Goal: Transaction & Acquisition: Obtain resource

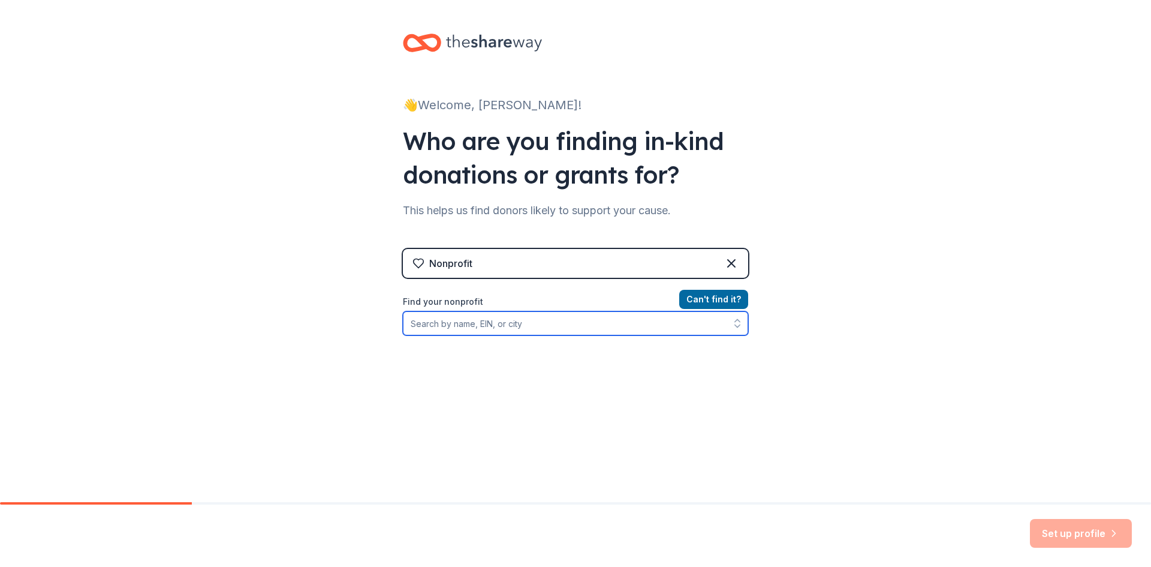
click at [512, 330] on input "Find your nonprofit" at bounding box center [575, 323] width 345 height 24
type input "46-1443016"
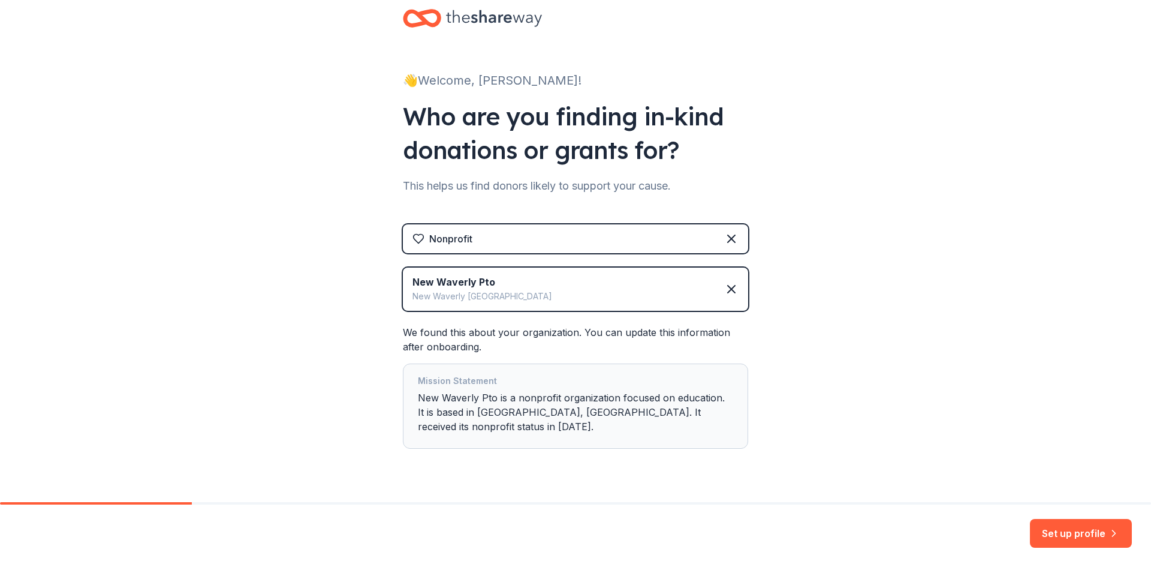
scroll to position [38, 0]
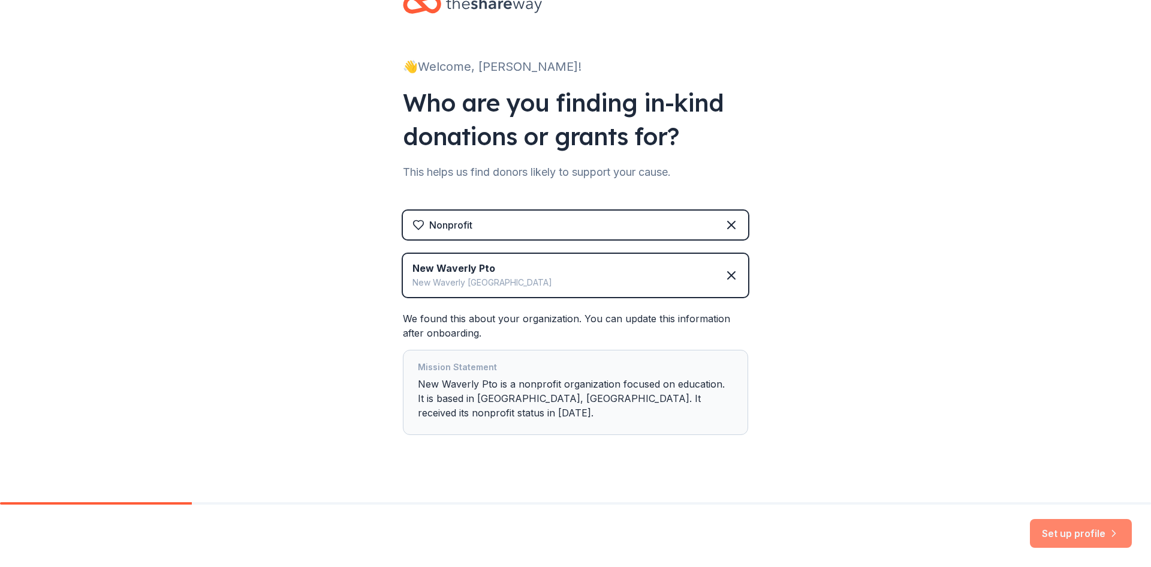
click at [1055, 529] on button "Set up profile" at bounding box center [1081, 533] width 102 height 29
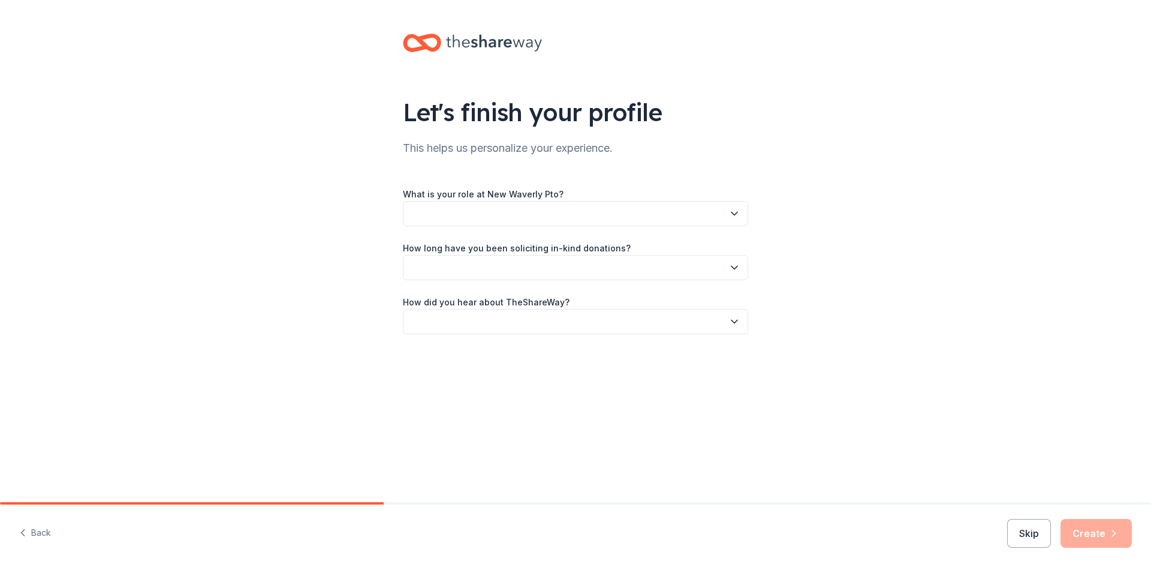
click at [26, 533] on icon "button" at bounding box center [23, 532] width 12 height 12
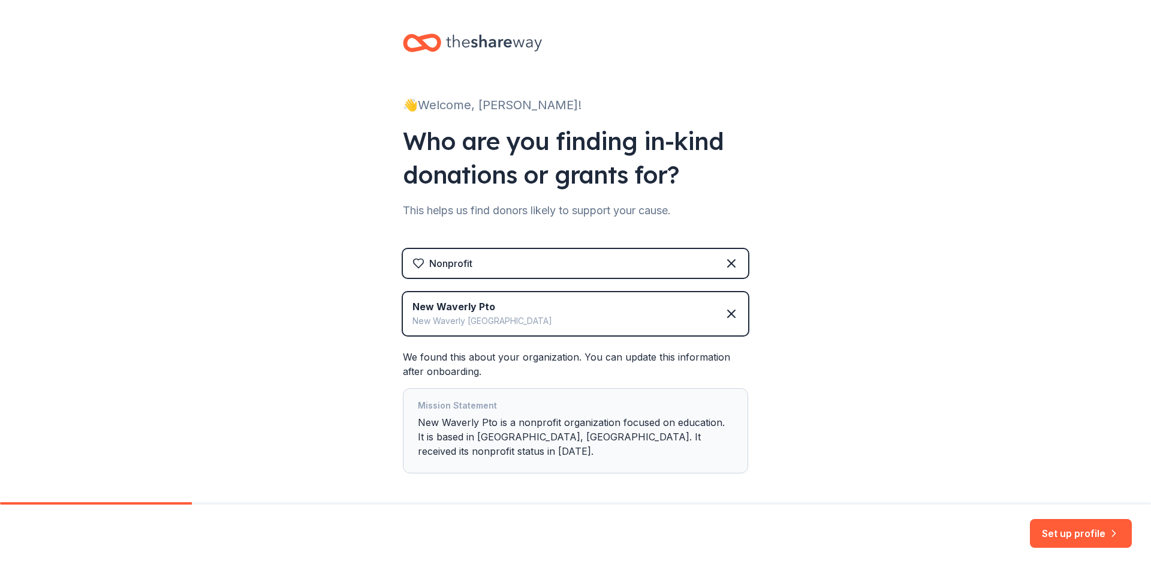
click at [718, 428] on div "Mission Statement New Waverly Pto is a nonprofit organization focused on educat…" at bounding box center [575, 430] width 315 height 65
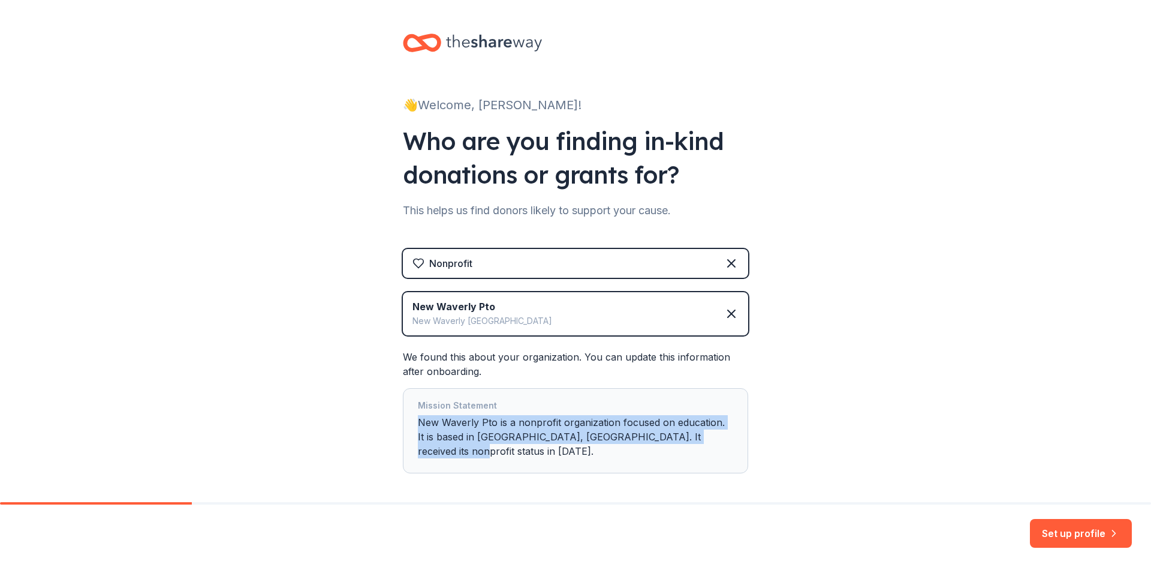
drag, startPoint x: 719, startPoint y: 438, endPoint x: 368, endPoint y: 417, distance: 352.0
click at [368, 417] on div "👋 Welcome, Ann! Who are you finding in-kind donations or grants for? This helps…" at bounding box center [575, 277] width 1151 height 555
click at [695, 434] on div "Mission Statement New Waverly Pto is a nonprofit organization focused on educat…" at bounding box center [575, 430] width 315 height 65
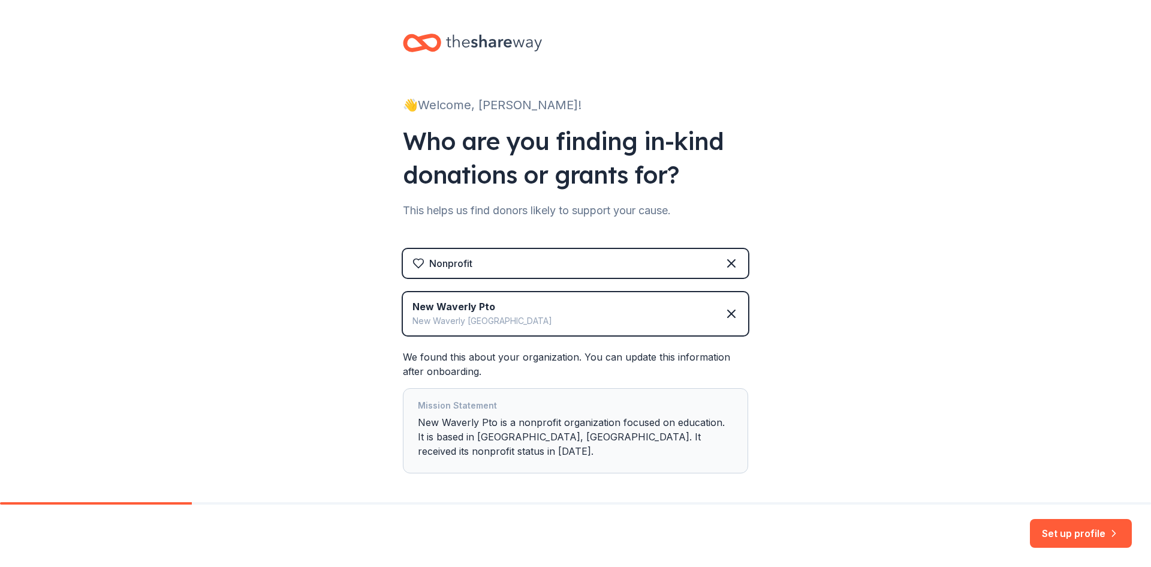
scroll to position [38, 0]
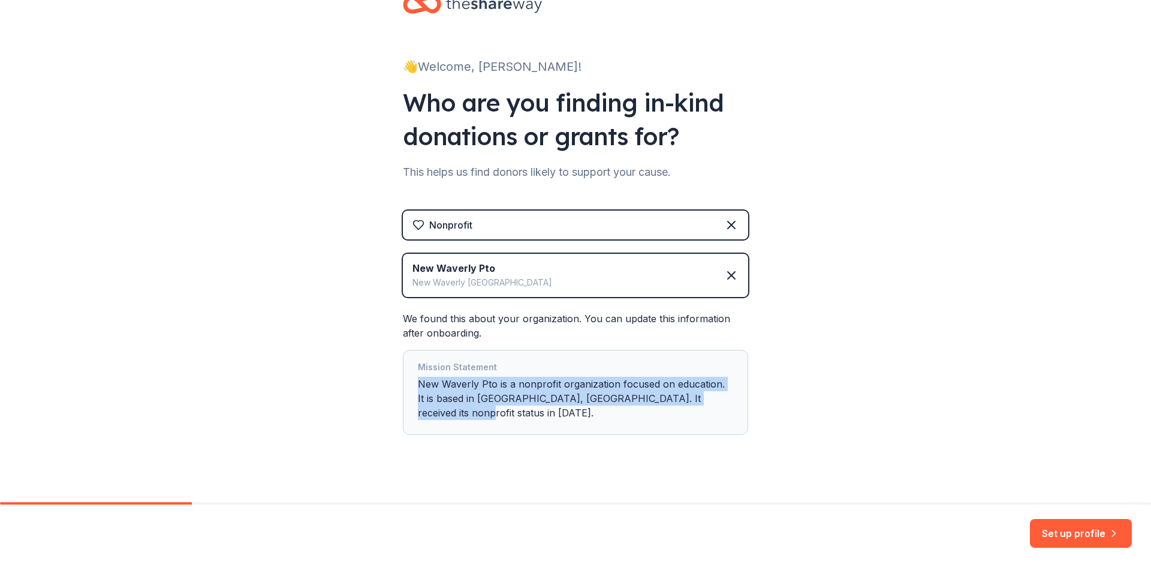
drag, startPoint x: 737, startPoint y: 402, endPoint x: 401, endPoint y: 379, distance: 337.1
click at [403, 379] on div "Mission Statement New Waverly Pto is a nonprofit organization focused on educat…" at bounding box center [575, 392] width 345 height 85
click at [1097, 527] on button "Set up profile" at bounding box center [1081, 533] width 102 height 29
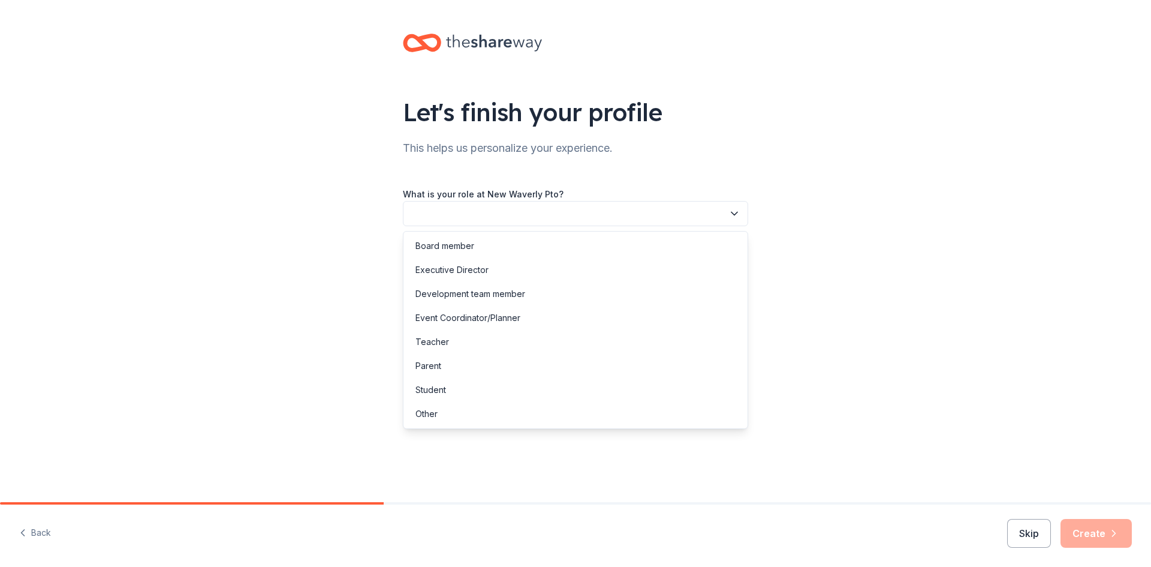
click at [474, 215] on button "button" at bounding box center [575, 213] width 345 height 25
click at [448, 248] on div "Board member" at bounding box center [445, 246] width 59 height 14
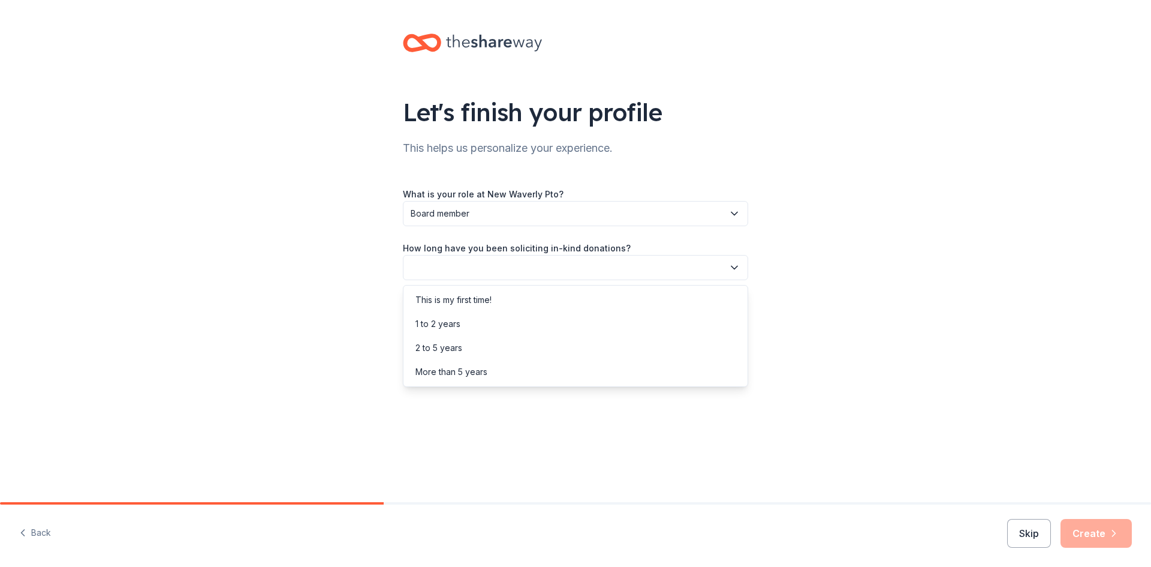
click at [450, 267] on button "button" at bounding box center [575, 267] width 345 height 25
click at [450, 365] on div "More than 5 years" at bounding box center [452, 372] width 72 height 14
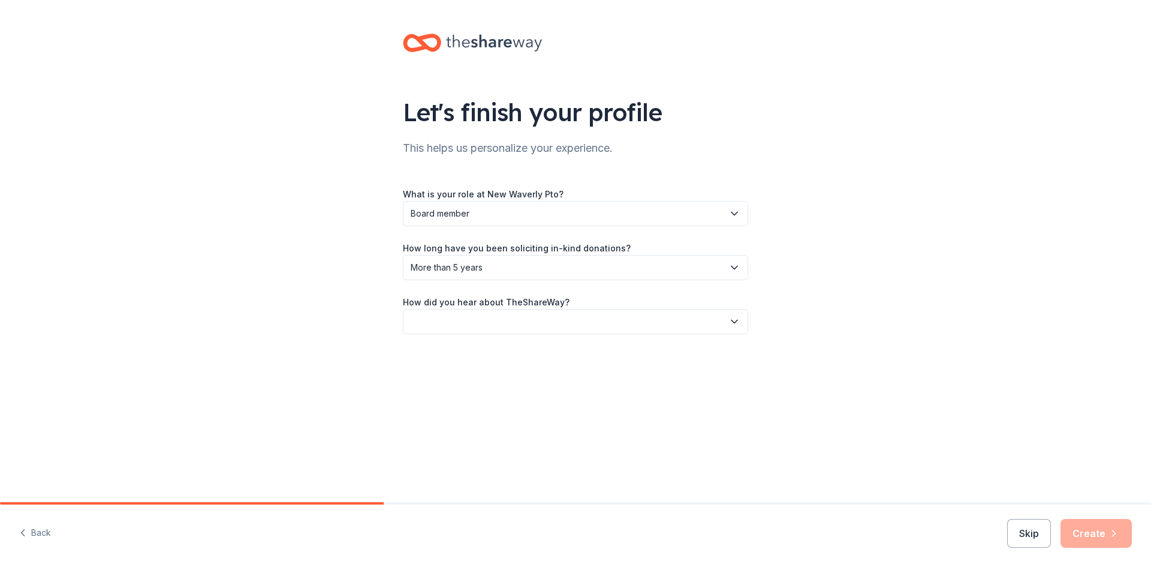
click at [426, 315] on button "button" at bounding box center [575, 321] width 345 height 25
click at [431, 375] on div "Online search" at bounding box center [443, 378] width 55 height 14
click at [1080, 531] on button "Create" at bounding box center [1096, 533] width 71 height 29
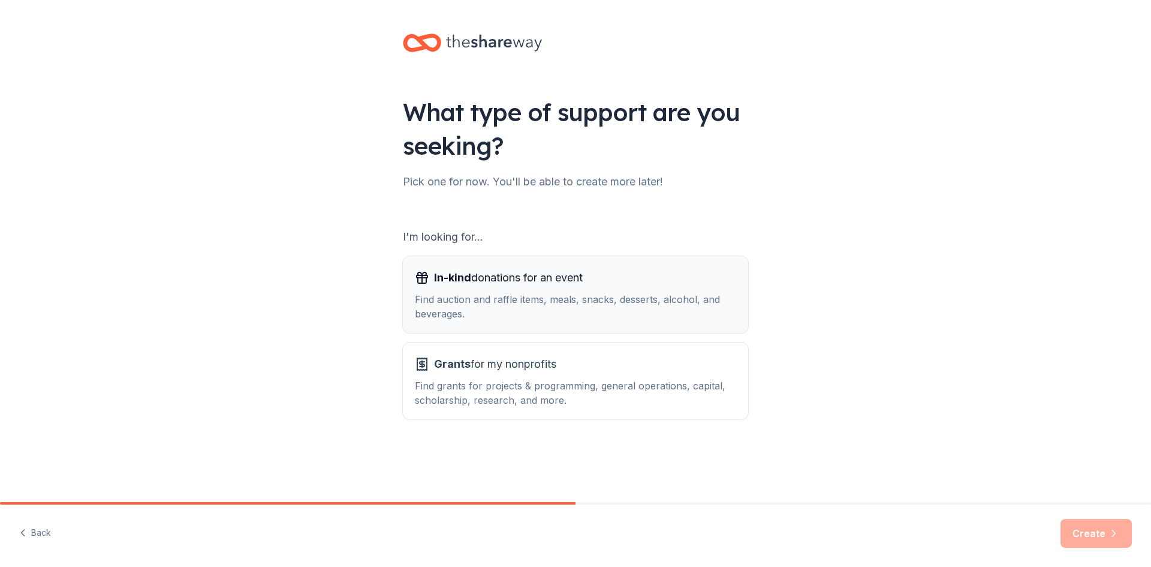
click at [495, 284] on span "In-kind donations for an event" at bounding box center [508, 277] width 149 height 19
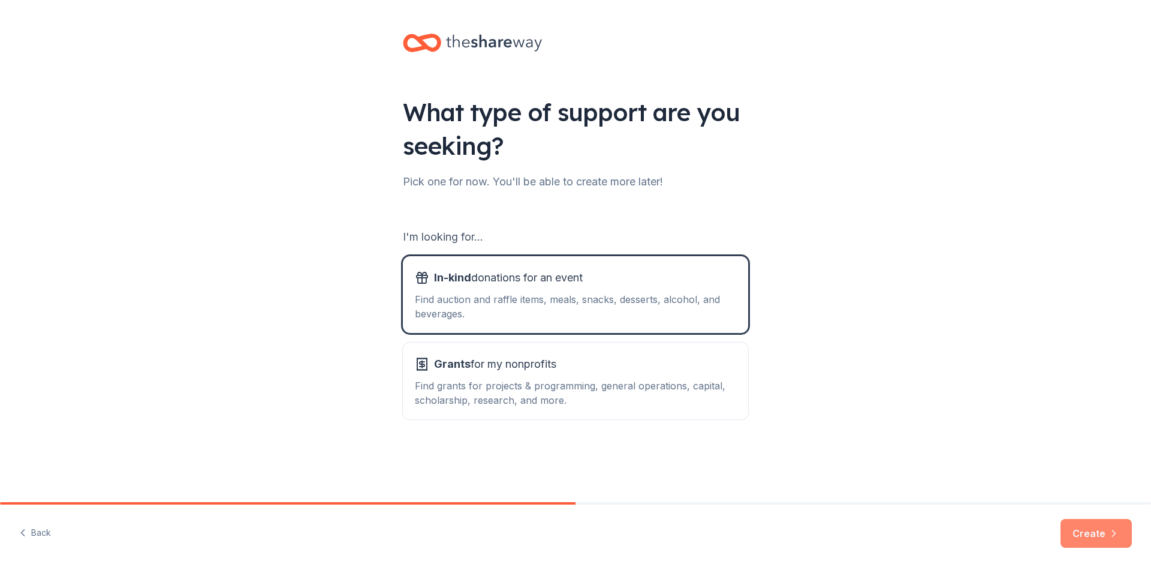
click at [1097, 541] on button "Create" at bounding box center [1096, 533] width 71 height 29
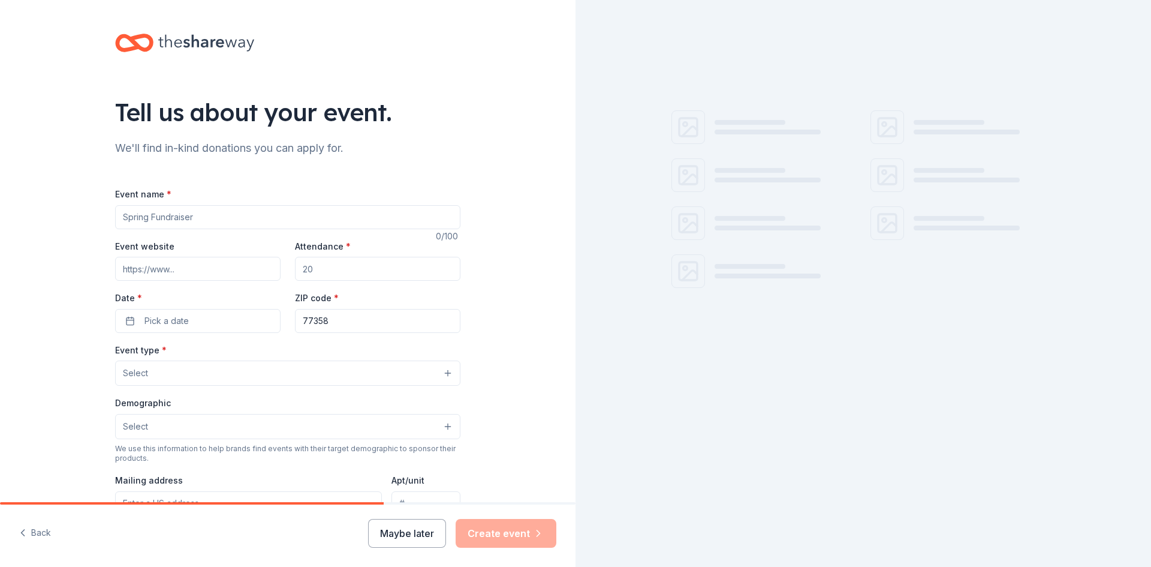
click at [202, 227] on input "Event name *" at bounding box center [287, 217] width 345 height 24
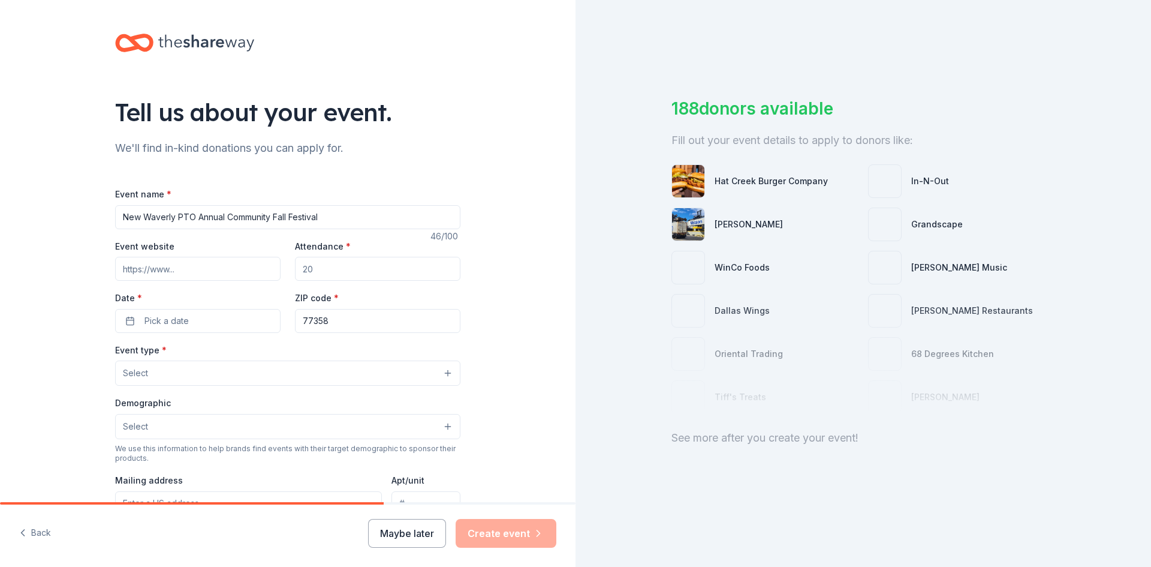
type input "New Waverly PTO Annual Community Fall Festival"
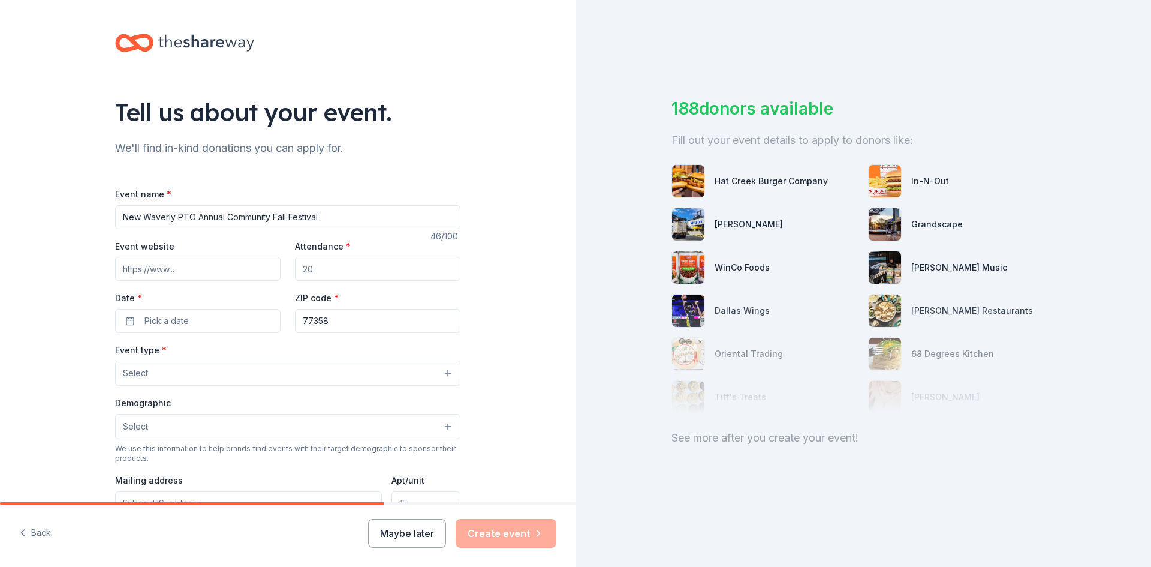
click at [169, 272] on input "Event website" at bounding box center [197, 269] width 165 height 24
type input "www.newwaverlypto.org"
type input "200"
click at [144, 317] on span "Pick a date" at bounding box center [166, 321] width 44 height 14
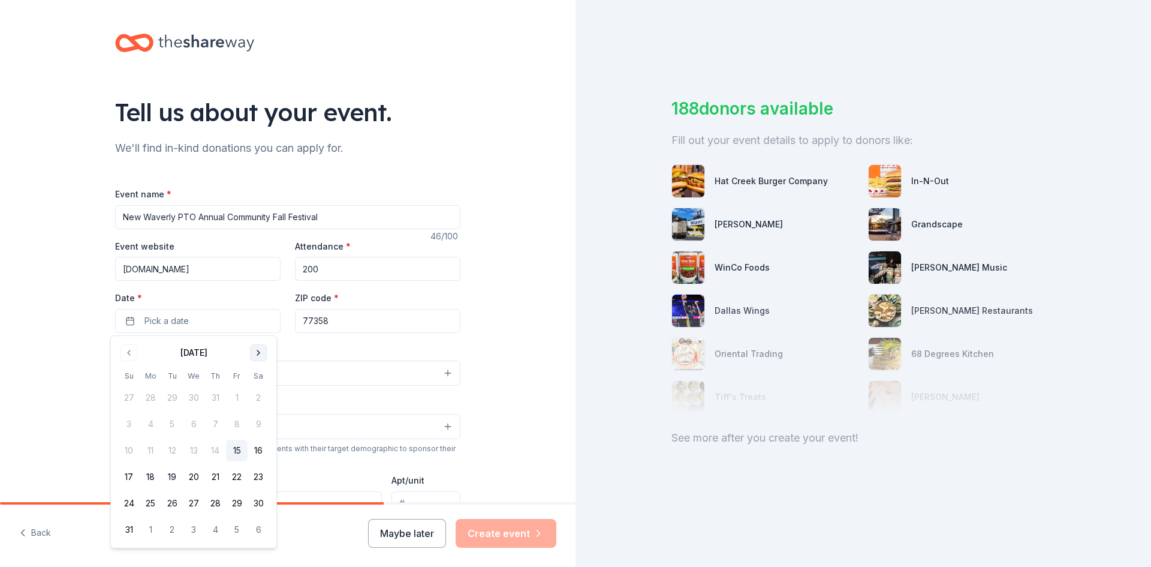
click at [257, 353] on button "Go to next month" at bounding box center [258, 352] width 17 height 17
click at [236, 450] on button "17" at bounding box center [237, 450] width 22 height 22
click at [326, 346] on div "Event type * Select" at bounding box center [287, 364] width 345 height 44
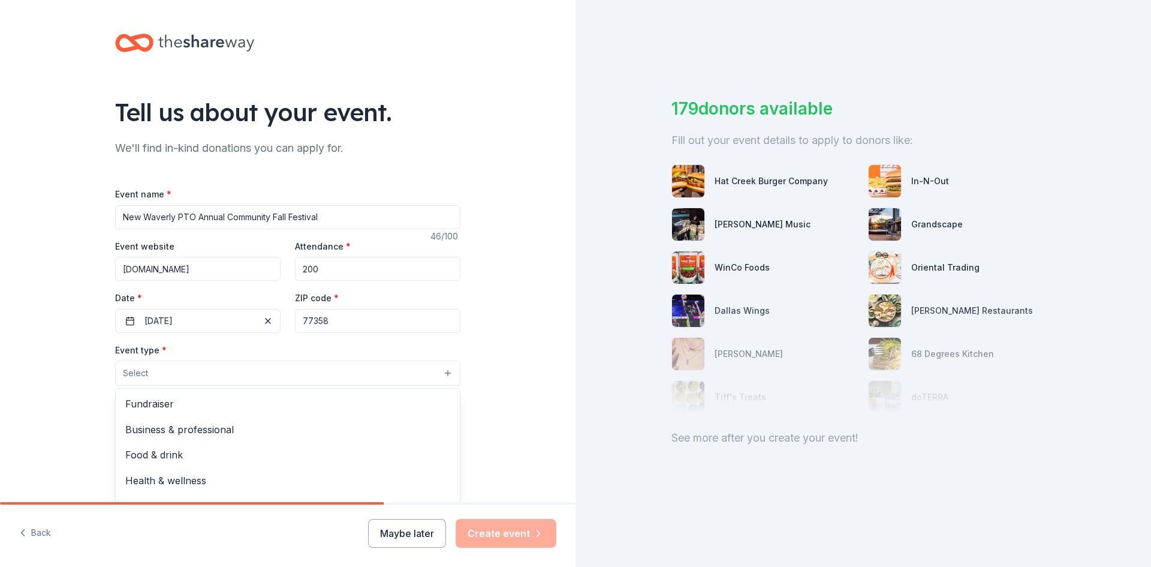
click at [207, 376] on button "Select" at bounding box center [287, 372] width 345 height 25
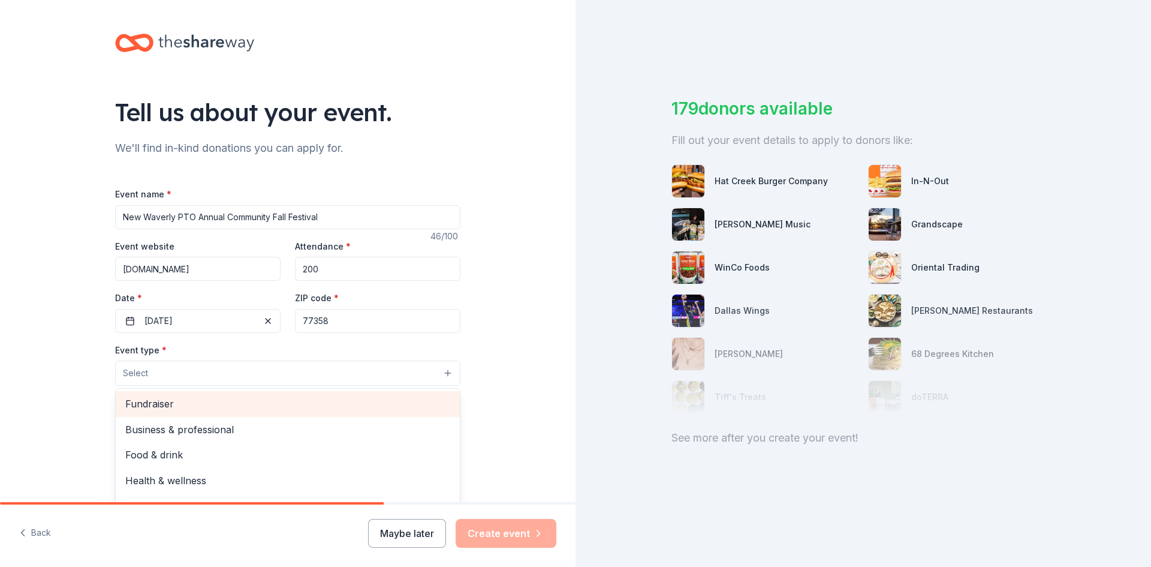
click at [182, 404] on span "Fundraiser" at bounding box center [287, 404] width 325 height 16
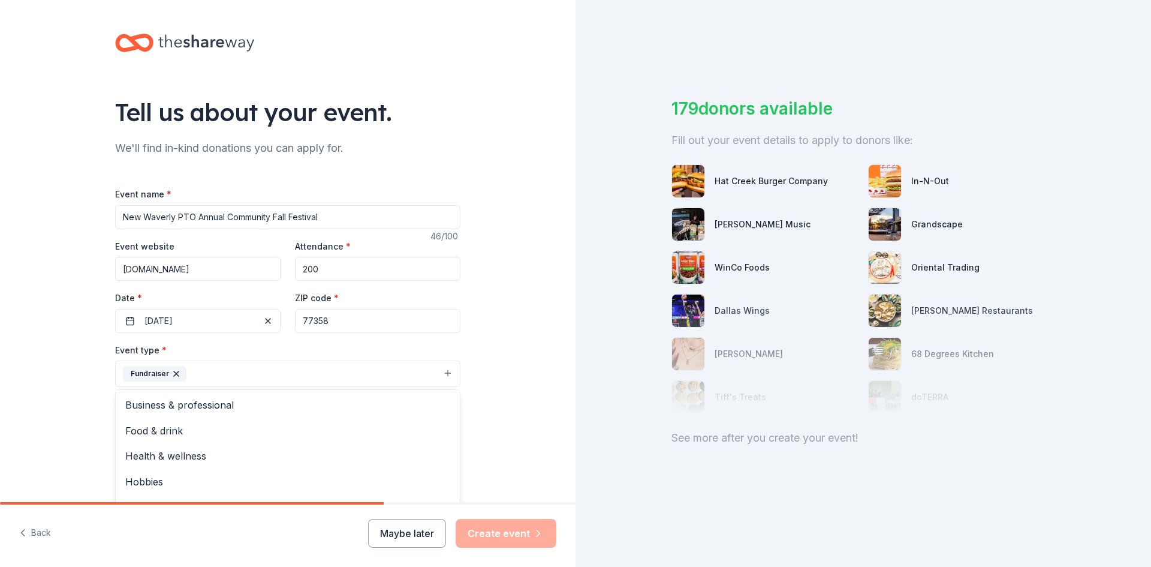
click at [486, 380] on div "Tell us about your event. We'll find in-kind donations you can apply for. Event…" at bounding box center [288, 399] width 576 height 799
click at [230, 432] on button "Select" at bounding box center [287, 427] width 345 height 25
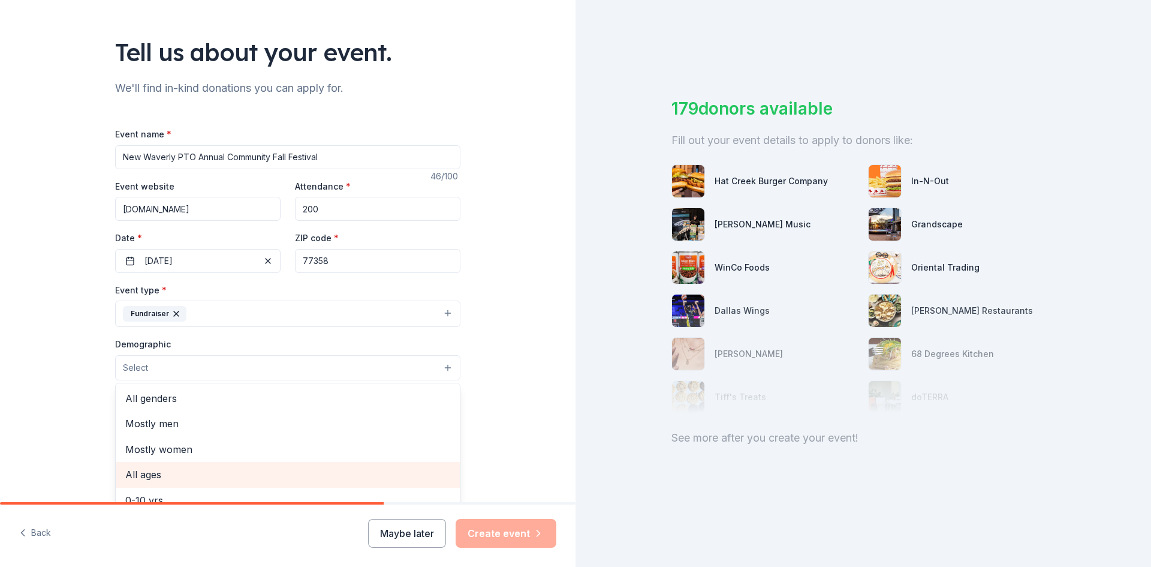
click at [143, 471] on span "All ages" at bounding box center [287, 474] width 325 height 16
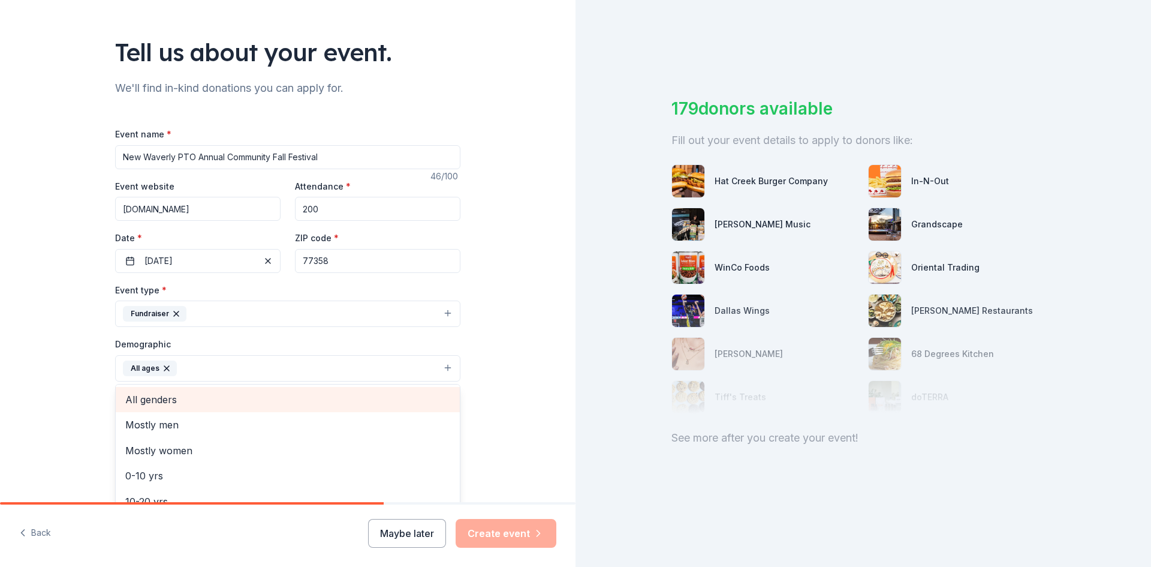
click at [168, 396] on span "All genders" at bounding box center [287, 400] width 325 height 16
click at [508, 403] on div "Tell us about your event. We'll find in-kind donations you can apply for. Event…" at bounding box center [288, 340] width 576 height 800
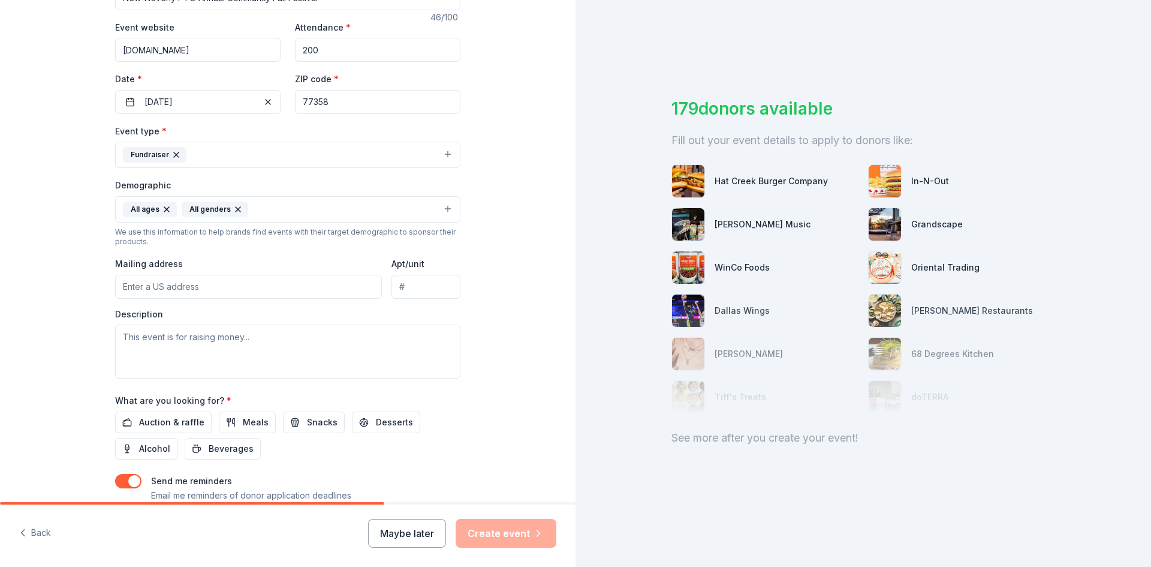
scroll to position [240, 0]
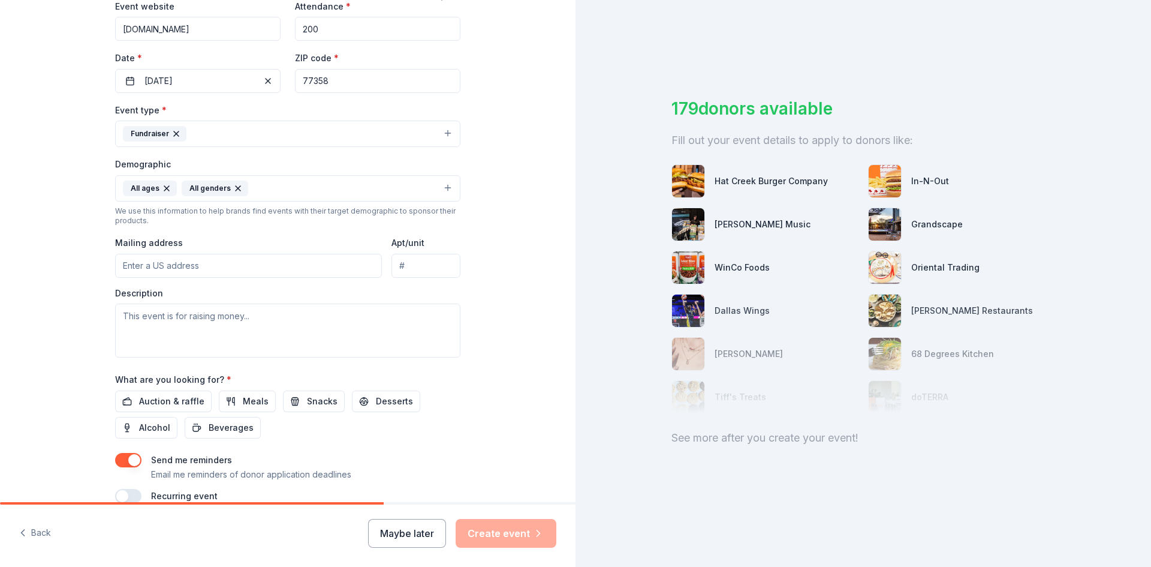
click at [168, 263] on input "Mailing address" at bounding box center [248, 266] width 267 height 24
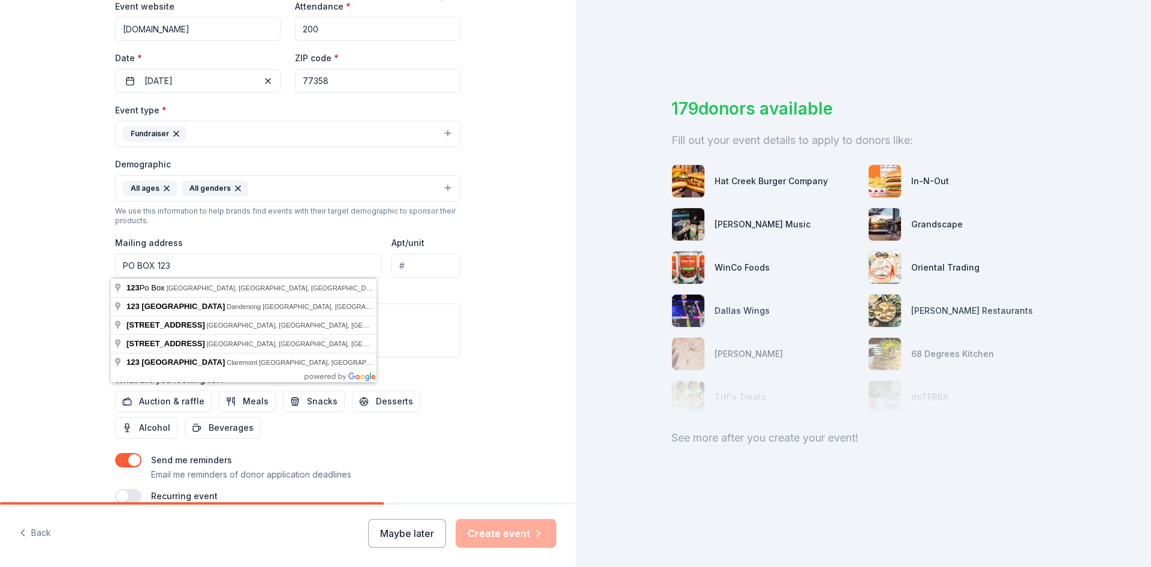
click at [174, 263] on input "PO BOX 123" at bounding box center [248, 266] width 267 height 24
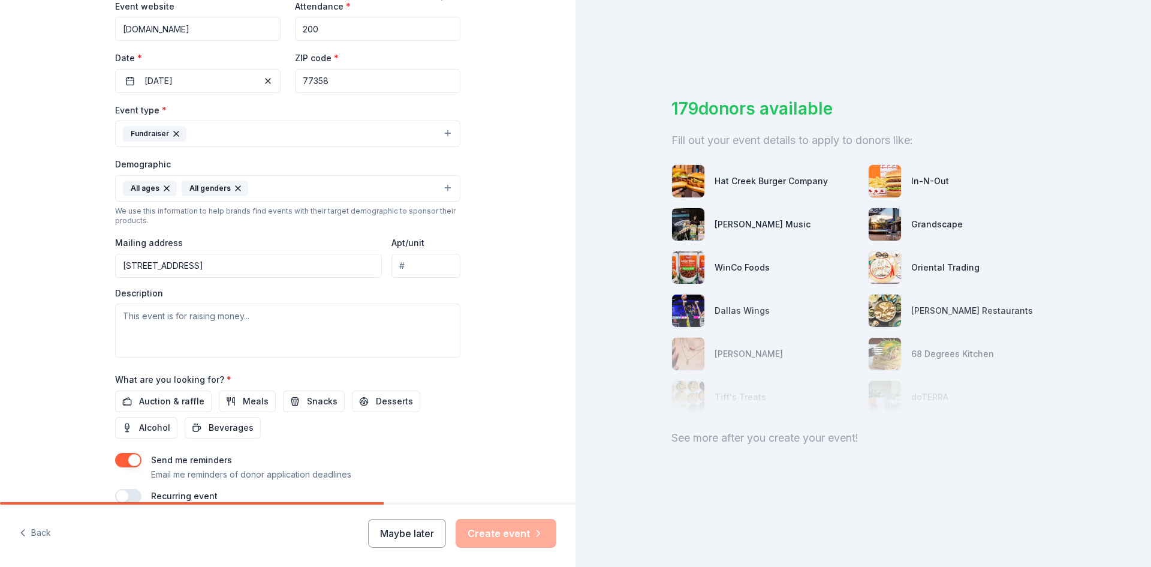
type input "PO BOX 123 New Waverly, TX 77358"
click at [194, 324] on textarea at bounding box center [287, 330] width 345 height 54
paste textarea "Each year, we organize a fall festival for our entire community. During this ev…"
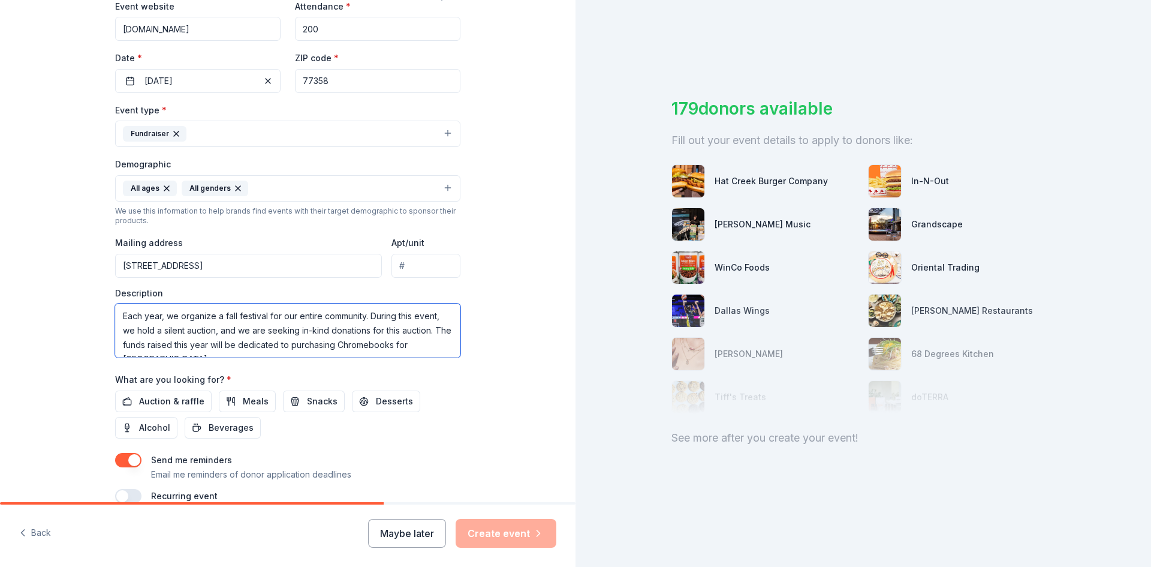
scroll to position [8, 0]
paste textarea "We will recognize all sponsors and in-kind contributions on our social media pl…"
paste textarea "The New Waverly PTO will allocate this donation towards a silent auction. The i…"
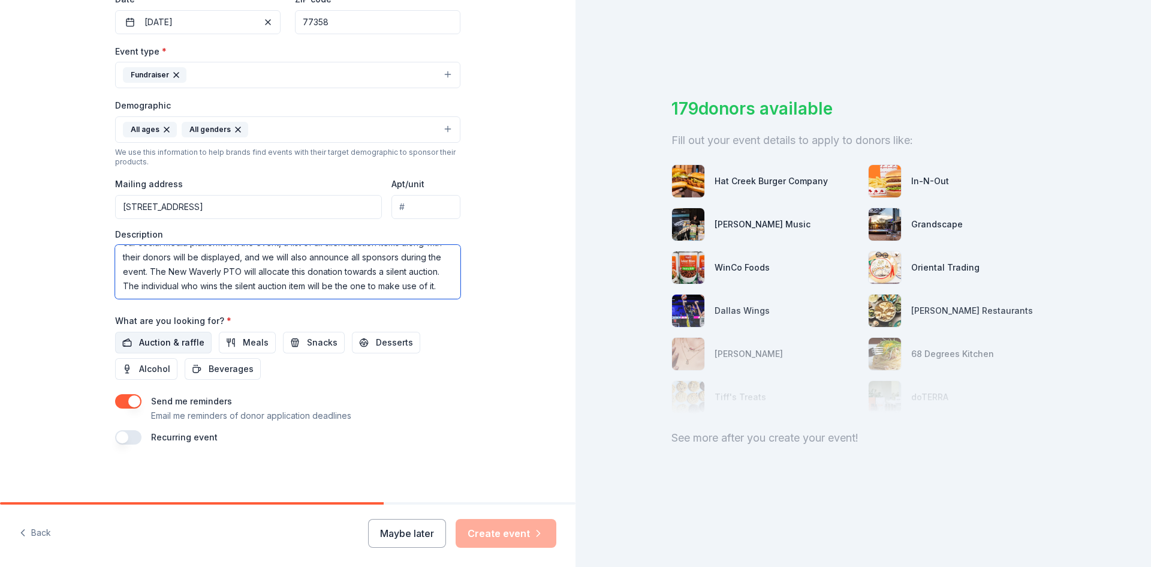
type textarea "Each year, we organize a fall festival for our entire community. During this ev…"
click at [149, 341] on span "Auction & raffle" at bounding box center [171, 342] width 65 height 14
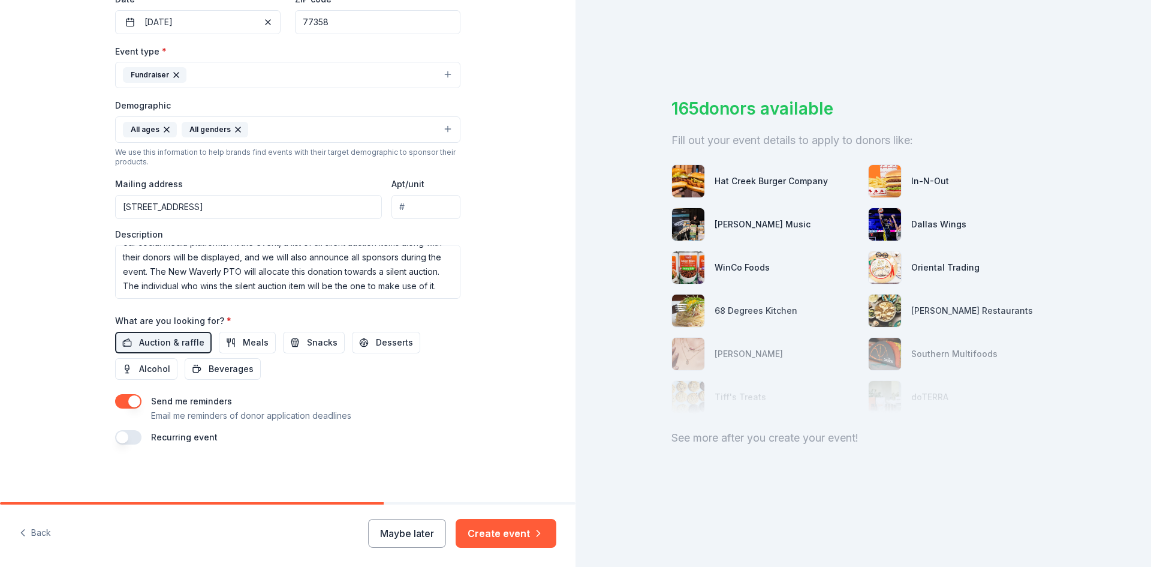
click at [109, 438] on div "Tell us about your event. We'll find in-kind donations you can apply for. Event…" at bounding box center [288, 101] width 384 height 800
click at [115, 438] on button "button" at bounding box center [128, 437] width 26 height 14
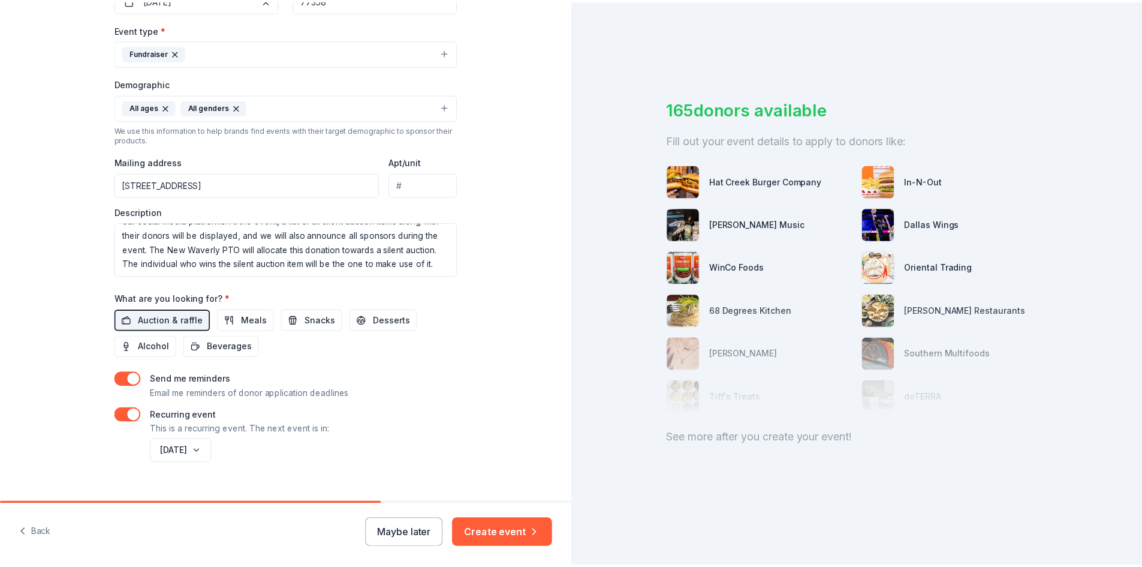
scroll to position [342, 0]
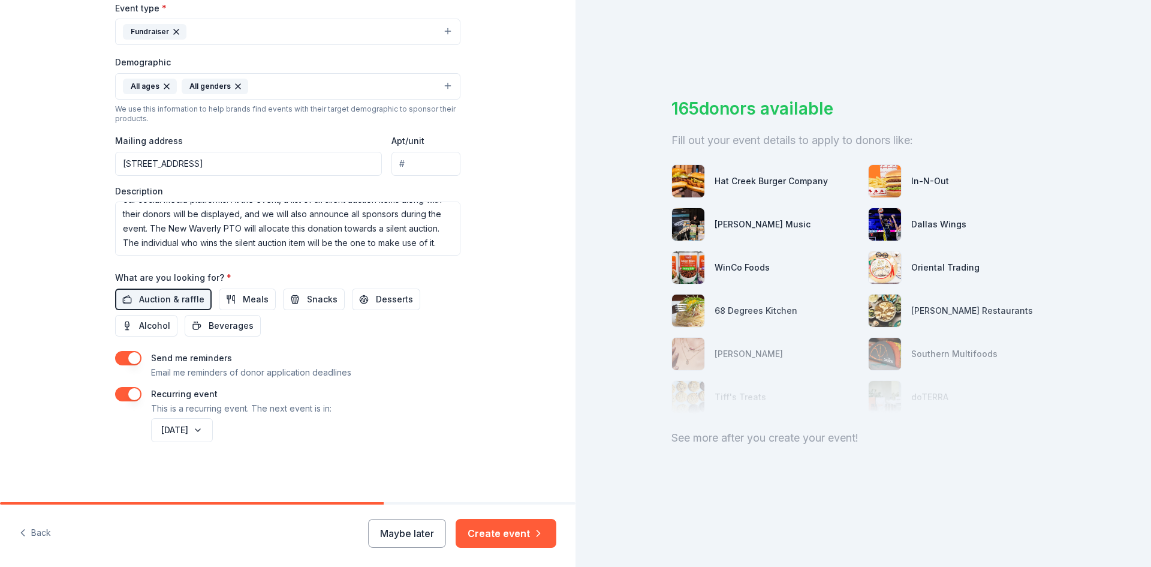
click at [877, 177] on img at bounding box center [885, 181] width 32 height 32
click at [532, 527] on icon "button" at bounding box center [538, 533] width 12 height 12
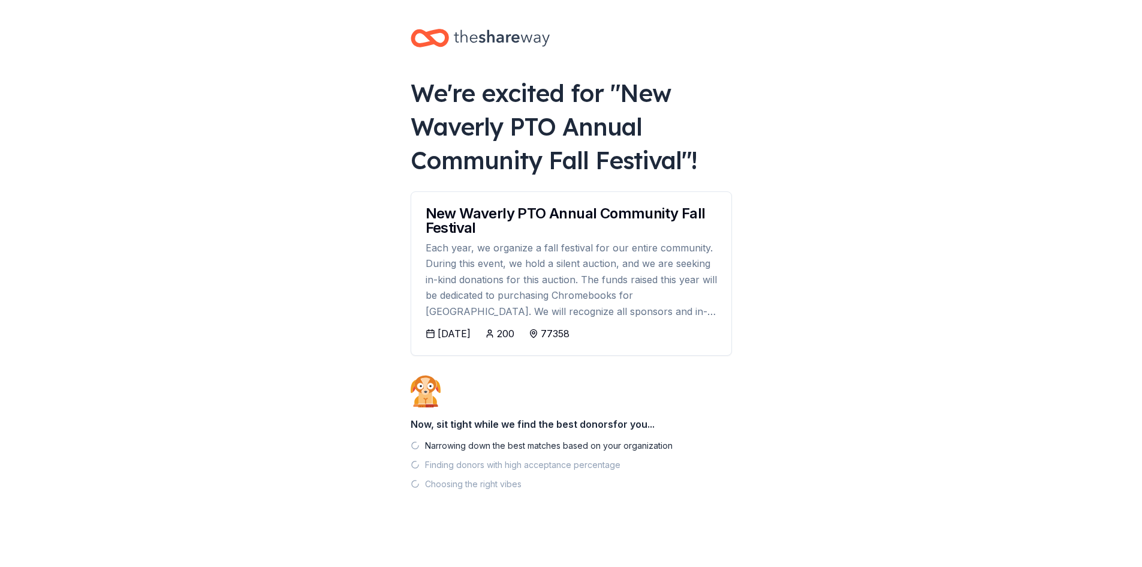
scroll to position [4, 0]
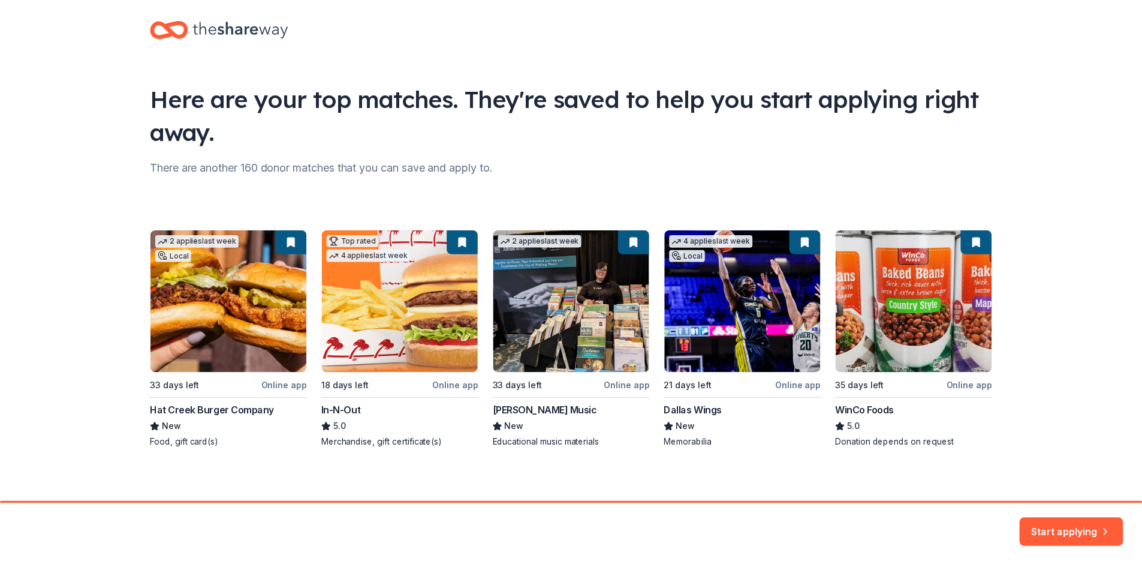
scroll to position [19, 0]
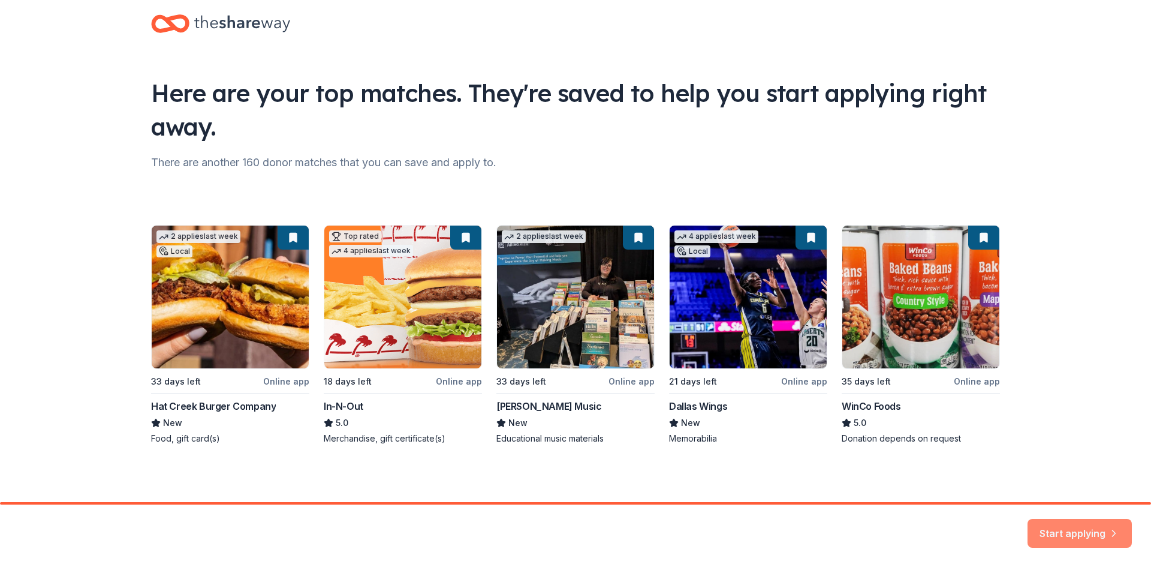
click at [1048, 533] on button "Start applying" at bounding box center [1080, 525] width 104 height 29
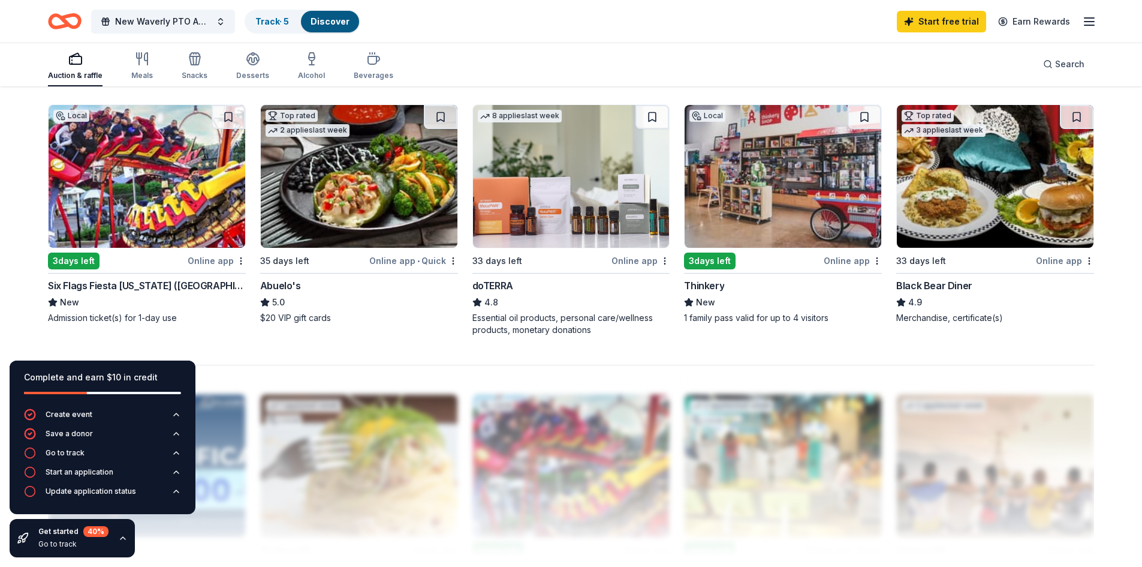
scroll to position [899, 0]
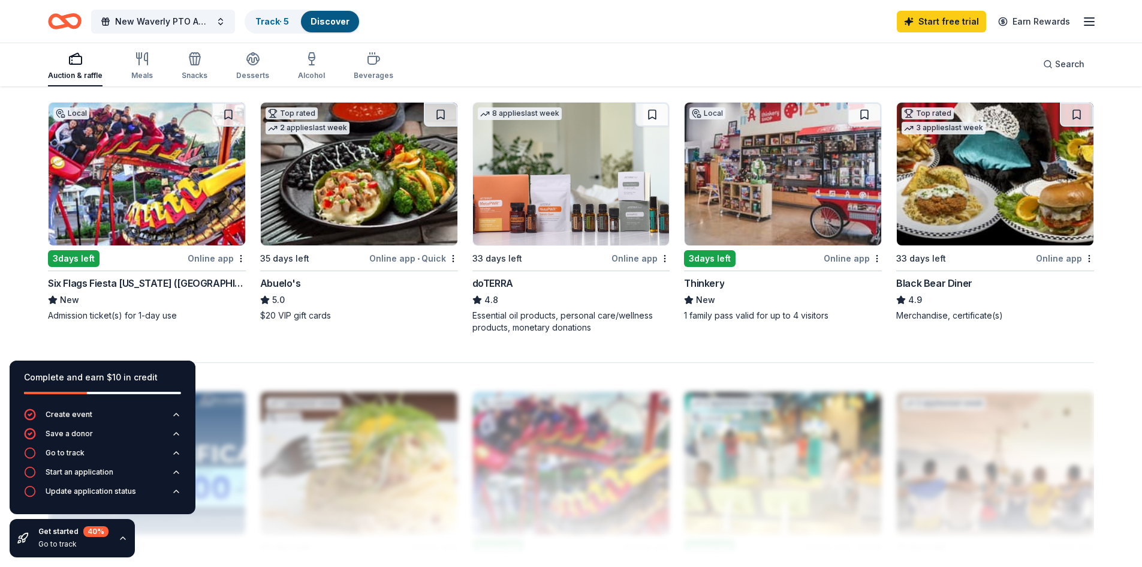
click at [144, 281] on div "Six Flags Fiesta Texas (San Antonio)" at bounding box center [147, 283] width 198 height 14
click at [200, 255] on div "Online app" at bounding box center [217, 258] width 58 height 15
click at [640, 50] on div "Auction & raffle Meals Snacks Desserts Alcohol Beverages Search" at bounding box center [571, 64] width 1046 height 44
click at [1076, 58] on span "Search" at bounding box center [1069, 64] width 29 height 14
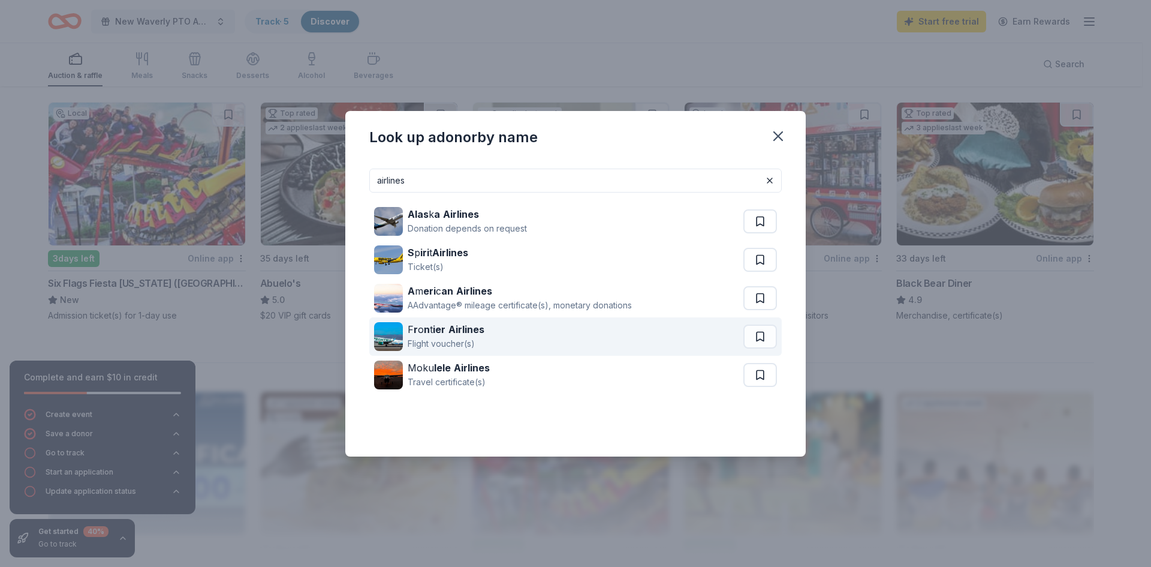
type input "airlines"
click at [465, 333] on strong "Airlines" at bounding box center [466, 329] width 36 height 12
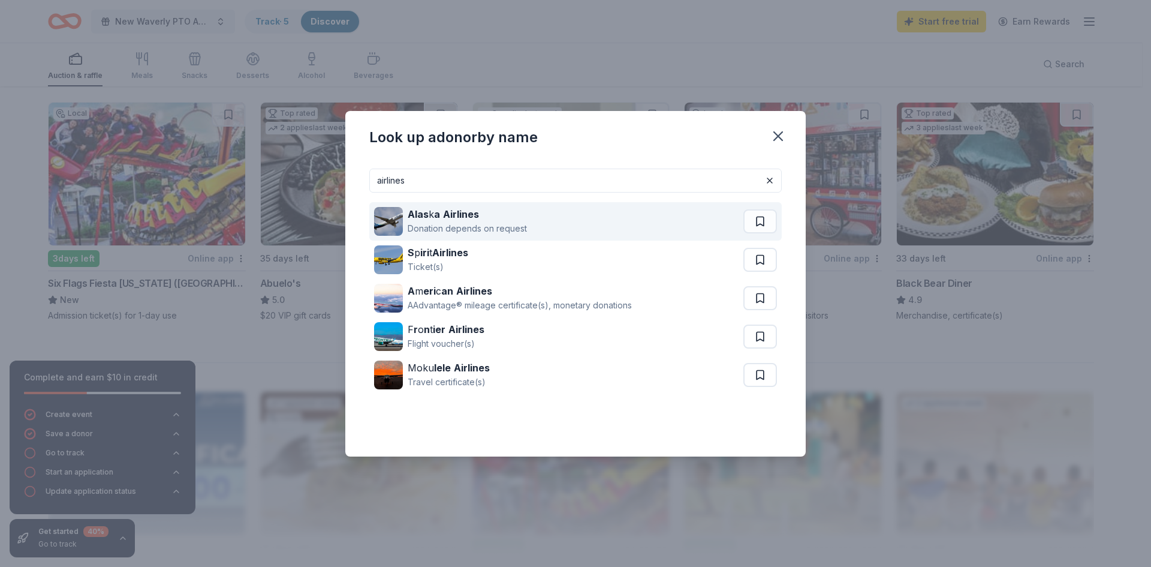
click at [435, 225] on div "Donation depends on request" at bounding box center [467, 228] width 119 height 14
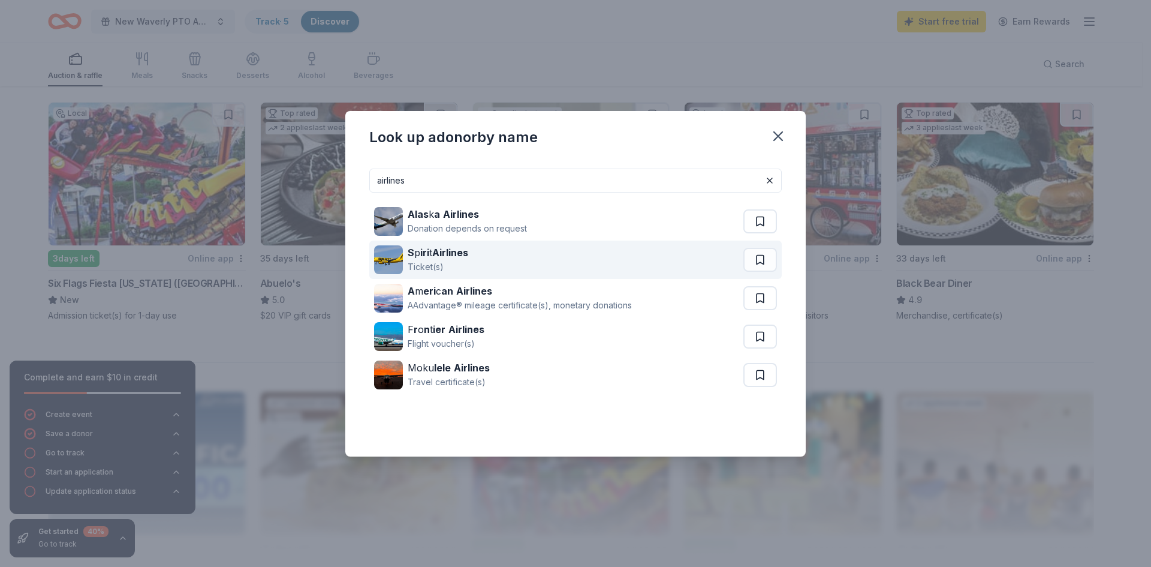
click at [445, 264] on div "Ticket(s)" at bounding box center [438, 267] width 61 height 14
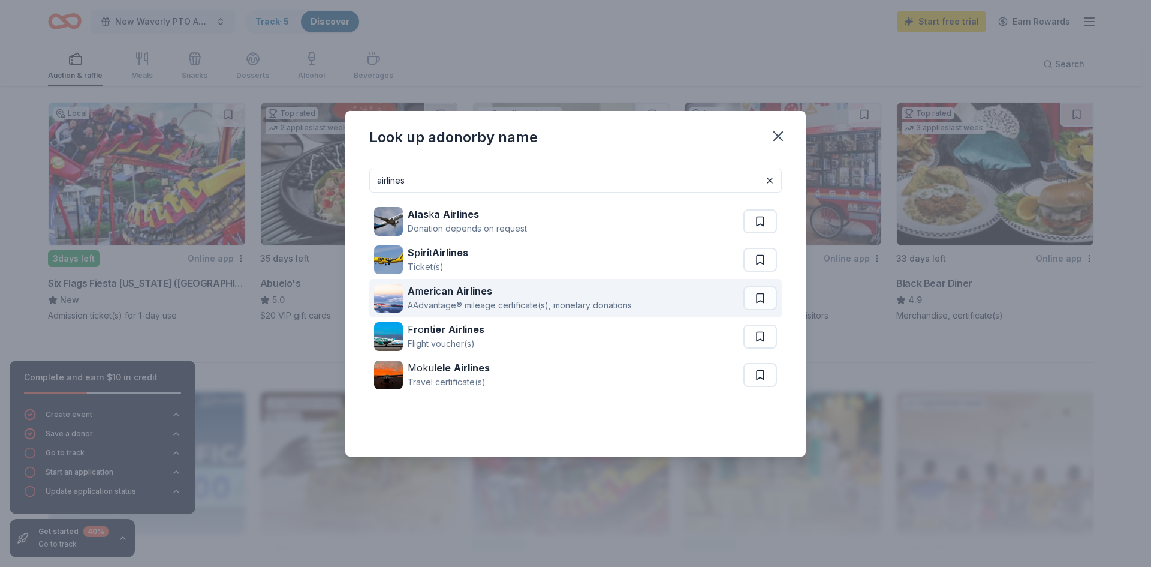
click at [484, 305] on div "AAdvantage® mileage certificate(s), monetary donations" at bounding box center [520, 305] width 224 height 14
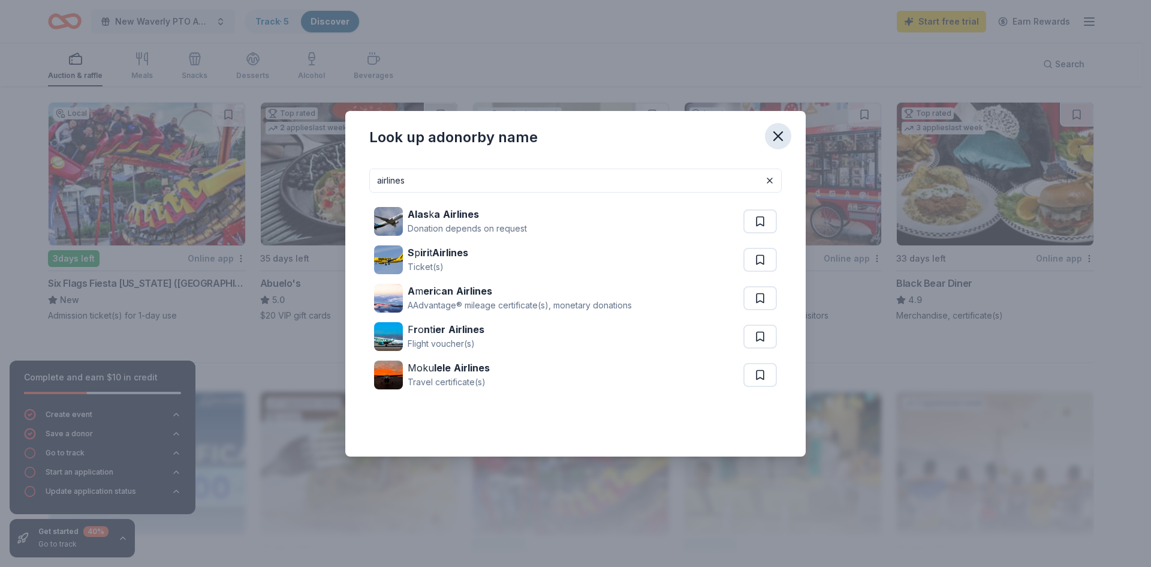
click at [778, 139] on icon "button" at bounding box center [778, 136] width 17 height 17
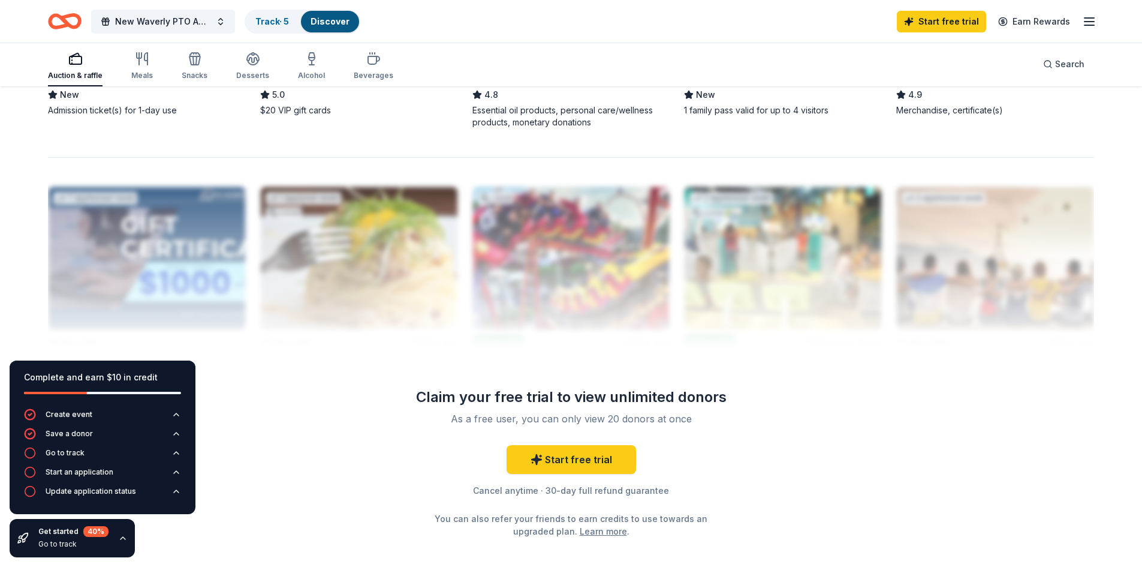
scroll to position [1116, 0]
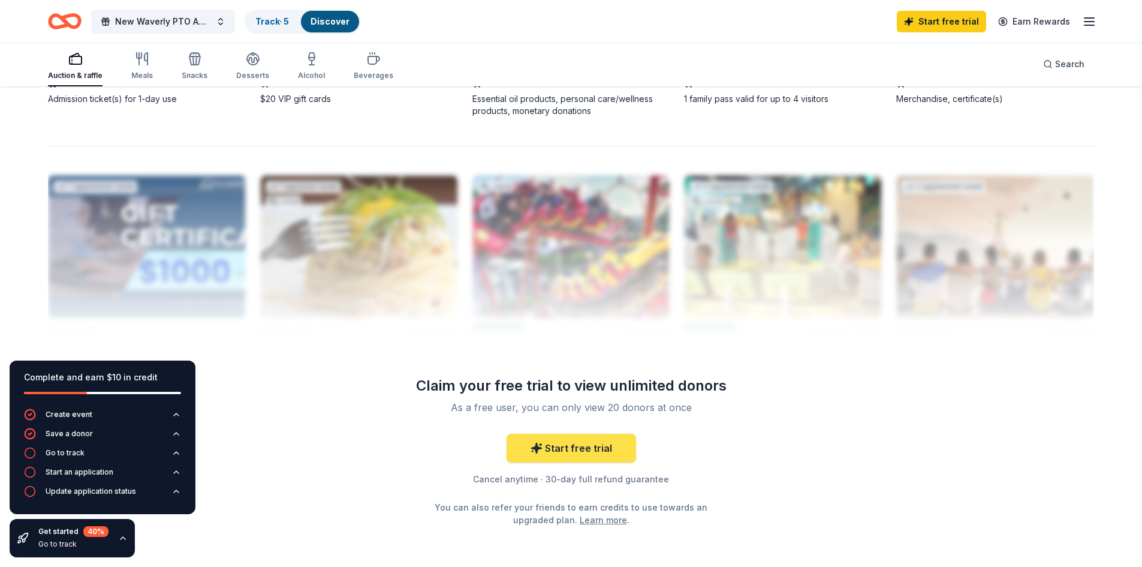
click at [555, 435] on link "Start free trial" at bounding box center [572, 447] width 130 height 29
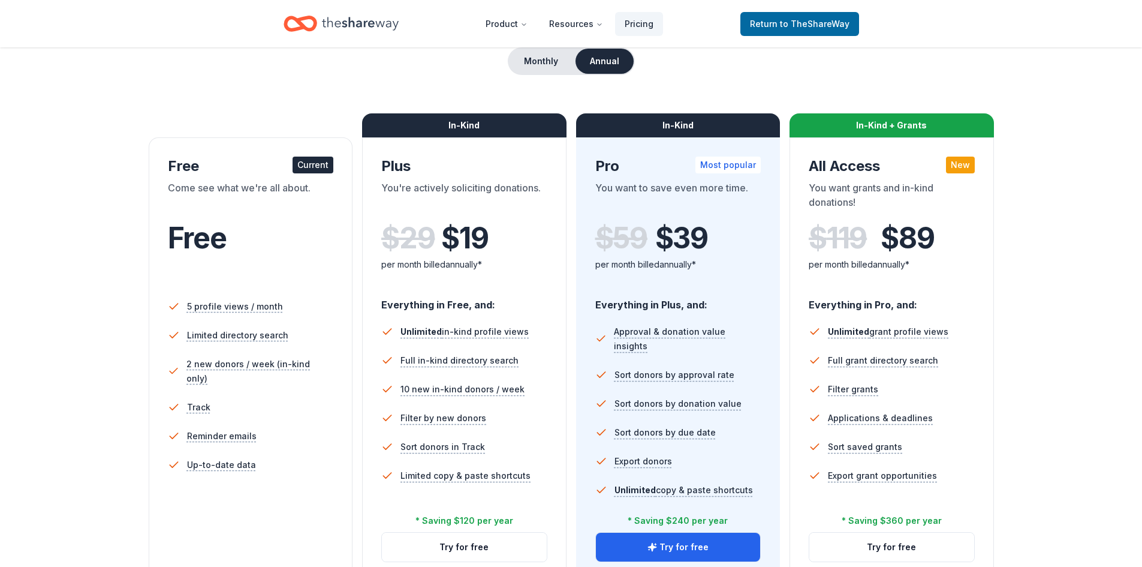
scroll to position [180, 0]
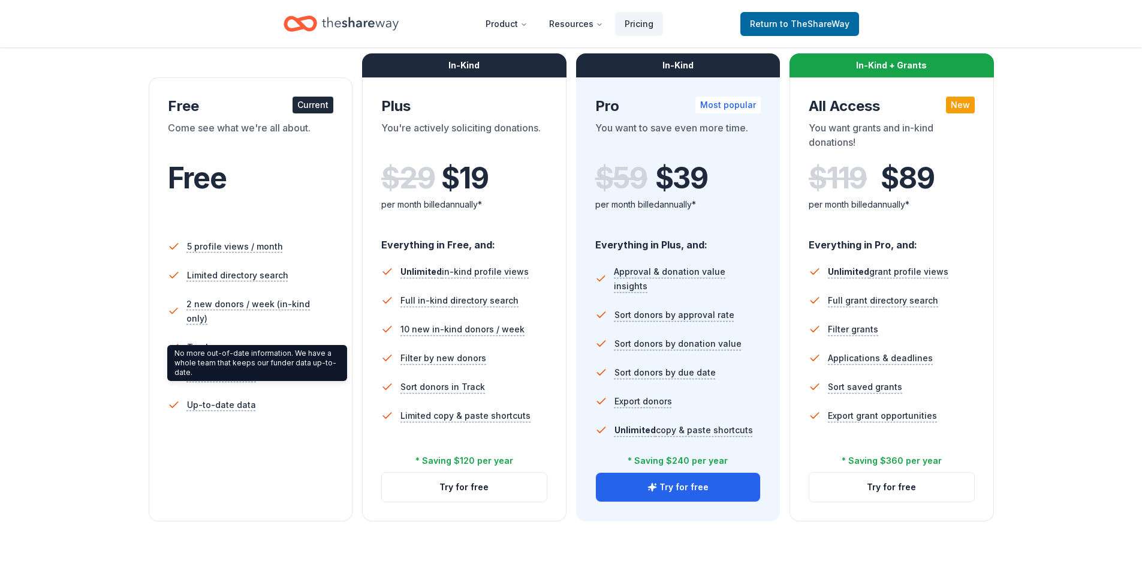
click at [205, 359] on div "No more out-of-date information. We have a whole team that keeps our funder dat…" at bounding box center [257, 363] width 180 height 36
click at [312, 107] on div "Current" at bounding box center [313, 105] width 41 height 17
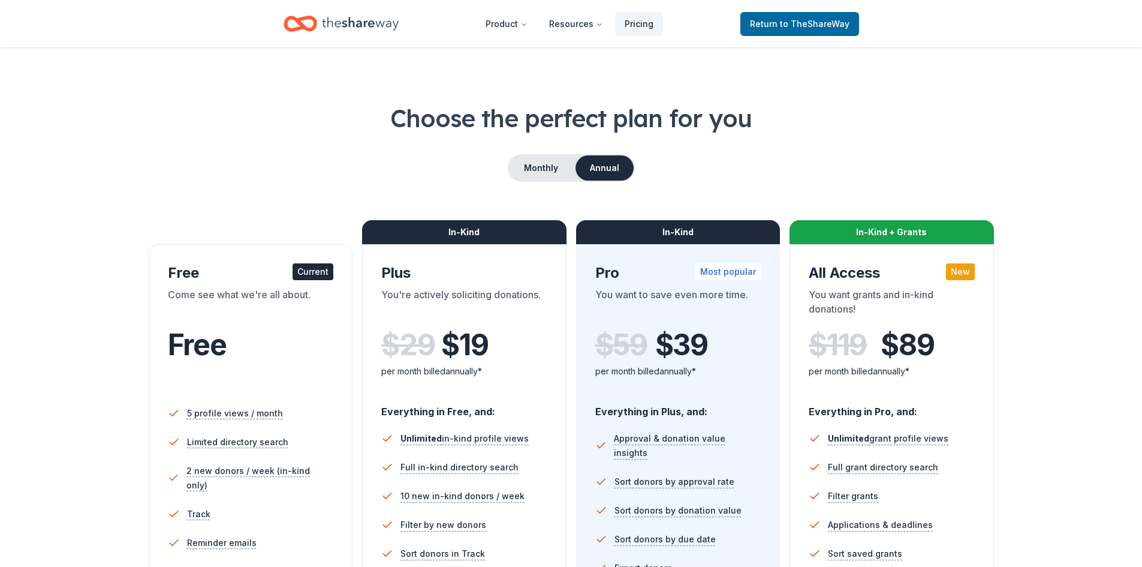
scroll to position [0, 0]
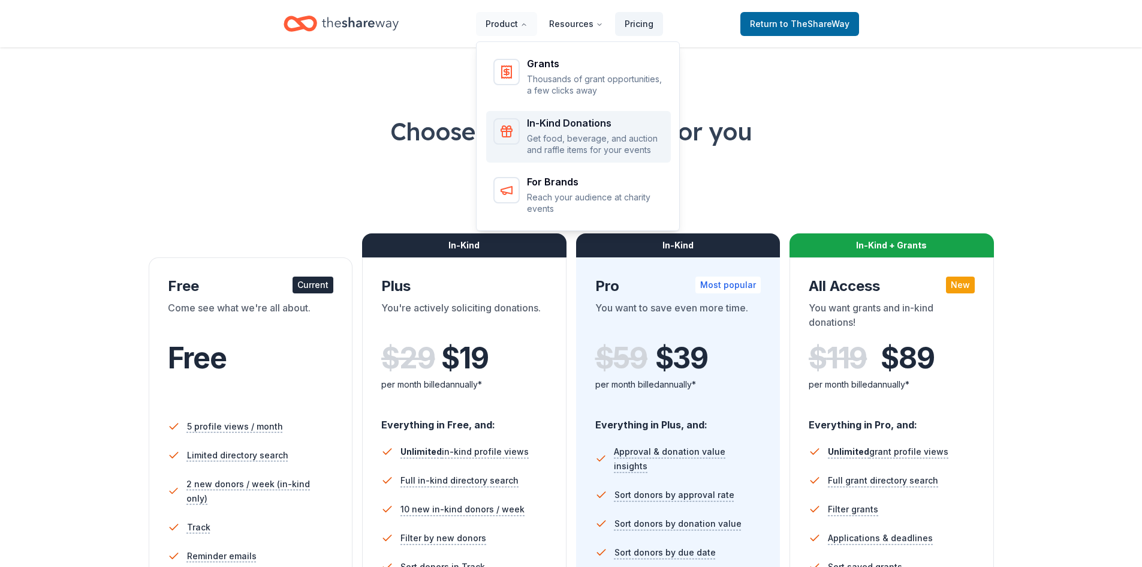
click at [571, 140] on p "Get food, beverage, and auction and raffle items for your events" at bounding box center [595, 144] width 137 height 23
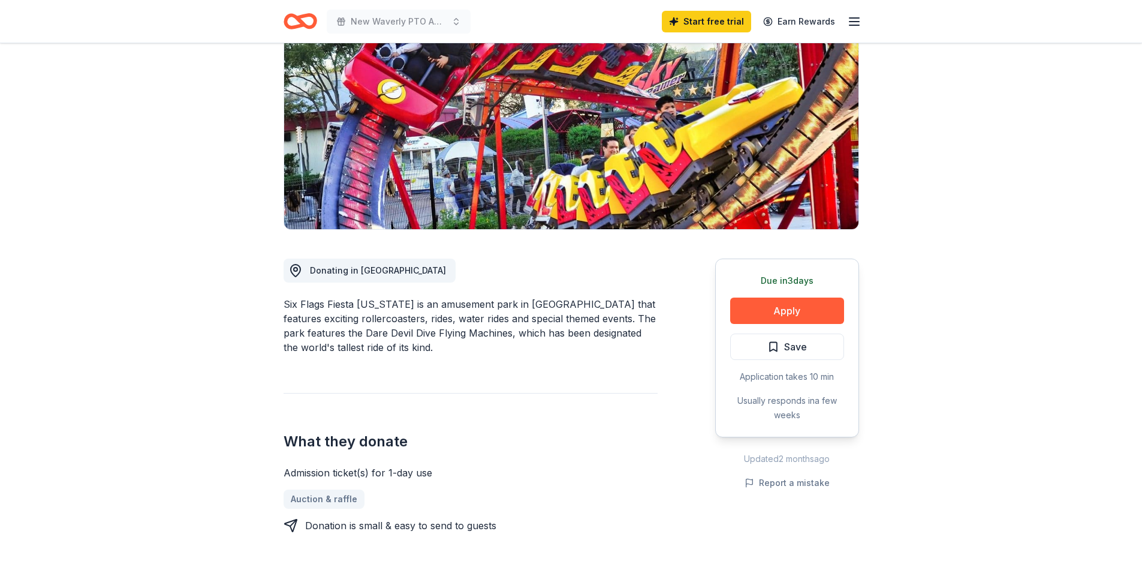
scroll to position [180, 0]
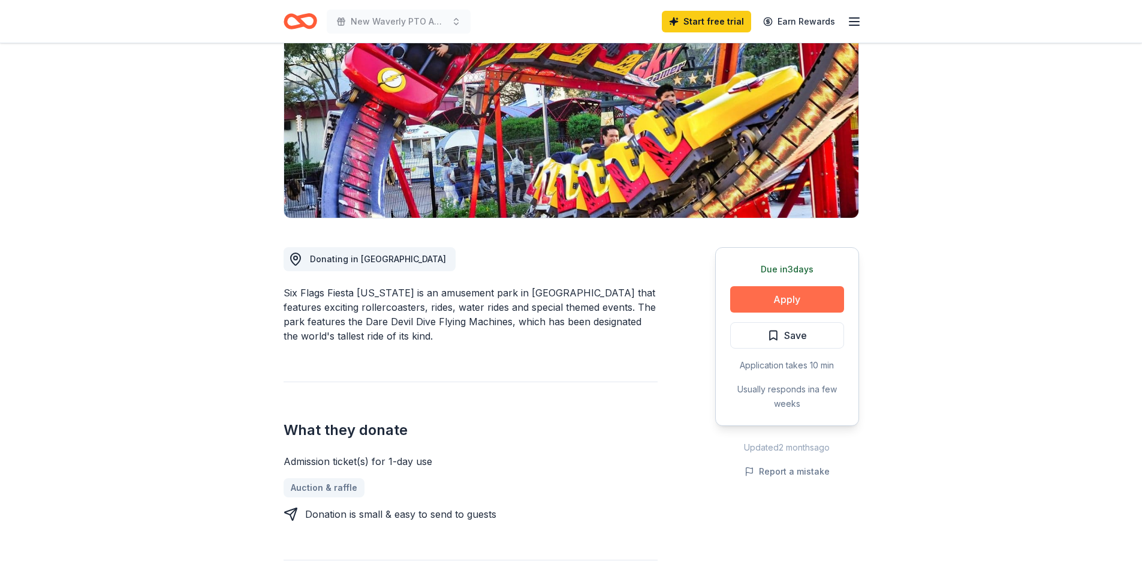
click at [749, 286] on button "Apply" at bounding box center [787, 299] width 114 height 26
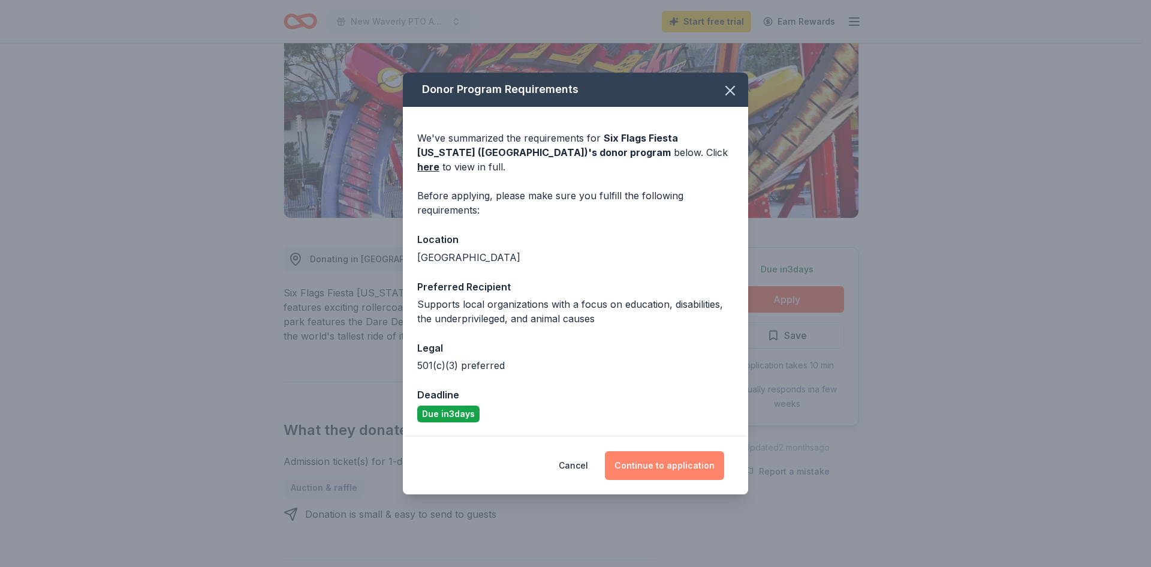
click at [669, 456] on button "Continue to application" at bounding box center [664, 465] width 119 height 29
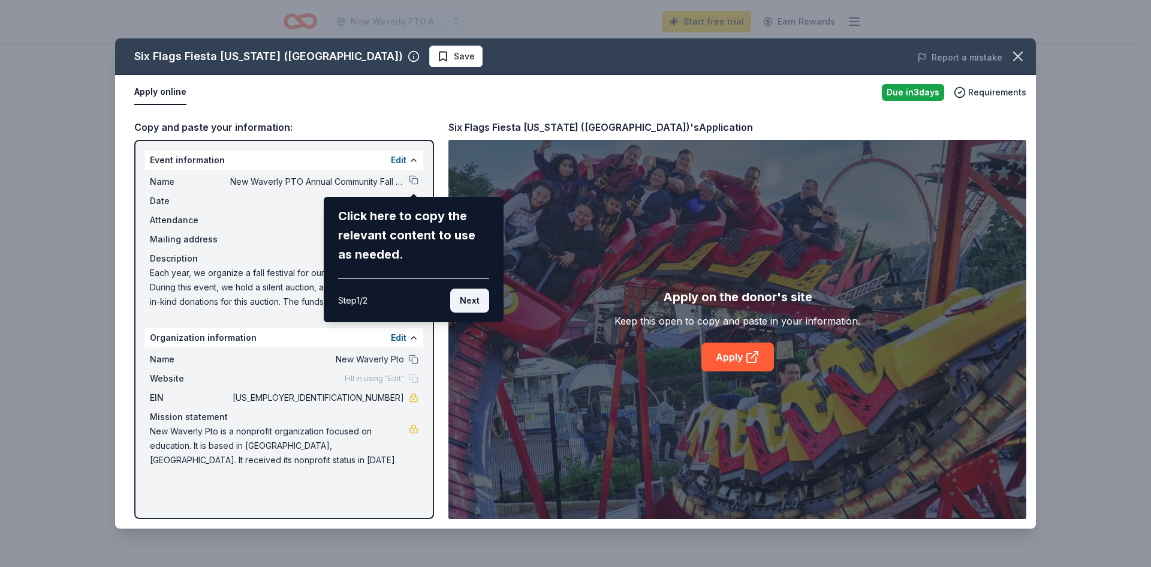
click at [466, 303] on button "Next" at bounding box center [469, 300] width 39 height 24
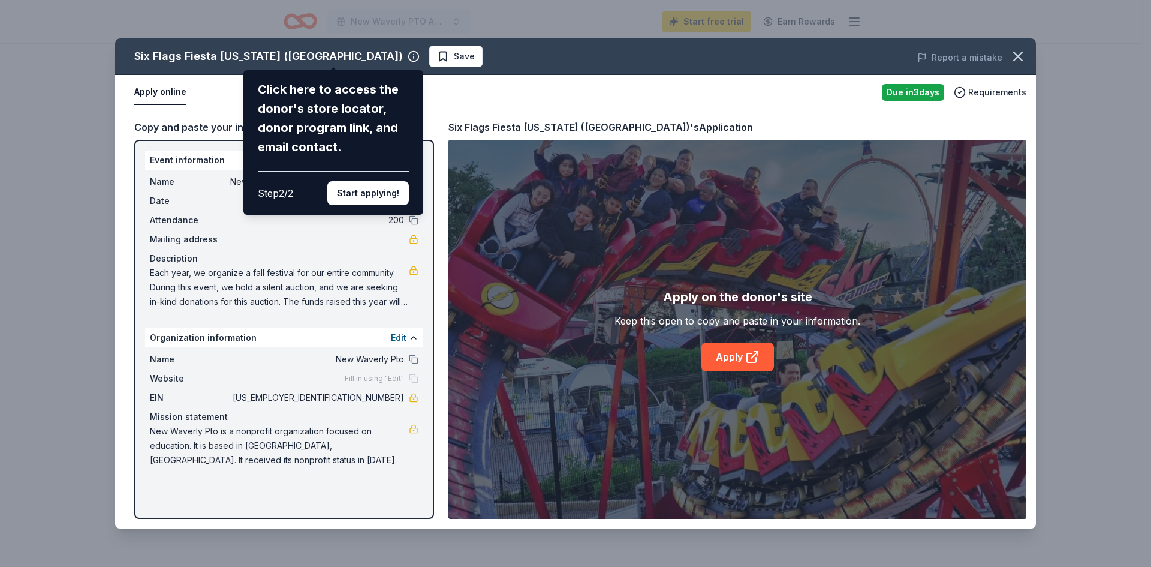
click at [367, 196] on button "Start applying!" at bounding box center [368, 193] width 82 height 24
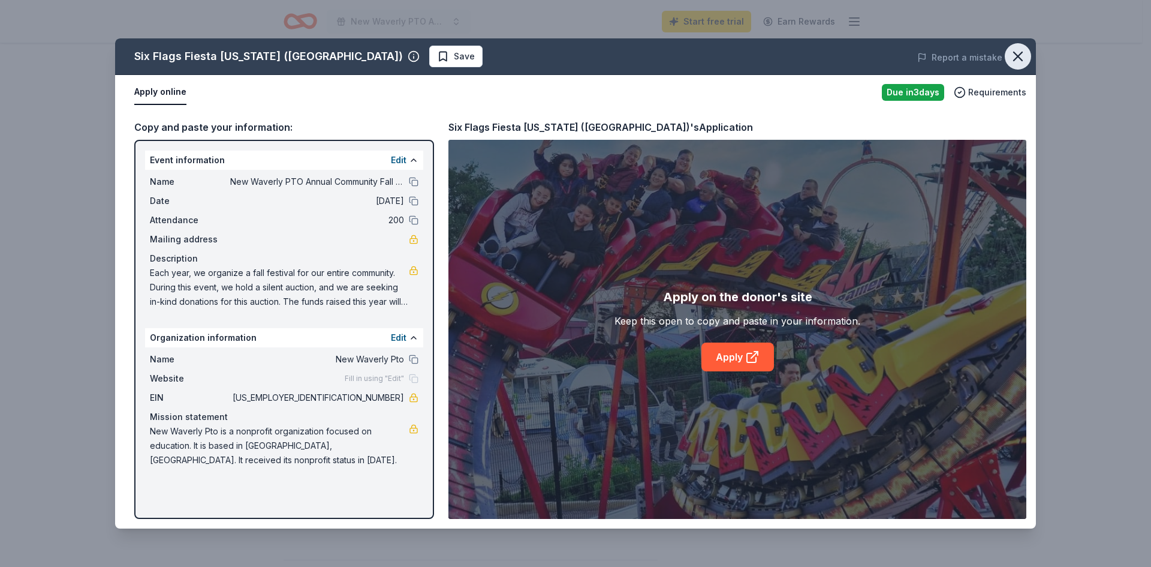
click at [1015, 52] on icon "button" at bounding box center [1018, 56] width 17 height 17
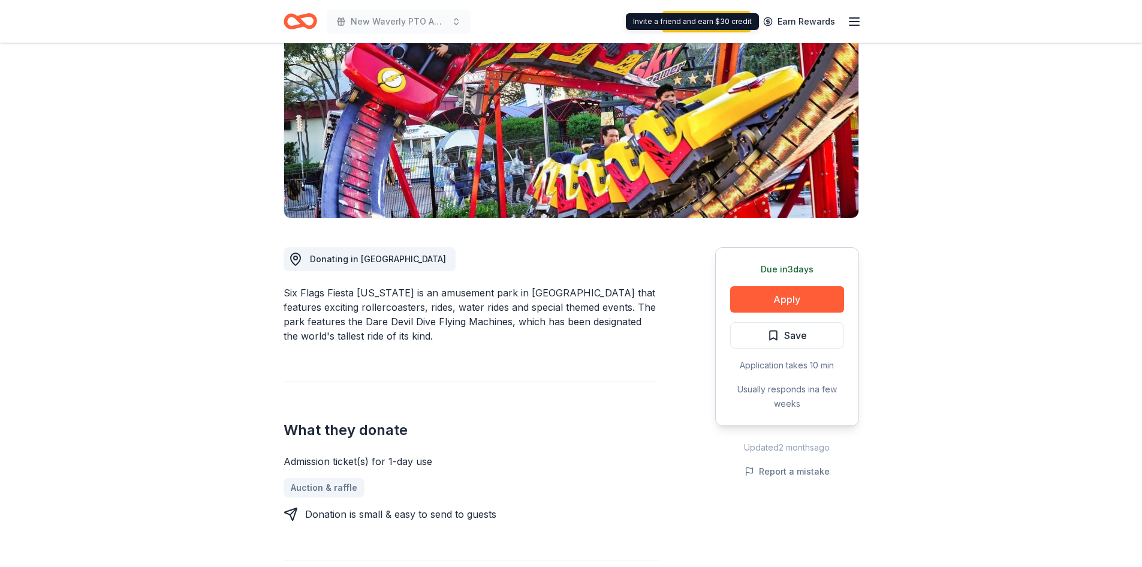
click at [854, 19] on icon "button" at bounding box center [854, 21] width 14 height 14
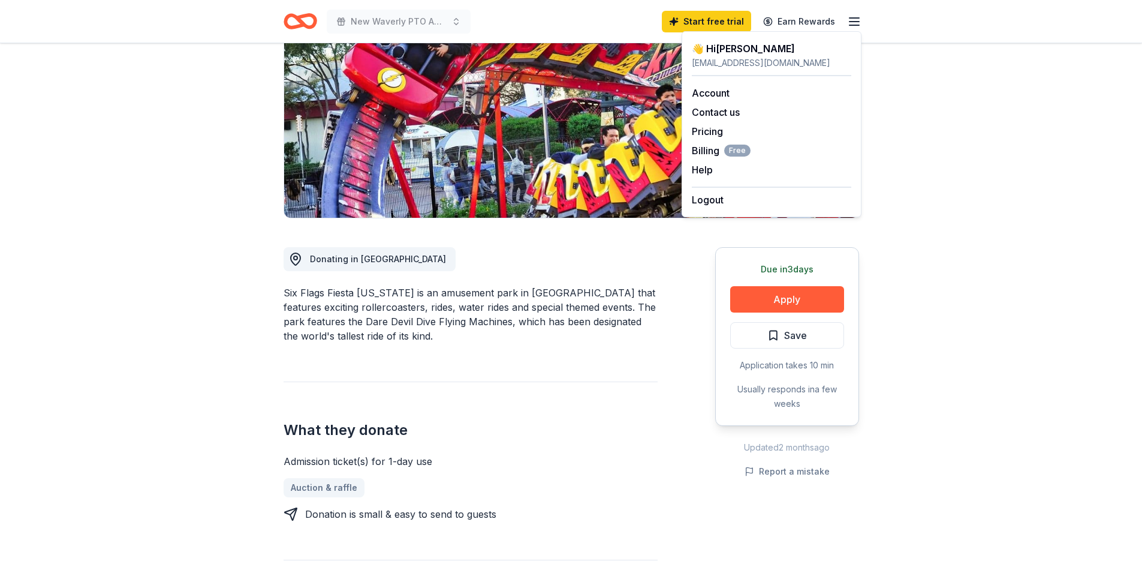
click at [703, 58] on div "nw_pto@yahoo.com" at bounding box center [771, 63] width 159 height 14
click at [720, 94] on link "Account" at bounding box center [711, 93] width 38 height 12
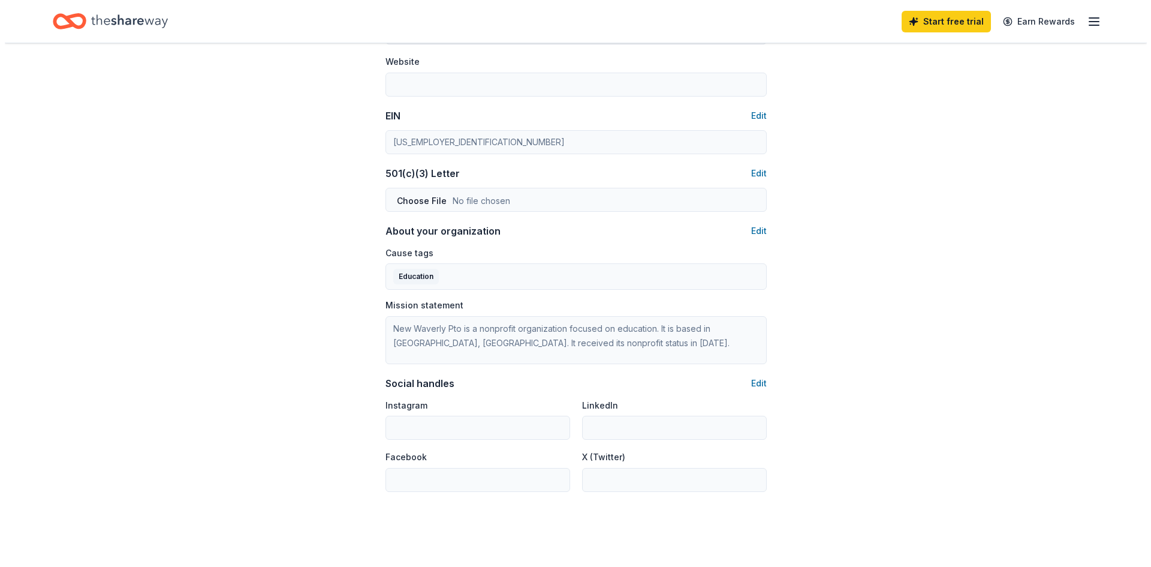
scroll to position [540, 0]
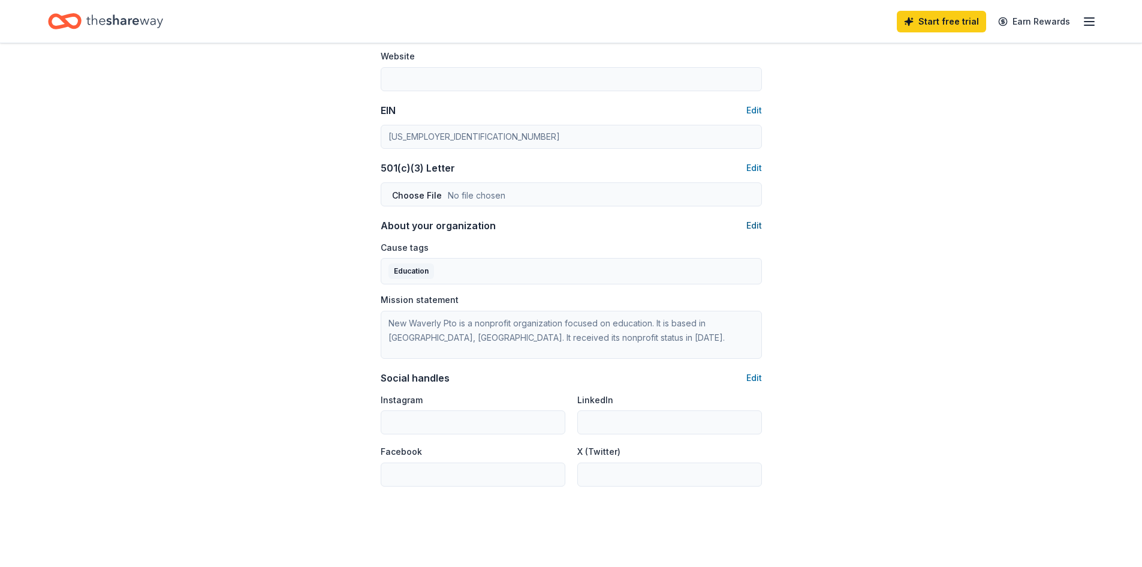
click at [755, 227] on button "Edit" at bounding box center [754, 225] width 16 height 14
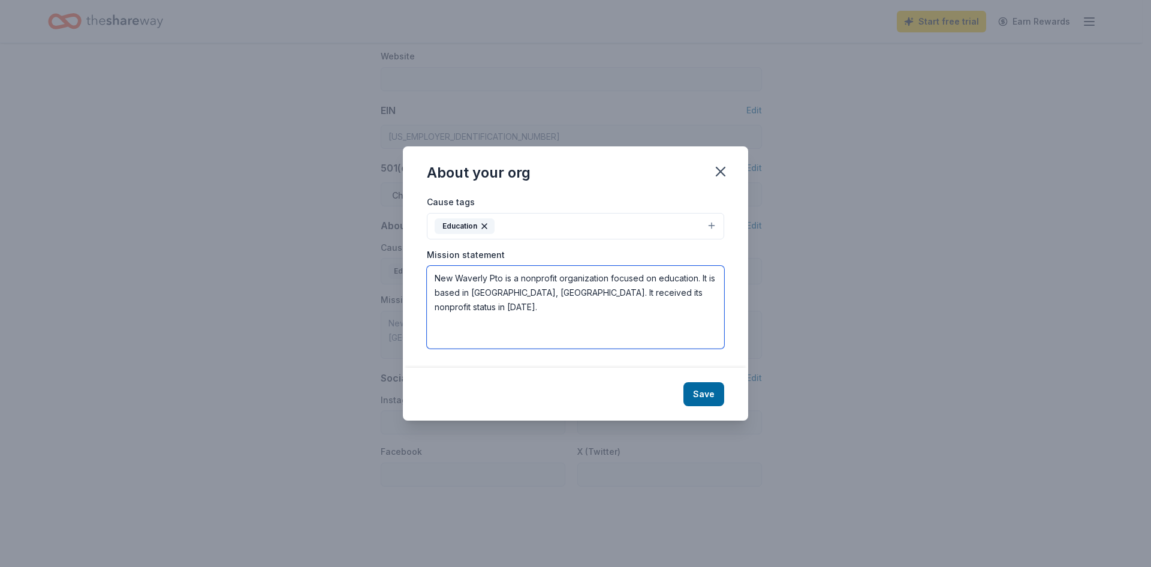
drag, startPoint x: 703, startPoint y: 296, endPoint x: 317, endPoint y: 276, distance: 386.7
click at [317, 276] on div "About your org Cause tags Education Mission statement New Waverly Pto is a nonp…" at bounding box center [575, 283] width 1151 height 567
paste textarea "The New Waverly Parent-Teacher Organization (PTO) is a volunteer organization o…"
drag, startPoint x: 483, startPoint y: 301, endPoint x: 383, endPoint y: 272, distance: 103.8
click at [383, 272] on div "About your org Cause tags Education Mission statement The New Waverly Parent-Te…" at bounding box center [575, 283] width 1151 height 567
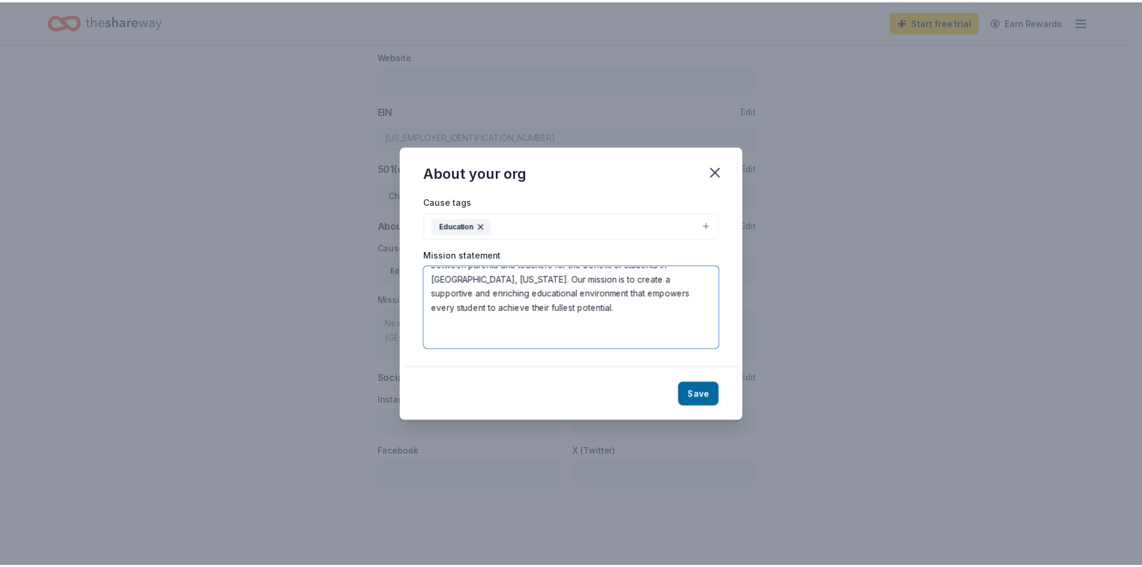
scroll to position [66, 0]
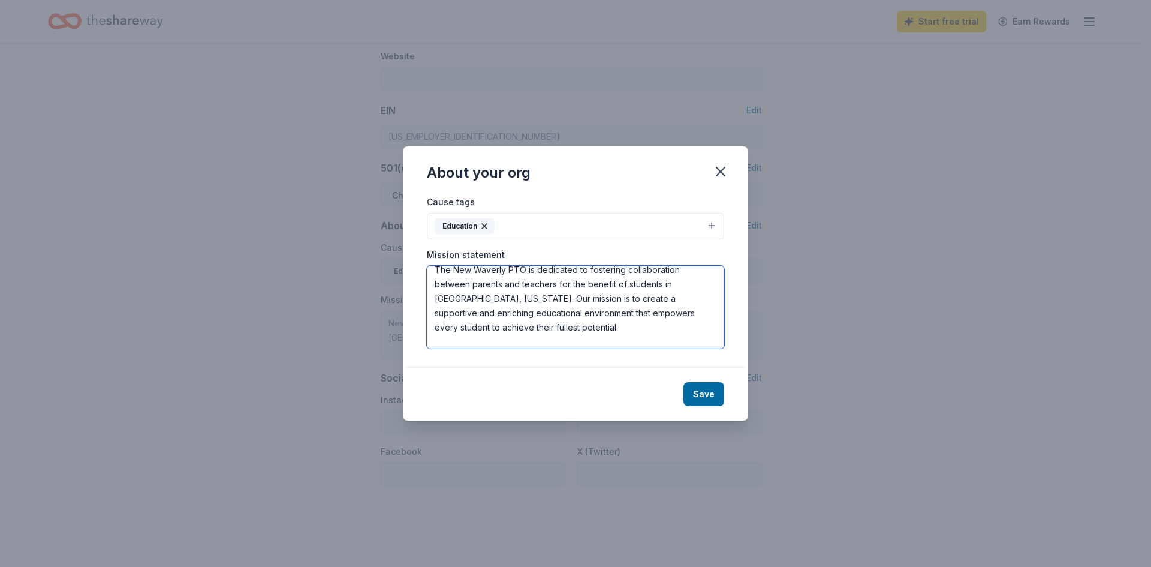
click at [657, 318] on textarea "The New Waverly Parent-Teacher Organization (PTO) is a volunteer organization o…" at bounding box center [575, 307] width 297 height 83
drag, startPoint x: 627, startPoint y: 324, endPoint x: 627, endPoint y: 332, distance: 7.8
click at [627, 332] on textarea "The New Waverly Parent-Teacher Organization (PTO) is a volunteer organization o…" at bounding box center [575, 307] width 297 height 83
type textarea "The New Waverly Parent-Teacher Organization (PTO) is a volunteer organization o…"
click at [705, 388] on button "Save" at bounding box center [704, 394] width 41 height 24
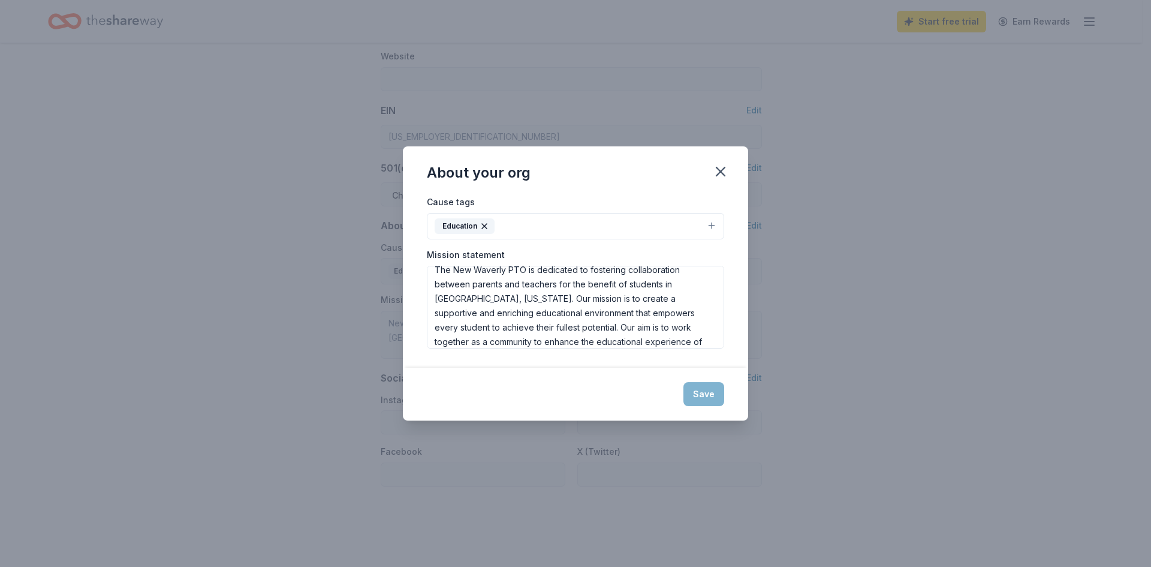
type textarea "The New Waverly Parent-Teacher Organization (PTO) is a volunteer organization o…"
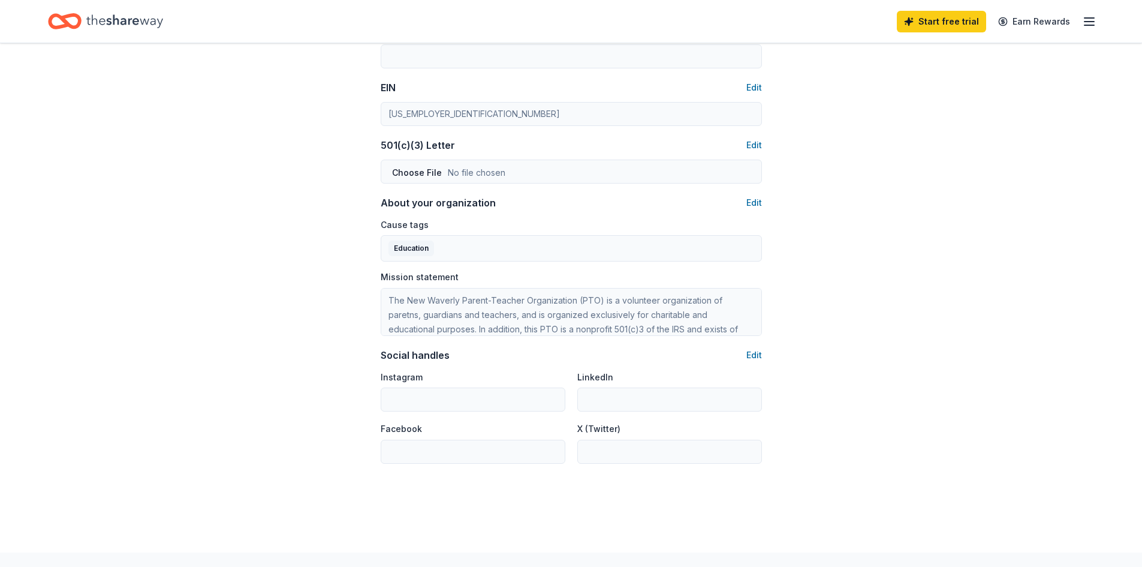
scroll to position [454, 0]
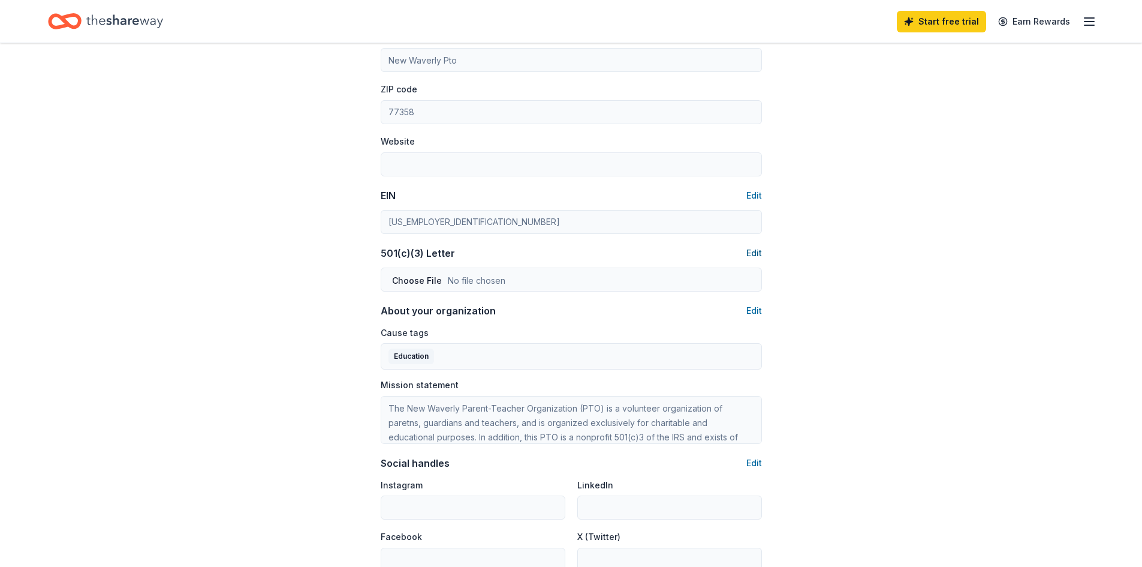
click at [757, 254] on button "Edit" at bounding box center [754, 253] width 16 height 14
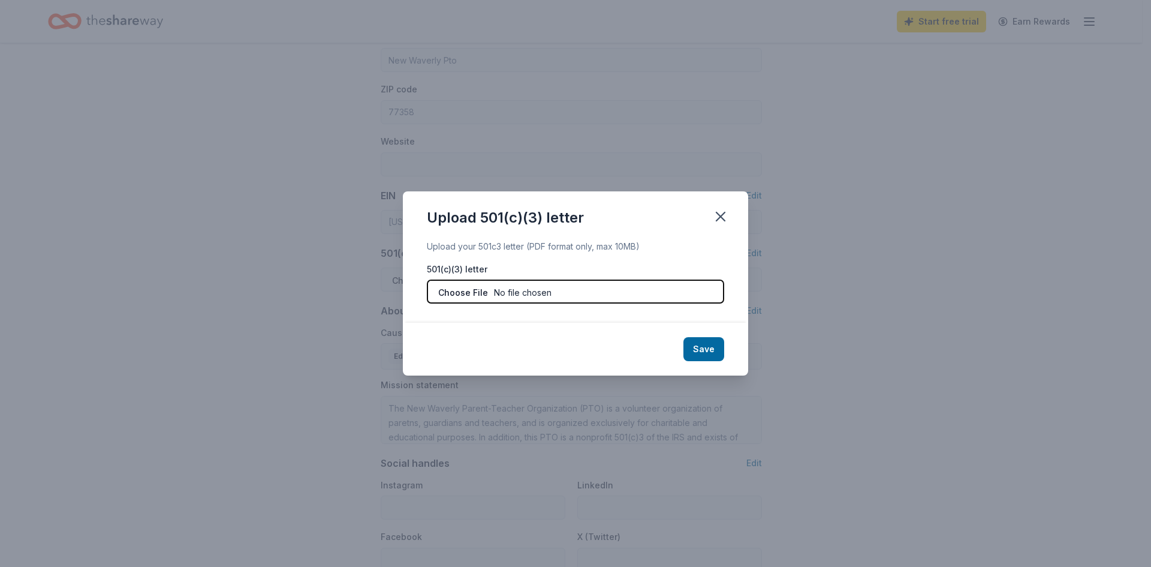
click at [649, 294] on input "file" at bounding box center [575, 291] width 297 height 24
type input "C:\fakepath\pto 501c3.pdf"
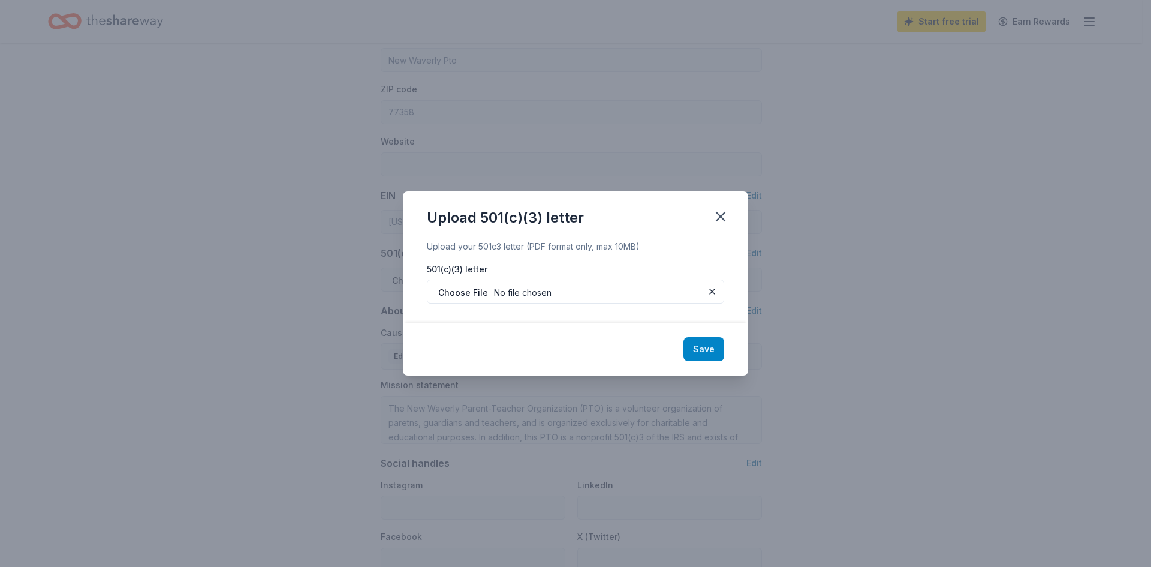
click at [708, 348] on button "Save" at bounding box center [704, 349] width 41 height 24
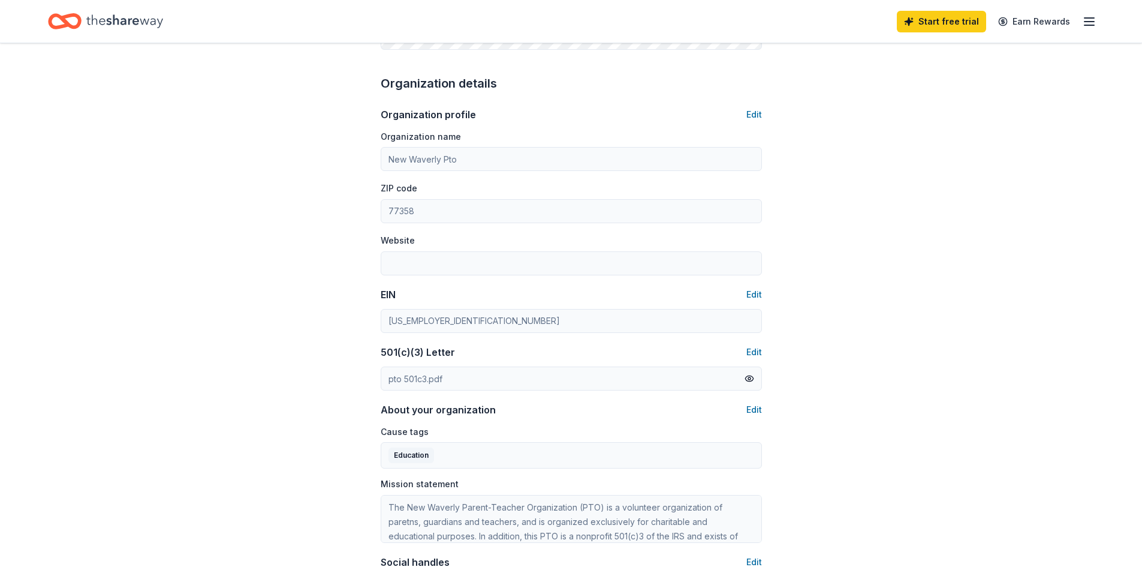
scroll to position [335, 0]
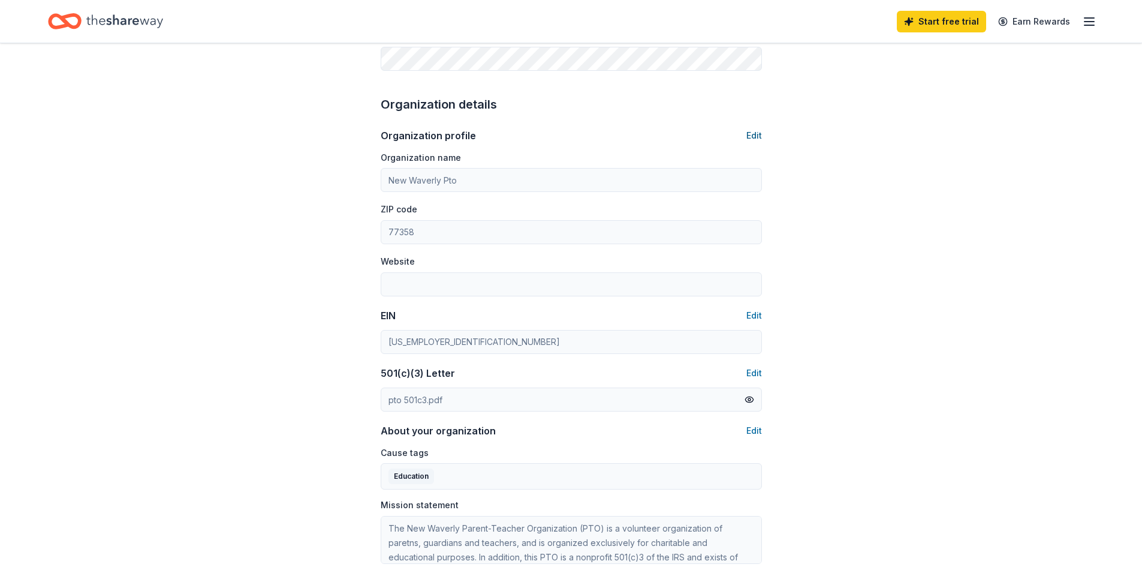
click at [750, 133] on button "Edit" at bounding box center [754, 135] width 16 height 14
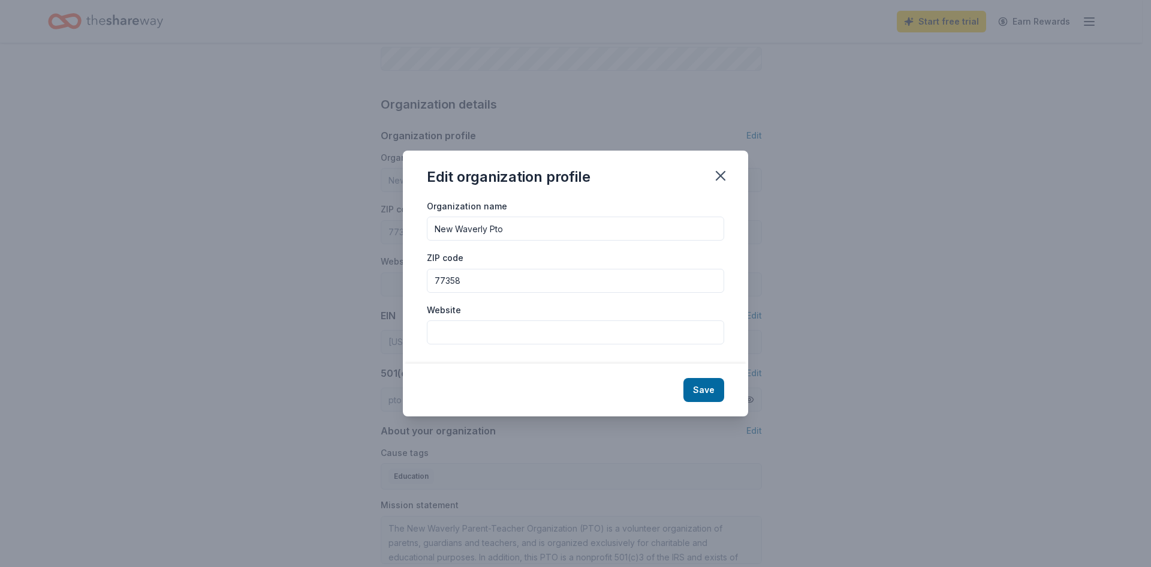
click at [470, 323] on input "Website" at bounding box center [575, 332] width 297 height 24
type input "www.newwaverlypto.org"
click at [700, 377] on div "Save" at bounding box center [575, 389] width 345 height 53
click at [703, 383] on button "Save" at bounding box center [704, 390] width 41 height 24
type input "www.newwaverlypto.org"
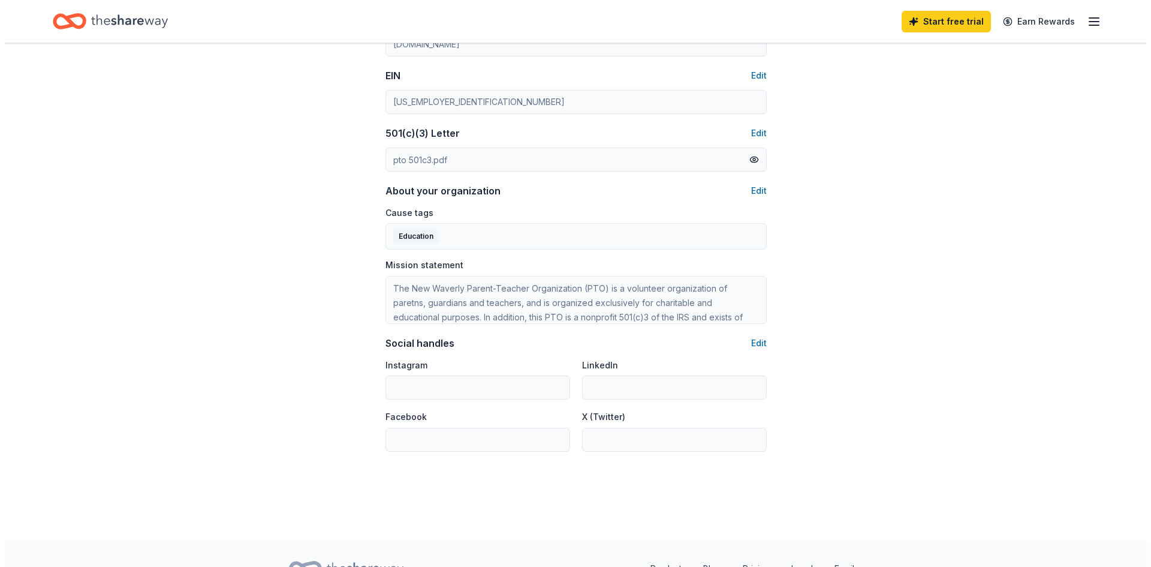
scroll to position [634, 0]
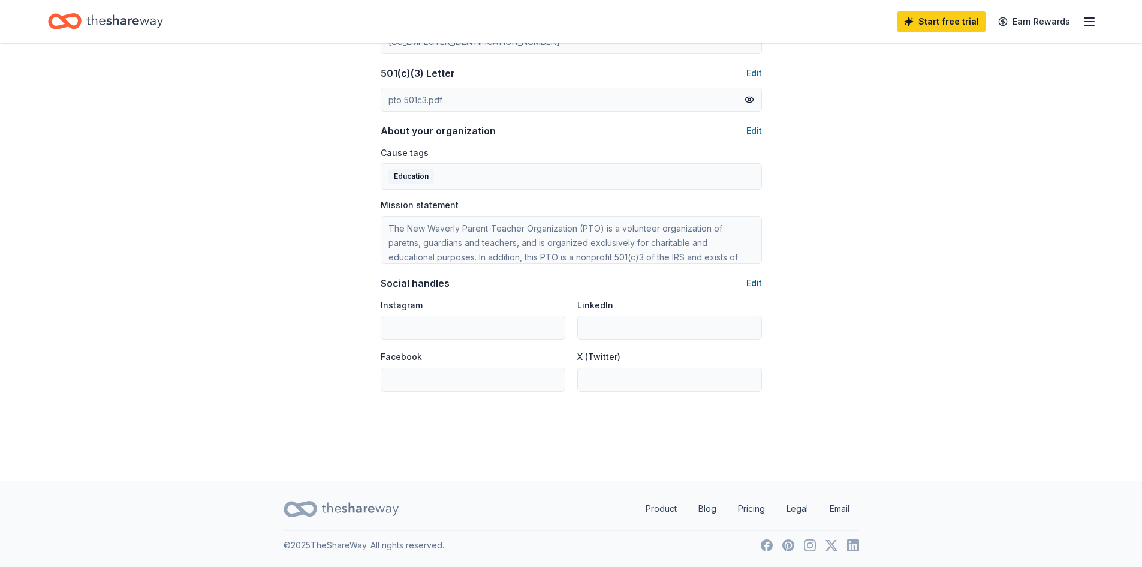
click at [754, 283] on button "Edit" at bounding box center [754, 283] width 16 height 14
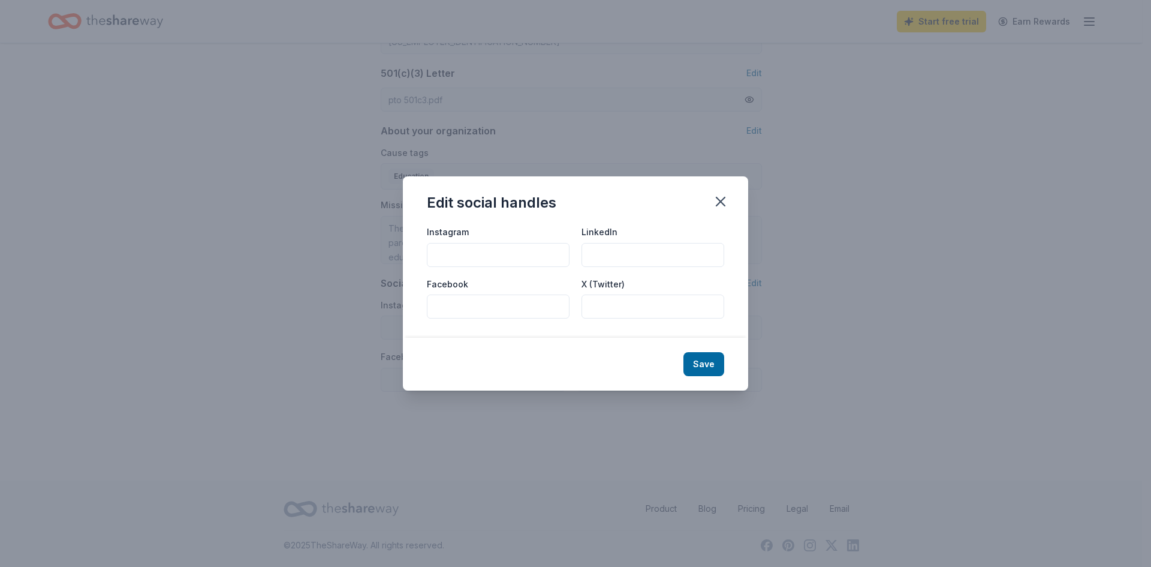
click at [510, 305] on input "Facebook" at bounding box center [498, 306] width 143 height 24
paste input "https://www.facebook.com/NWTXPTO"
type input "https://www.facebook.com/NWTXPTO"
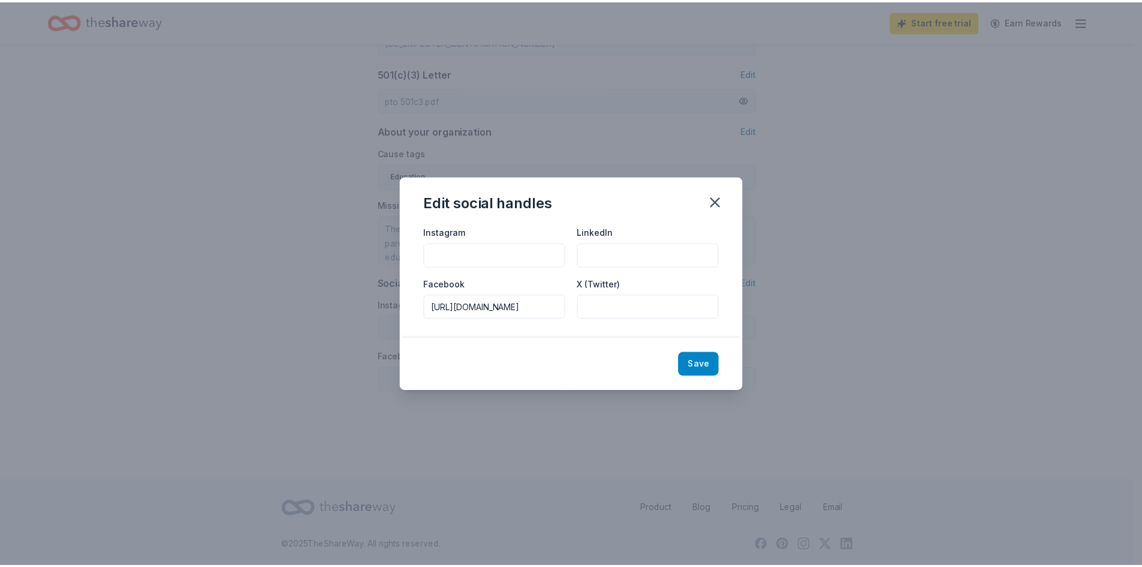
scroll to position [0, 0]
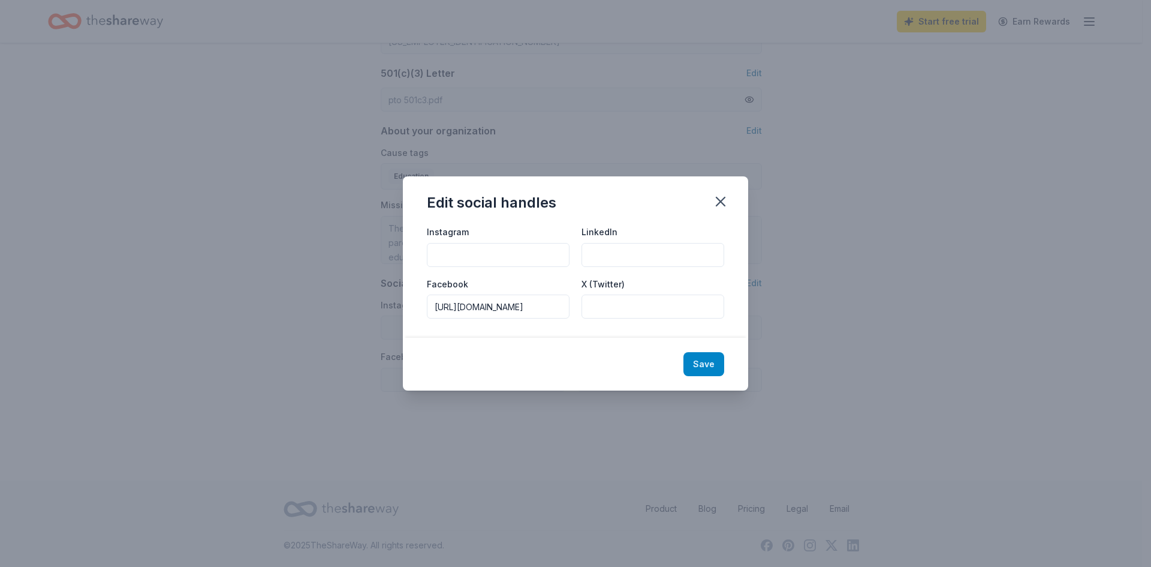
click at [697, 360] on button "Save" at bounding box center [704, 364] width 41 height 24
type input "https://www.facebook.com/NWTXPTO"
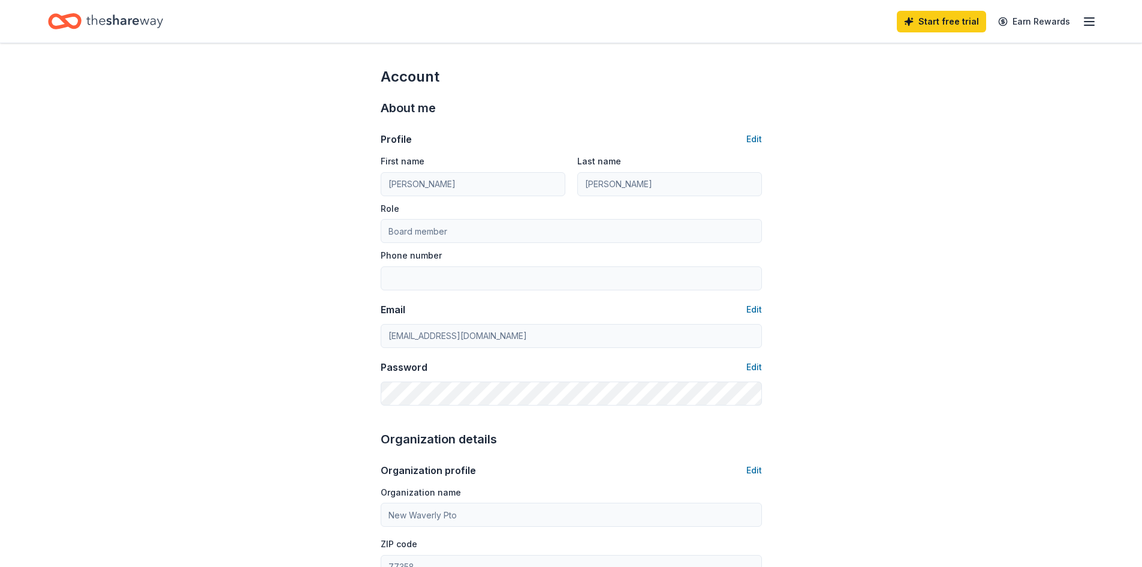
click at [1091, 19] on icon "button" at bounding box center [1089, 21] width 14 height 14
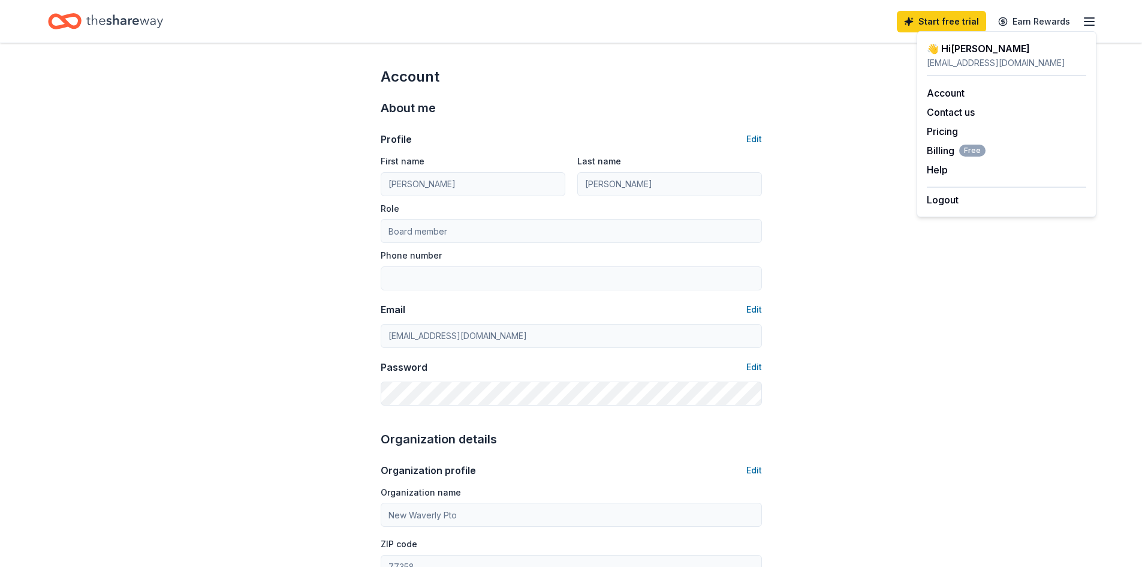
click at [812, 25] on div "Start free trial Earn Rewards" at bounding box center [571, 21] width 1046 height 28
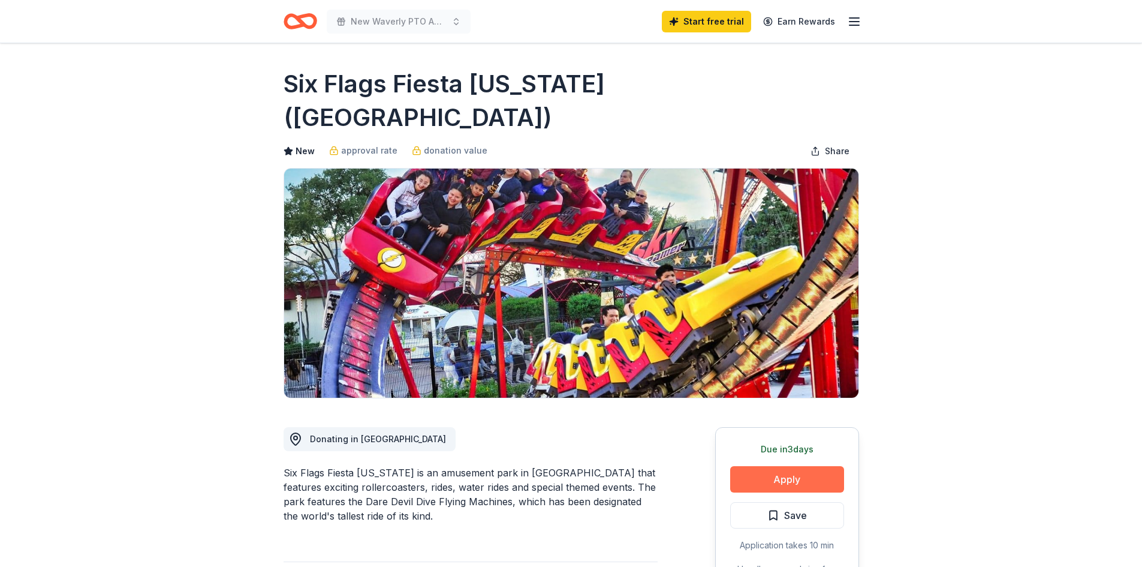
click at [775, 466] on button "Apply" at bounding box center [787, 479] width 114 height 26
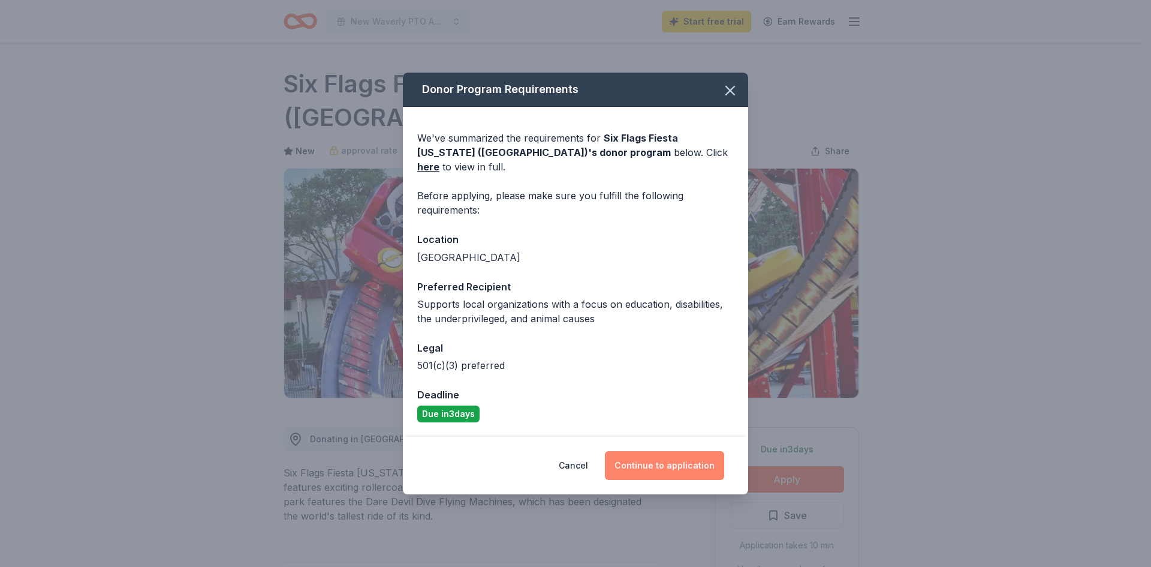
click at [689, 466] on button "Continue to application" at bounding box center [664, 465] width 119 height 29
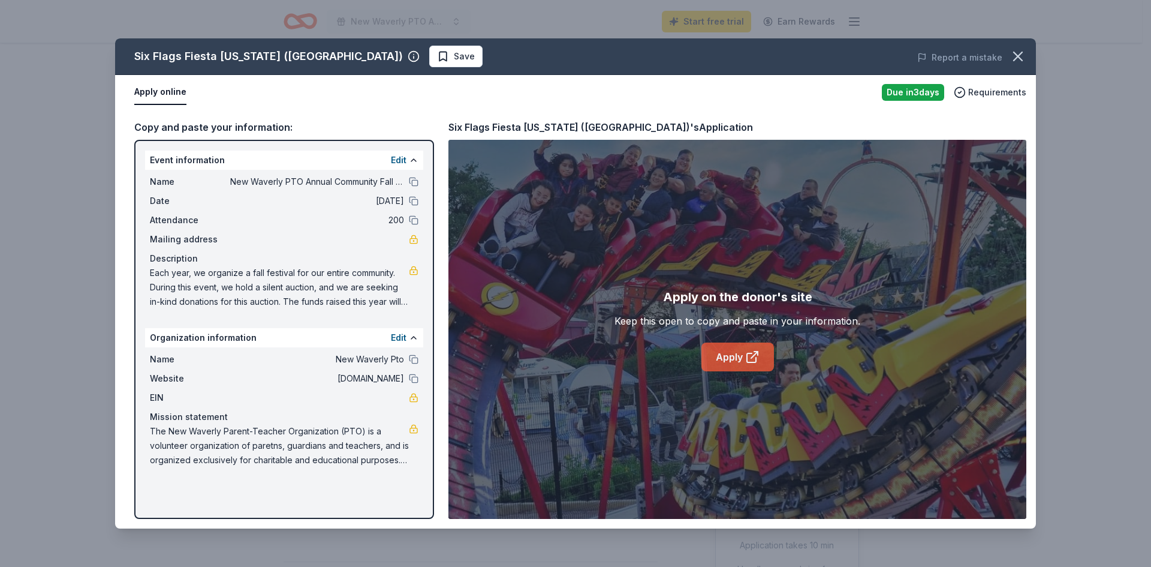
click at [748, 356] on icon at bounding box center [752, 357] width 14 height 14
click at [1019, 59] on icon "button" at bounding box center [1018, 56] width 17 height 17
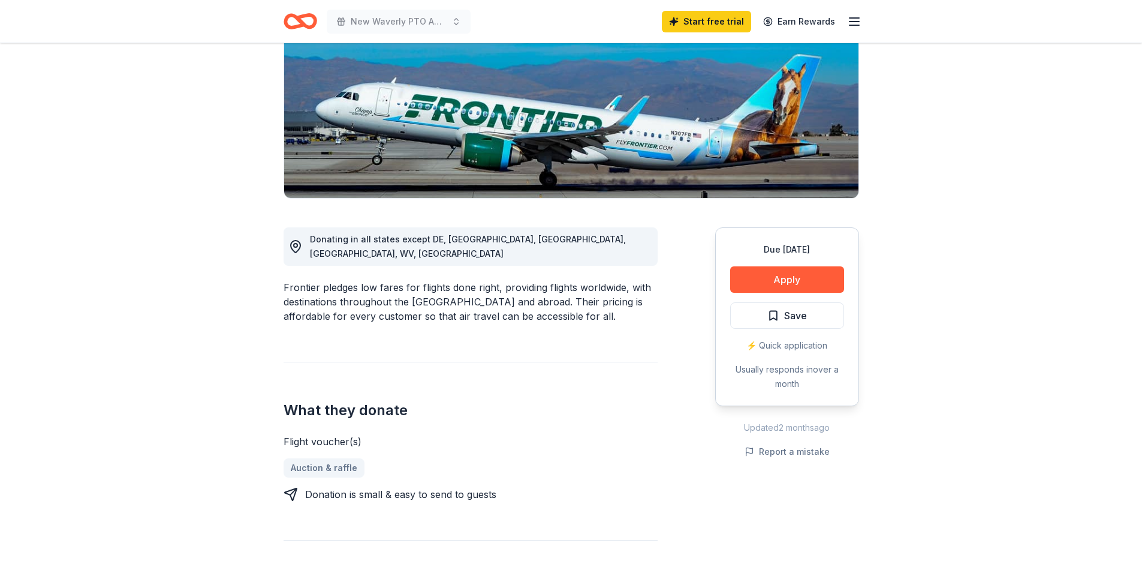
scroll to position [180, 0]
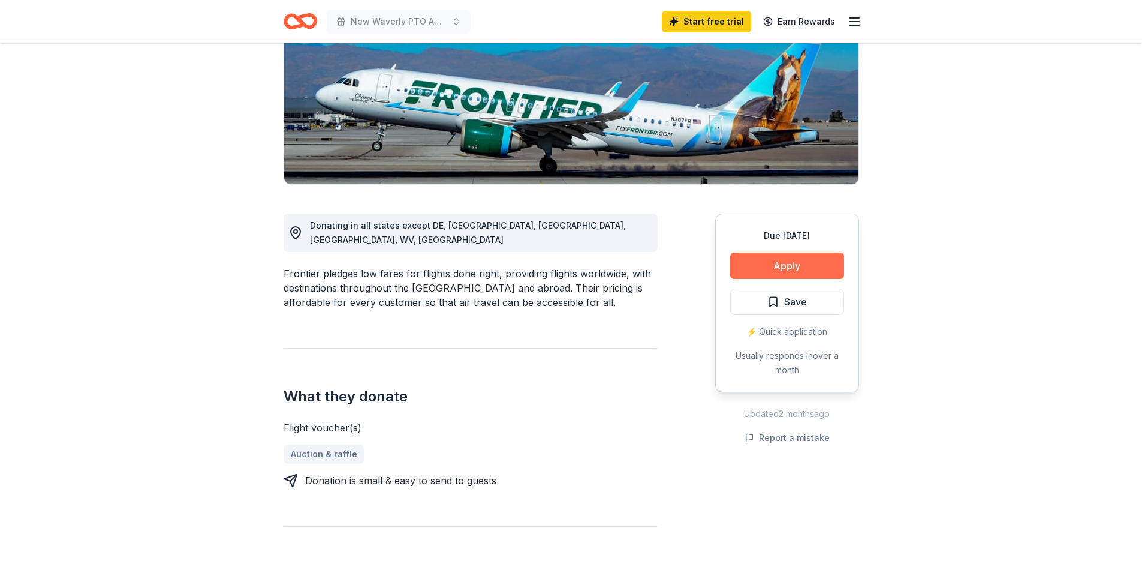
click at [769, 260] on button "Apply" at bounding box center [787, 265] width 114 height 26
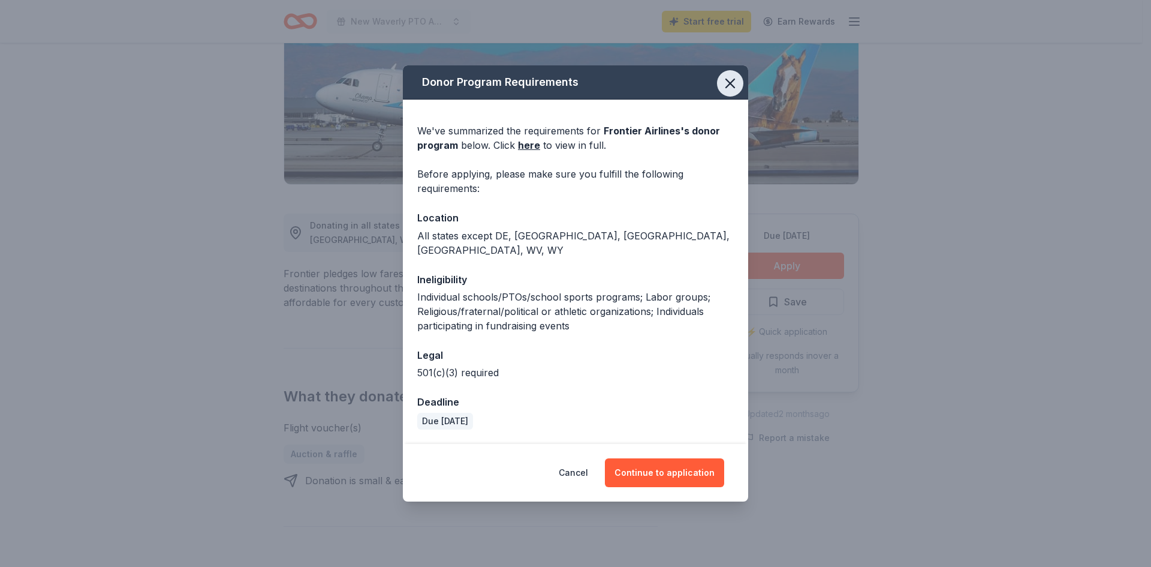
click at [722, 89] on icon "button" at bounding box center [730, 83] width 17 height 17
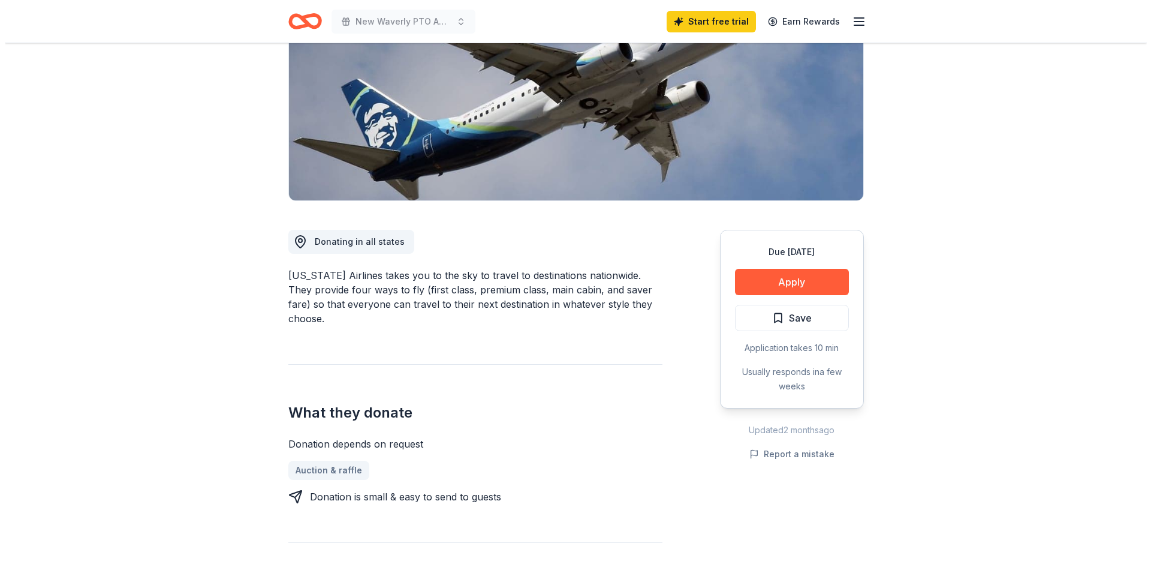
scroll to position [180, 0]
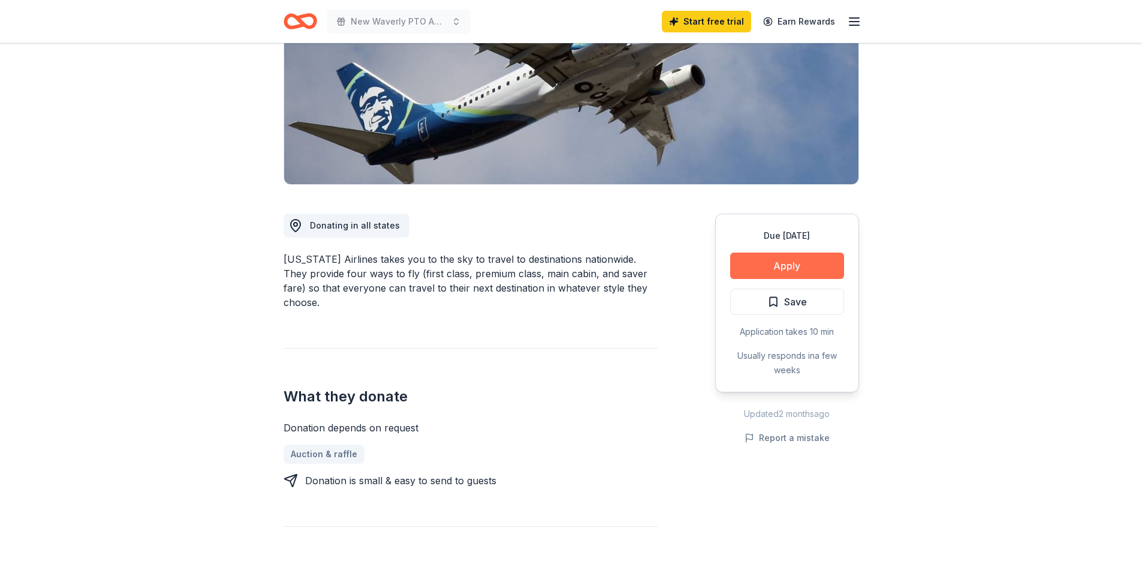
click at [779, 257] on button "Apply" at bounding box center [787, 265] width 114 height 26
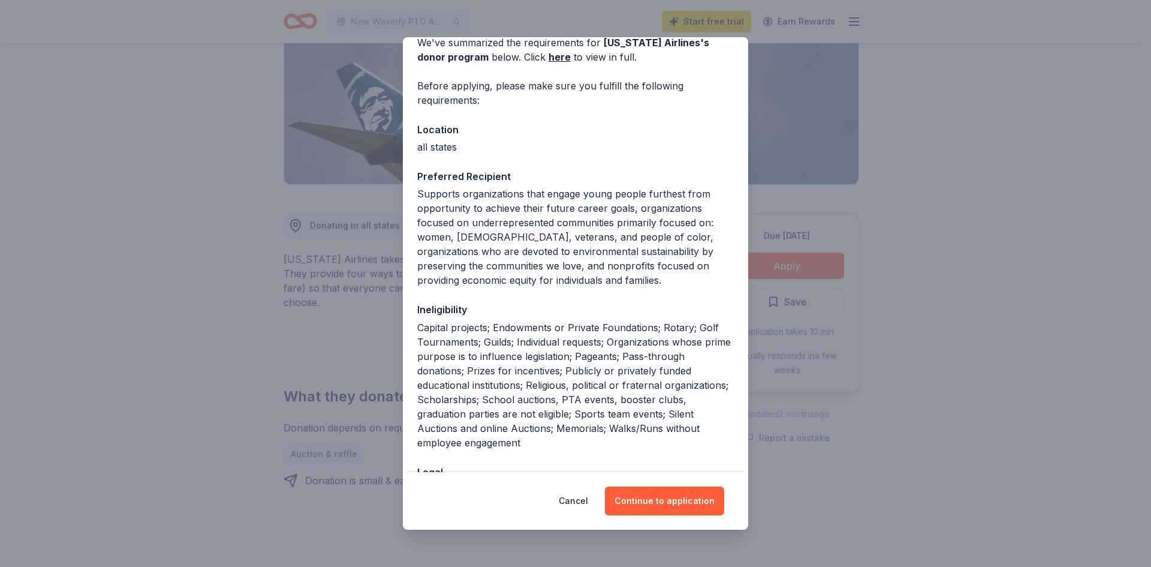
scroll to position [120, 0]
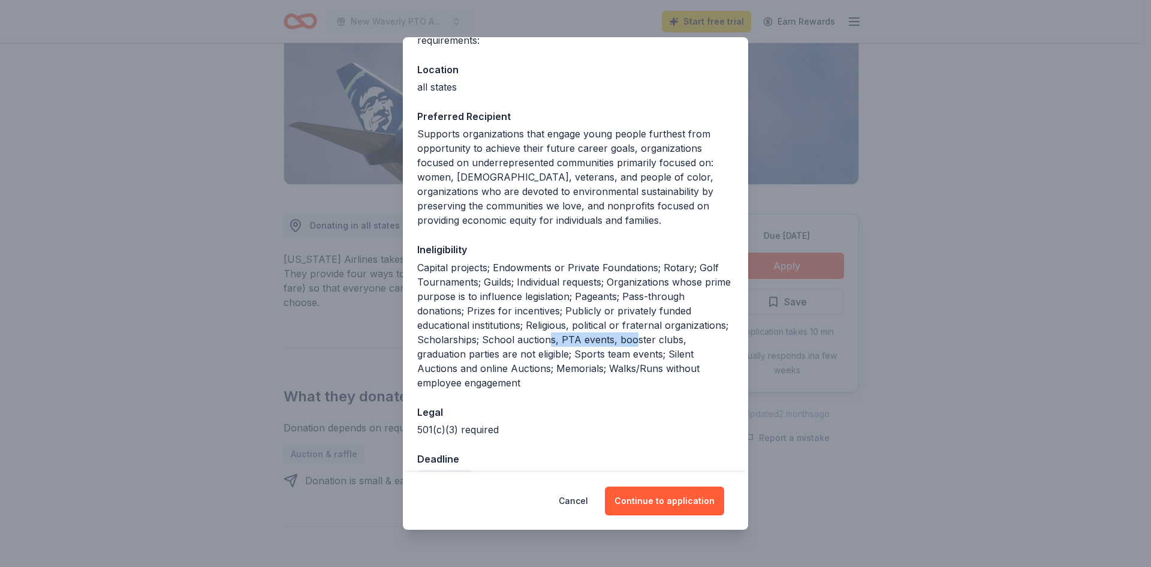
drag, startPoint x: 616, startPoint y: 337, endPoint x: 702, endPoint y: 345, distance: 86.1
click at [702, 345] on div "Capital projects; Endowments or Private Foundations; Rotary; Golf Tournaments; …" at bounding box center [575, 325] width 317 height 130
click at [592, 381] on div "Capital projects; Endowments or Private Foundations; Rotary; Golf Tournaments; …" at bounding box center [575, 325] width 317 height 130
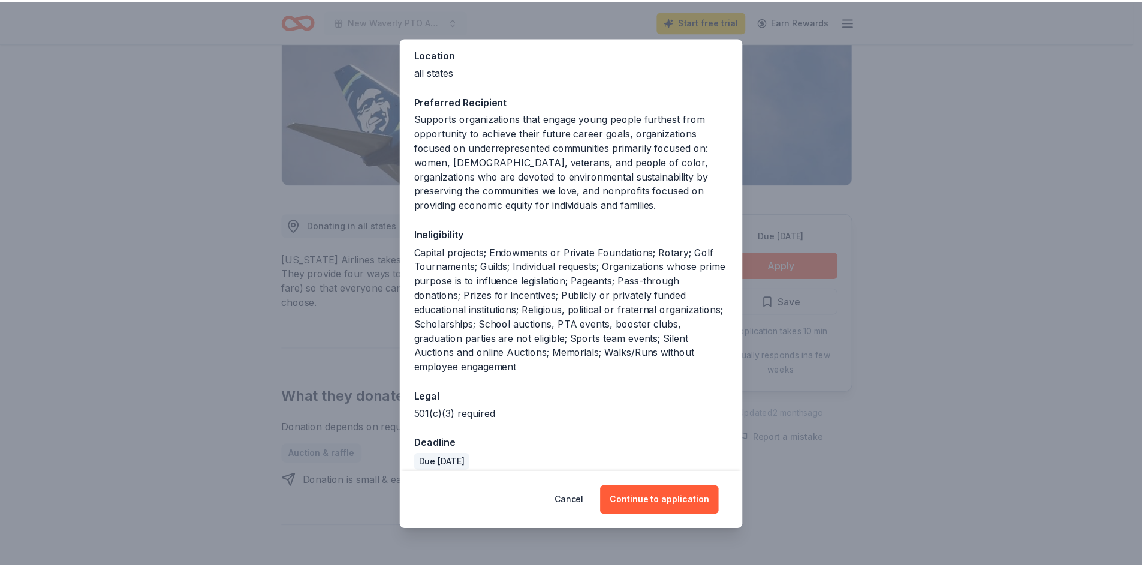
scroll to position [148, 0]
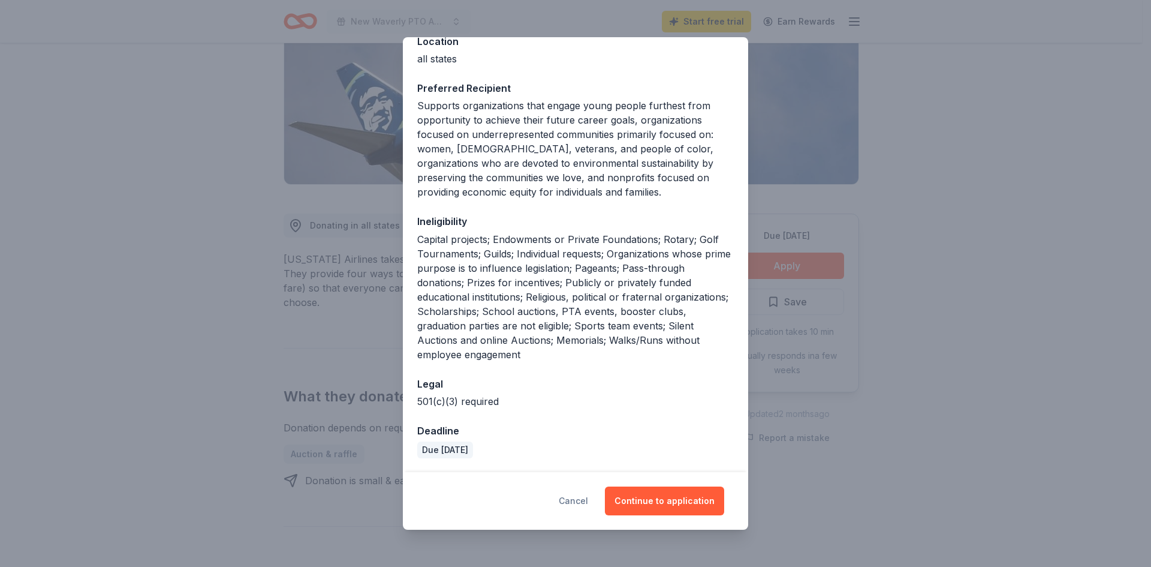
click at [579, 502] on button "Cancel" at bounding box center [573, 500] width 29 height 29
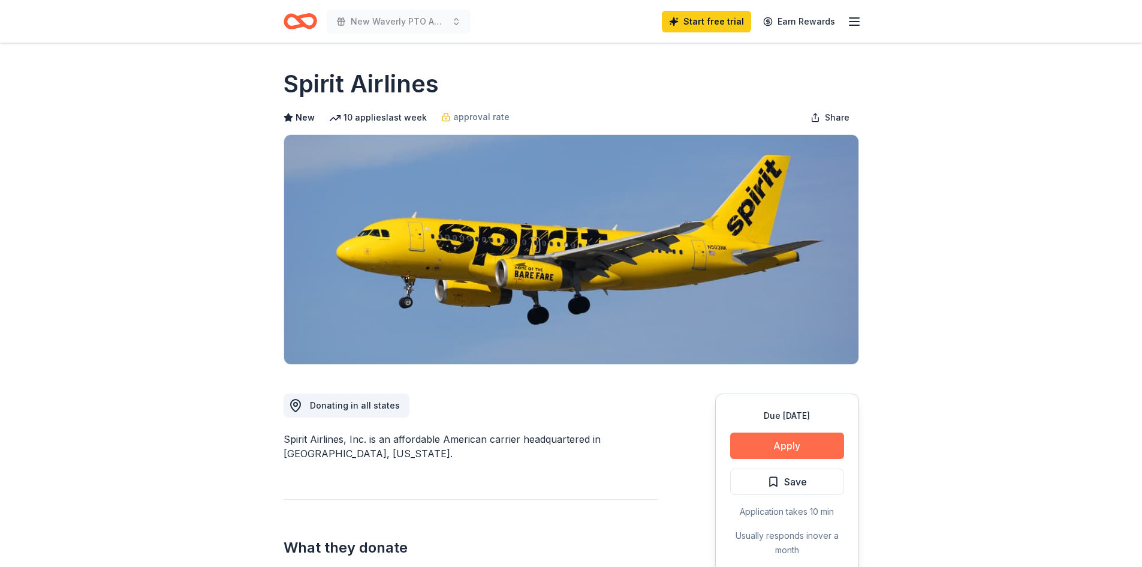
click at [781, 440] on button "Apply" at bounding box center [787, 445] width 114 height 26
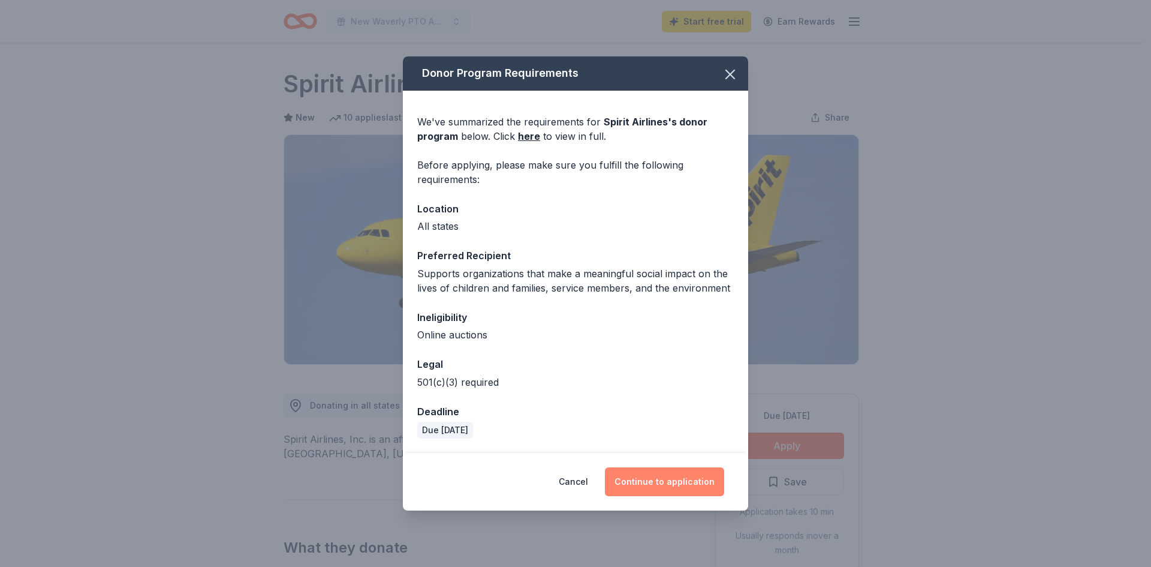
click at [645, 484] on button "Continue to application" at bounding box center [664, 481] width 119 height 29
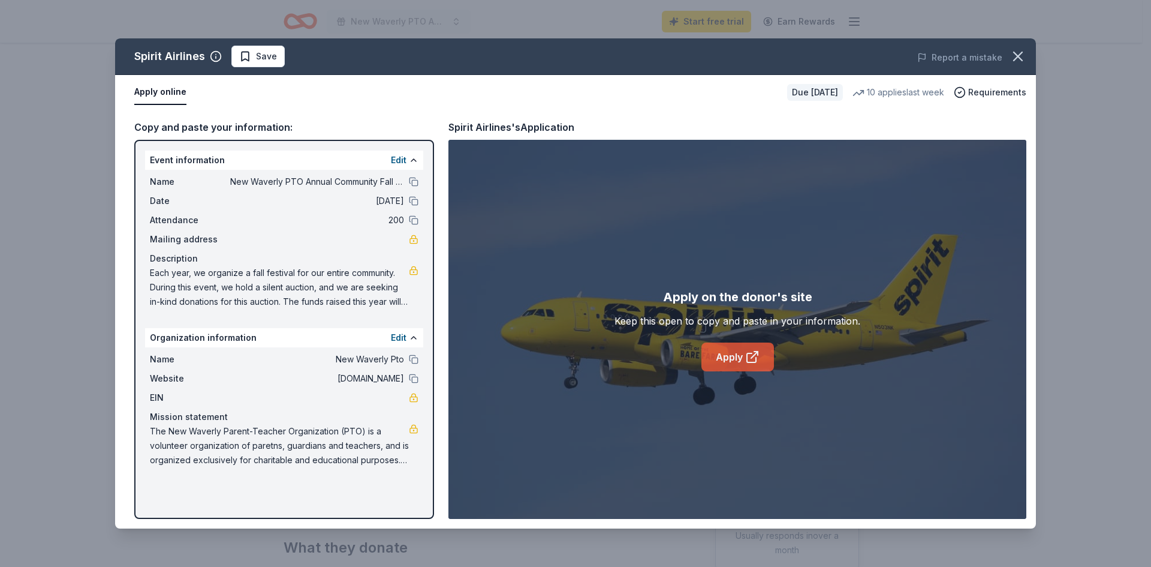
click at [732, 351] on link "Apply" at bounding box center [738, 356] width 73 height 29
click at [1020, 59] on icon "button" at bounding box center [1018, 56] width 17 height 17
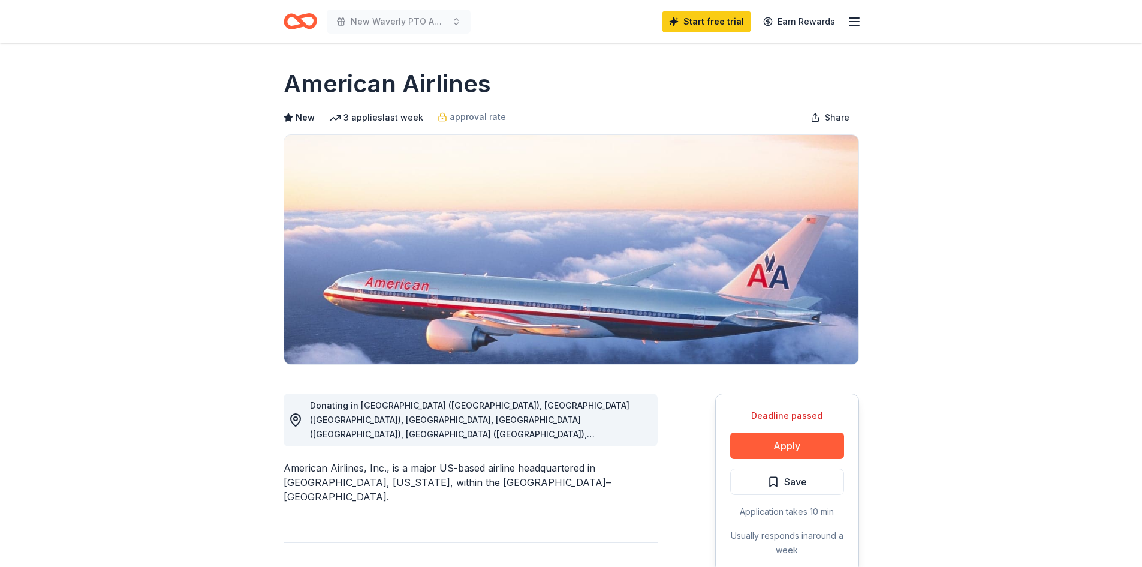
scroll to position [60, 0]
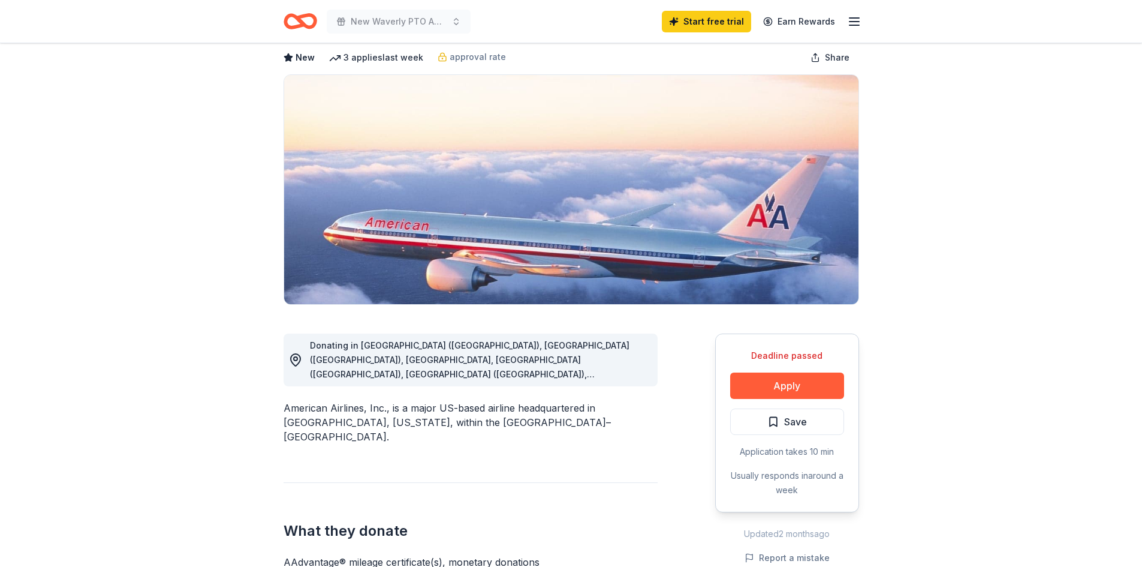
drag, startPoint x: 778, startPoint y: 381, endPoint x: 589, endPoint y: 412, distance: 191.3
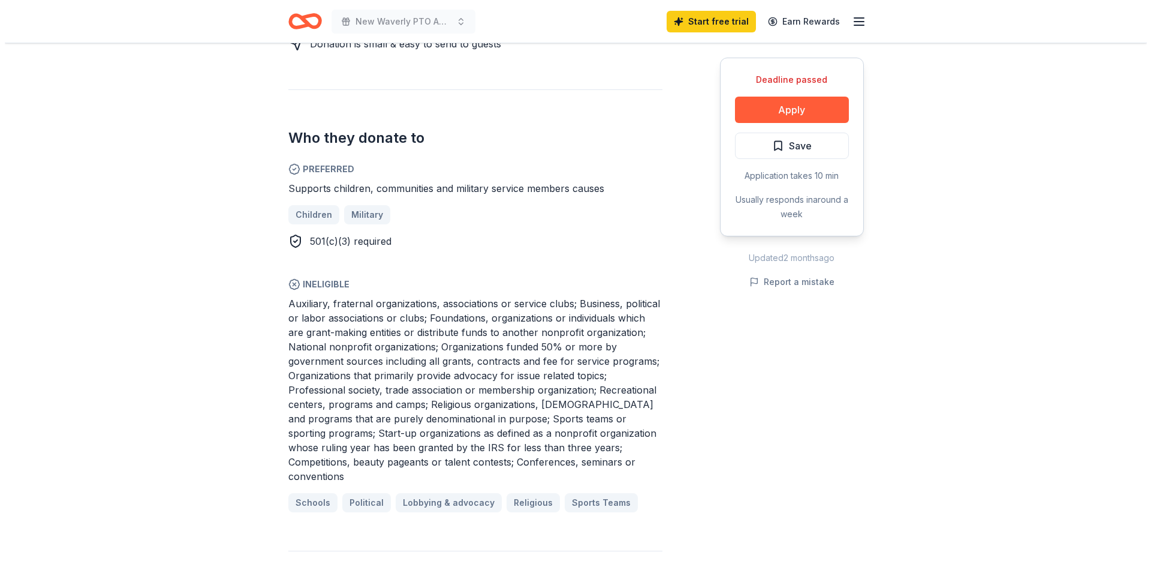
scroll to position [660, 0]
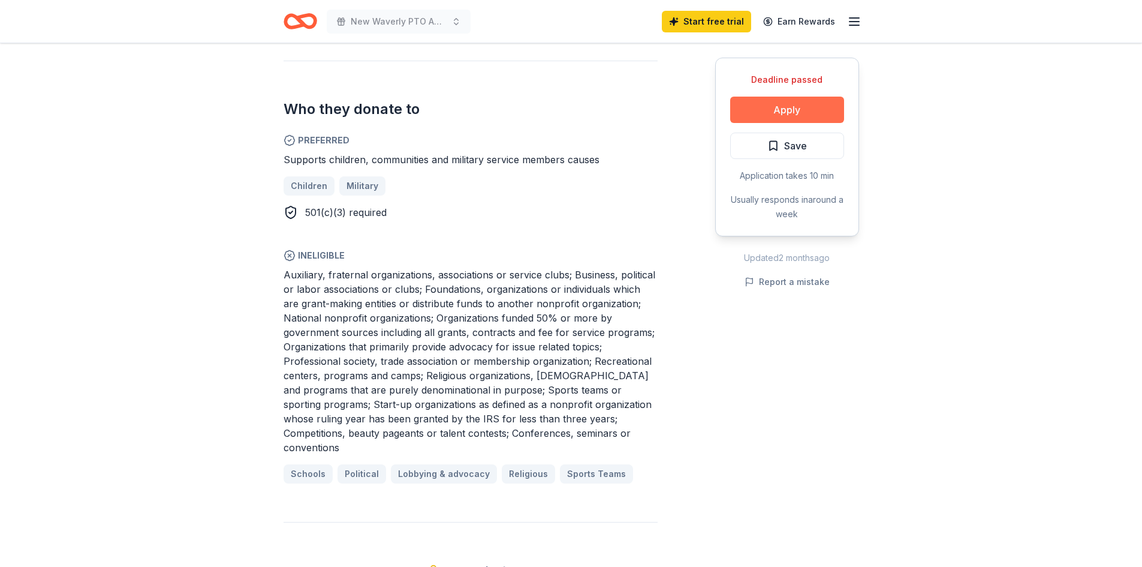
click at [763, 105] on button "Apply" at bounding box center [787, 110] width 114 height 26
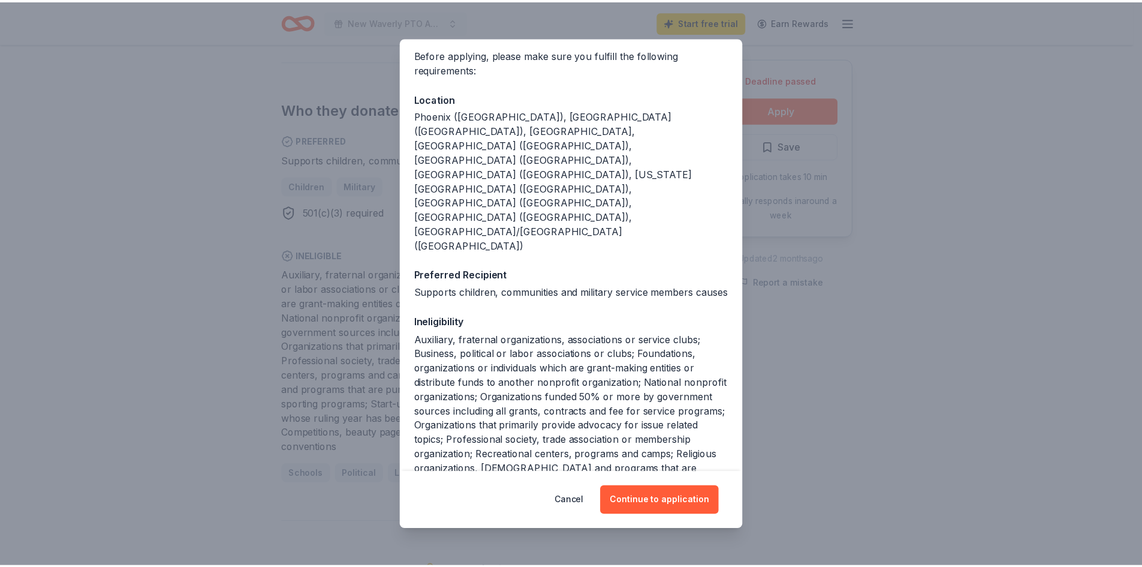
scroll to position [0, 0]
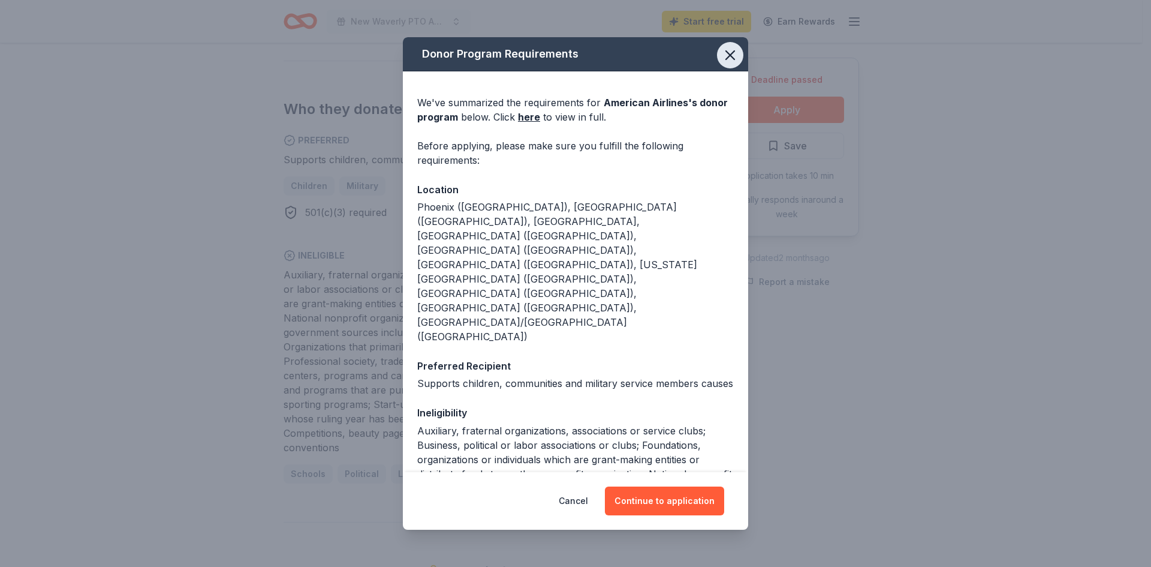
click at [725, 55] on icon "button" at bounding box center [730, 55] width 17 height 17
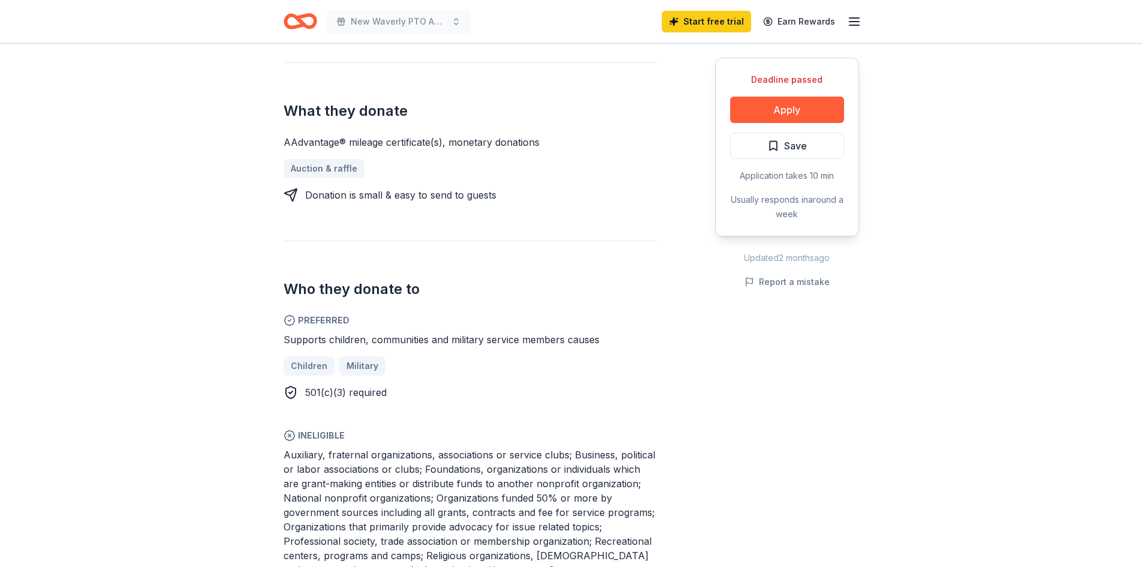
scroll to position [120, 0]
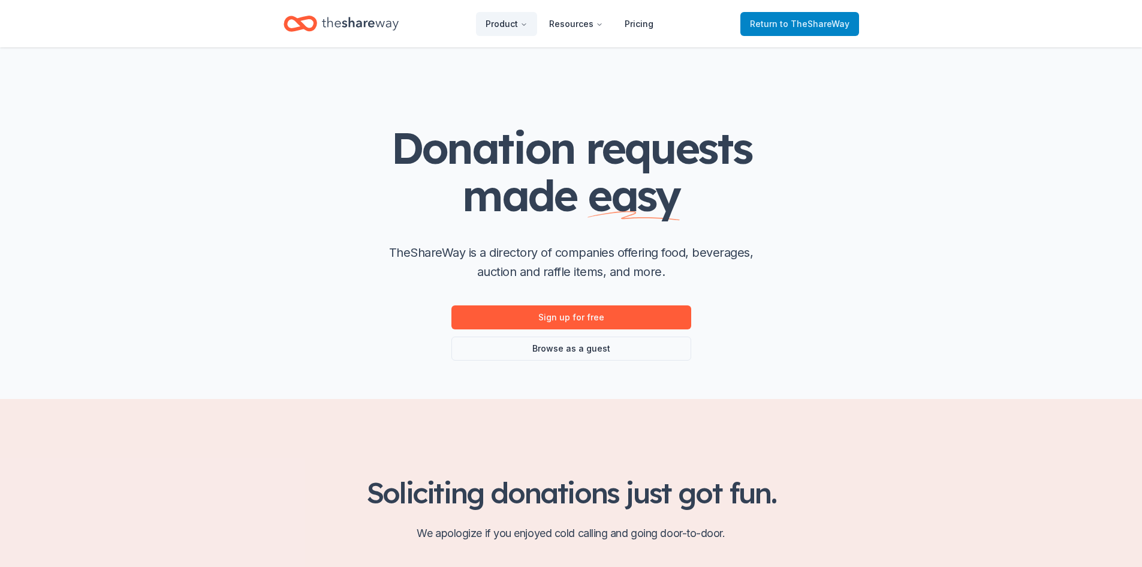
click at [781, 29] on span "Return to TheShareWay" at bounding box center [800, 24] width 100 height 14
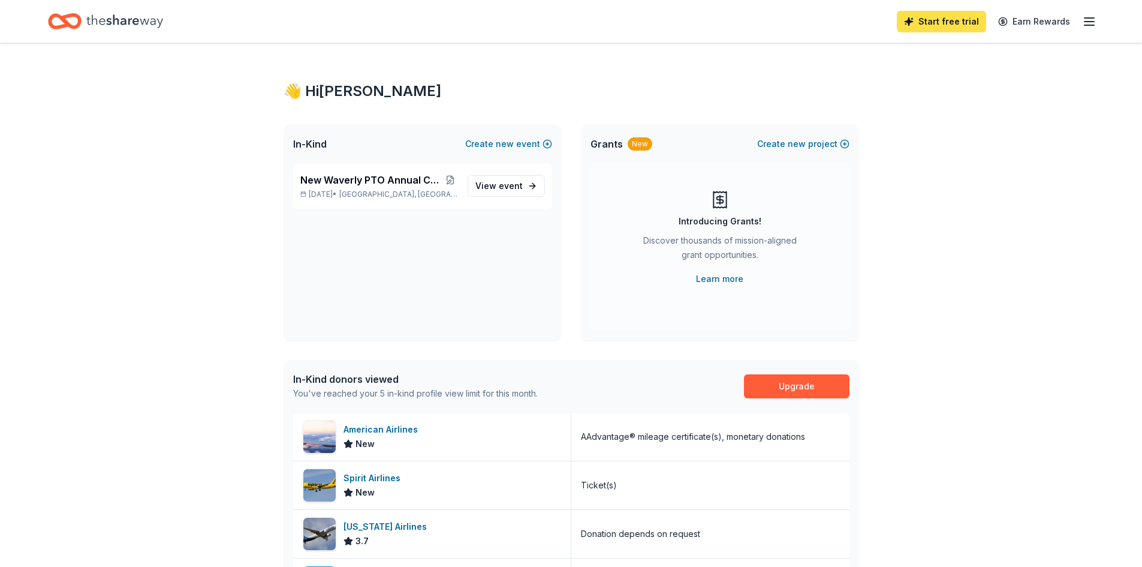
click at [937, 15] on link "Start free trial" at bounding box center [941, 22] width 89 height 22
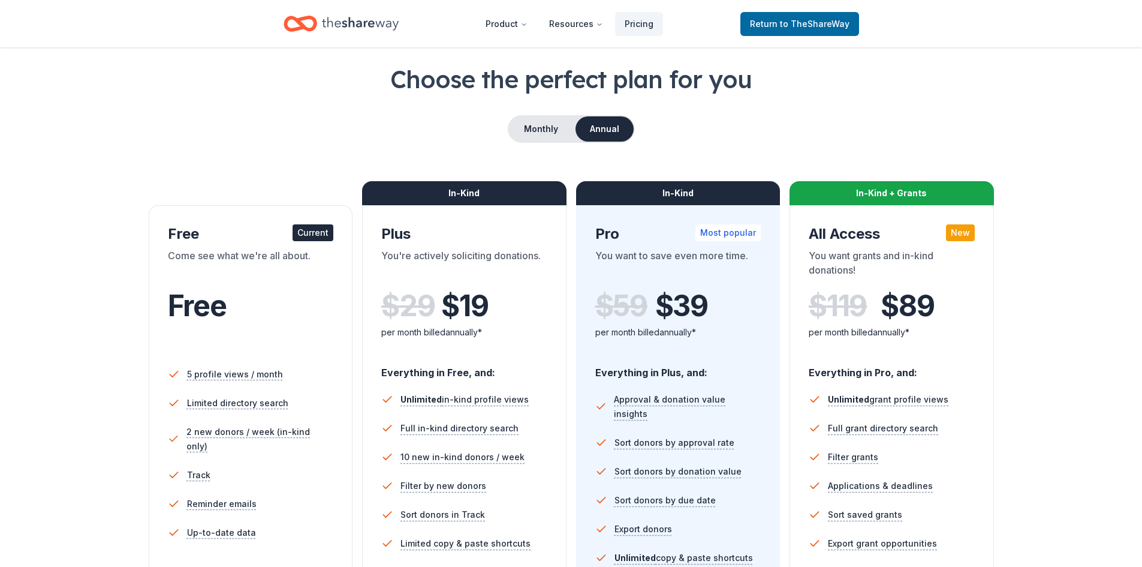
scroll to position [180, 0]
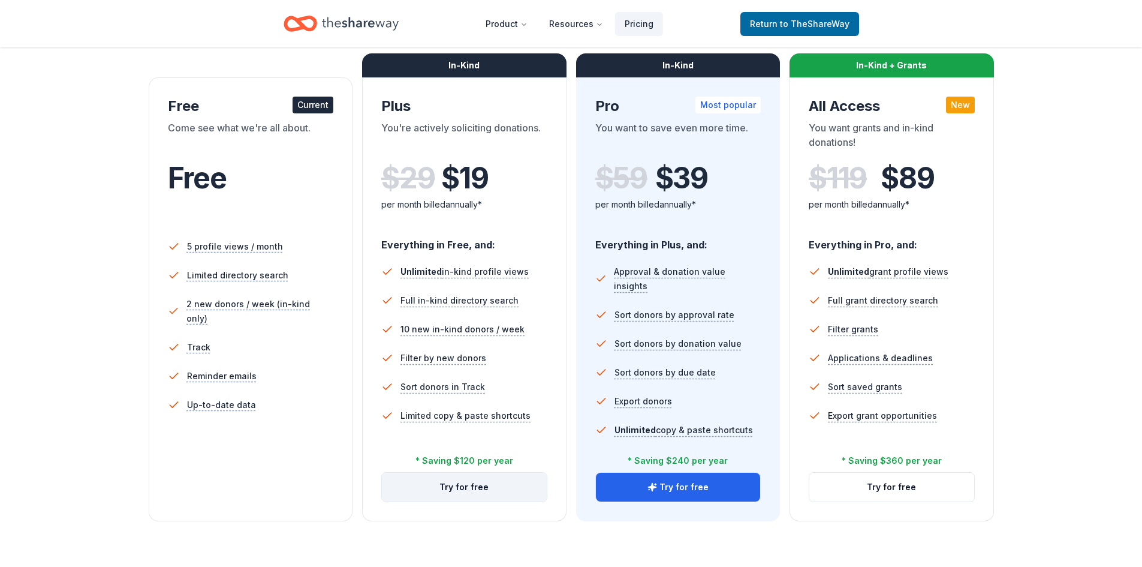
click at [484, 480] on button "Try for free" at bounding box center [464, 486] width 165 height 29
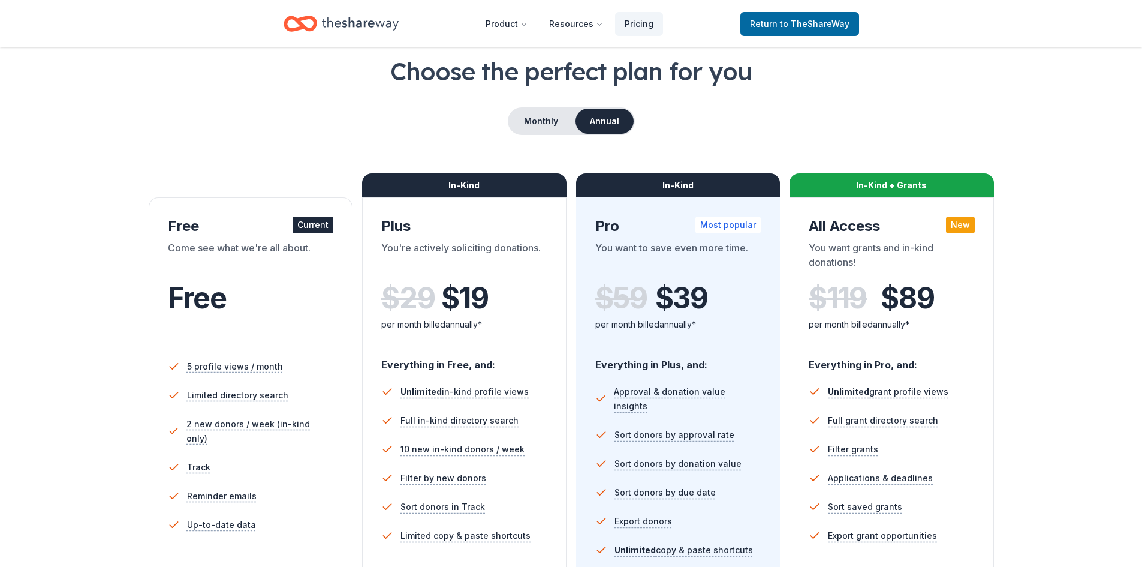
scroll to position [21, 0]
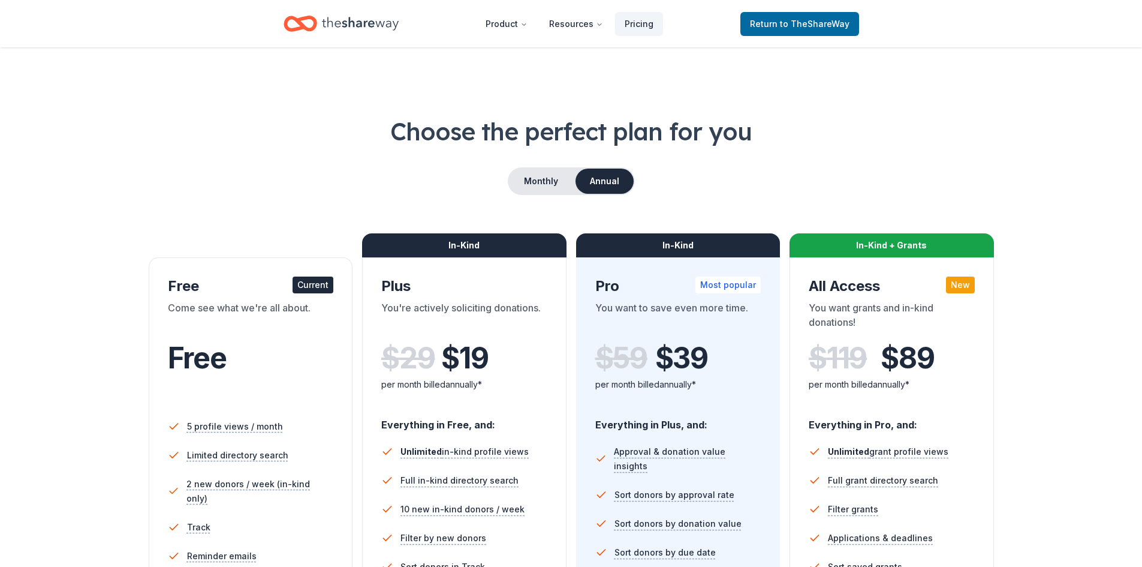
click at [477, 253] on div "In-Kind" at bounding box center [464, 245] width 204 height 24
click at [456, 321] on div "You're actively soliciting donations." at bounding box center [464, 317] width 166 height 34
click at [544, 183] on button "Monthly" at bounding box center [541, 180] width 64 height 25
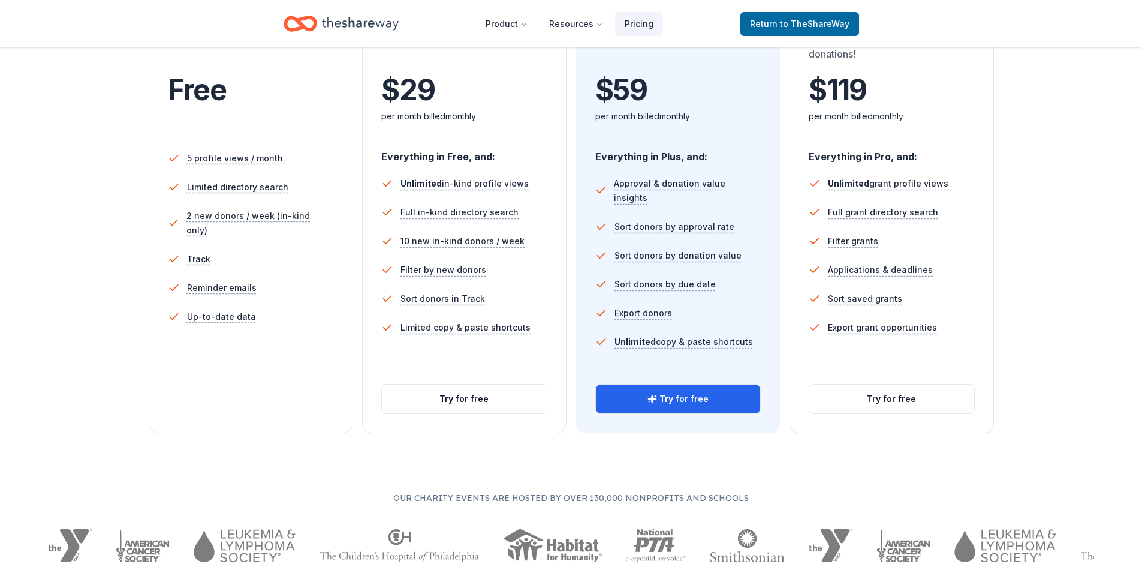
scroll to position [300, 0]
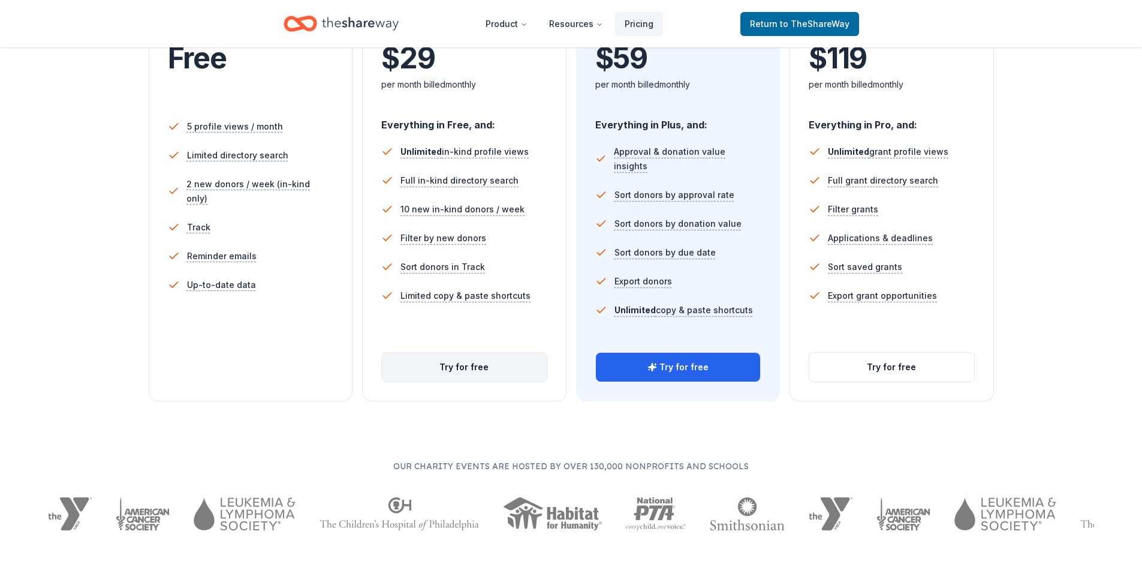
click at [475, 369] on button "Try for free" at bounding box center [464, 367] width 165 height 29
